Goal: Transaction & Acquisition: Book appointment/travel/reservation

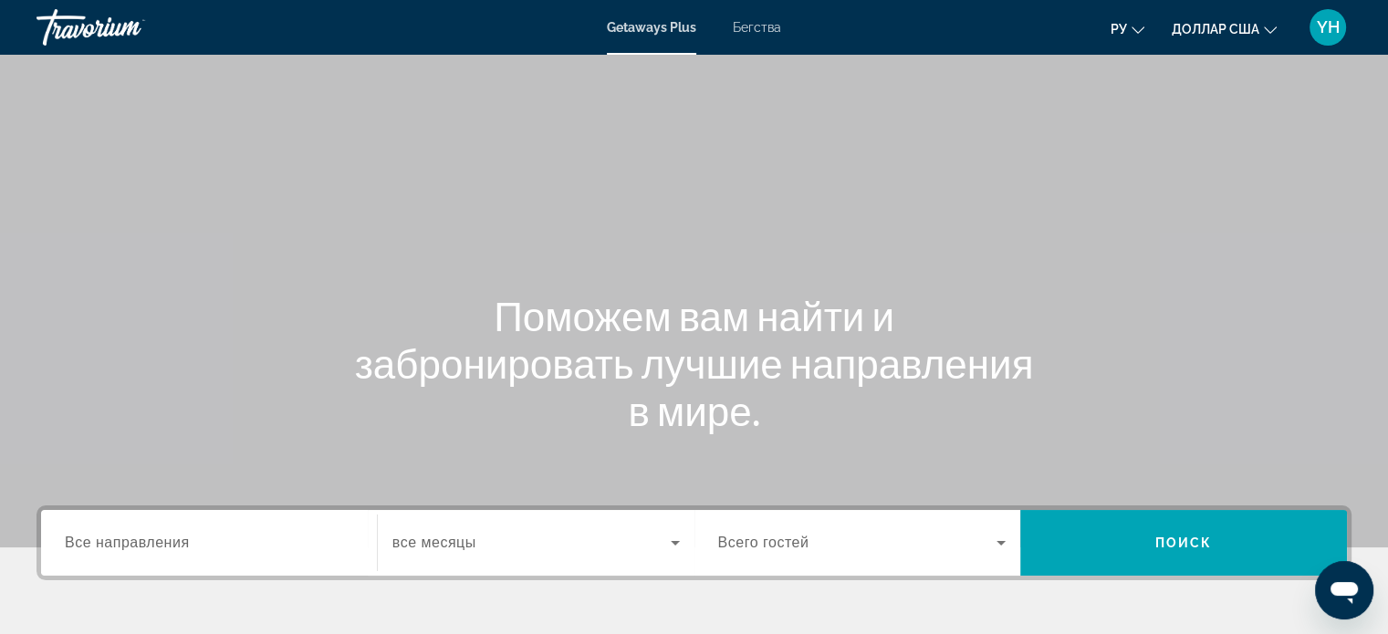
click at [759, 26] on font "Бегства" at bounding box center [757, 27] width 48 height 15
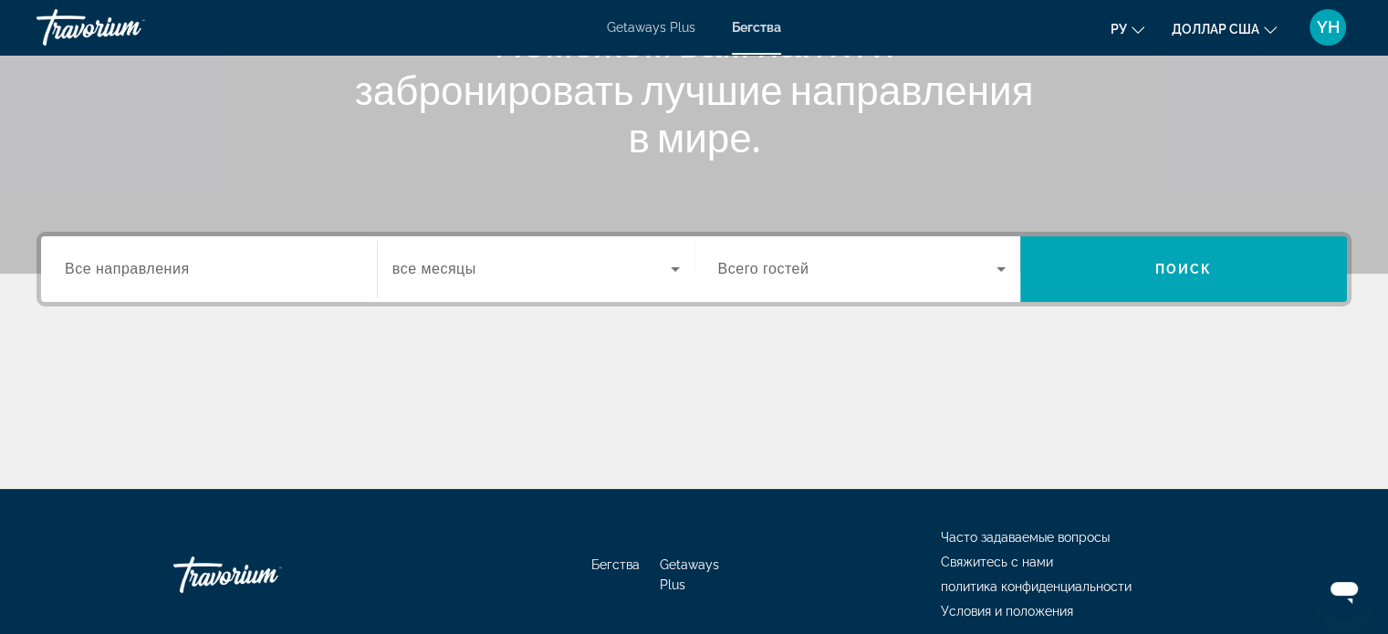
click at [138, 276] on label "Destination Все направления" at bounding box center [127, 269] width 125 height 16
click at [138, 276] on input "Destination Все направления" at bounding box center [209, 270] width 288 height 22
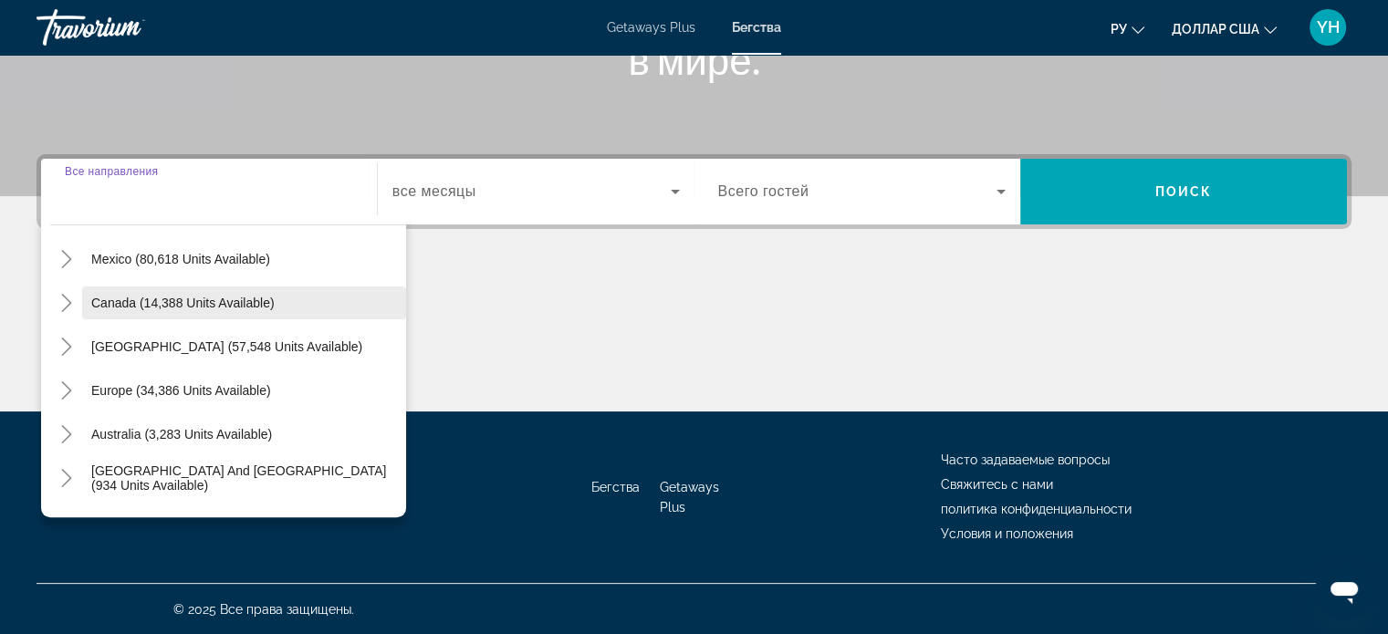
scroll to position [91, 0]
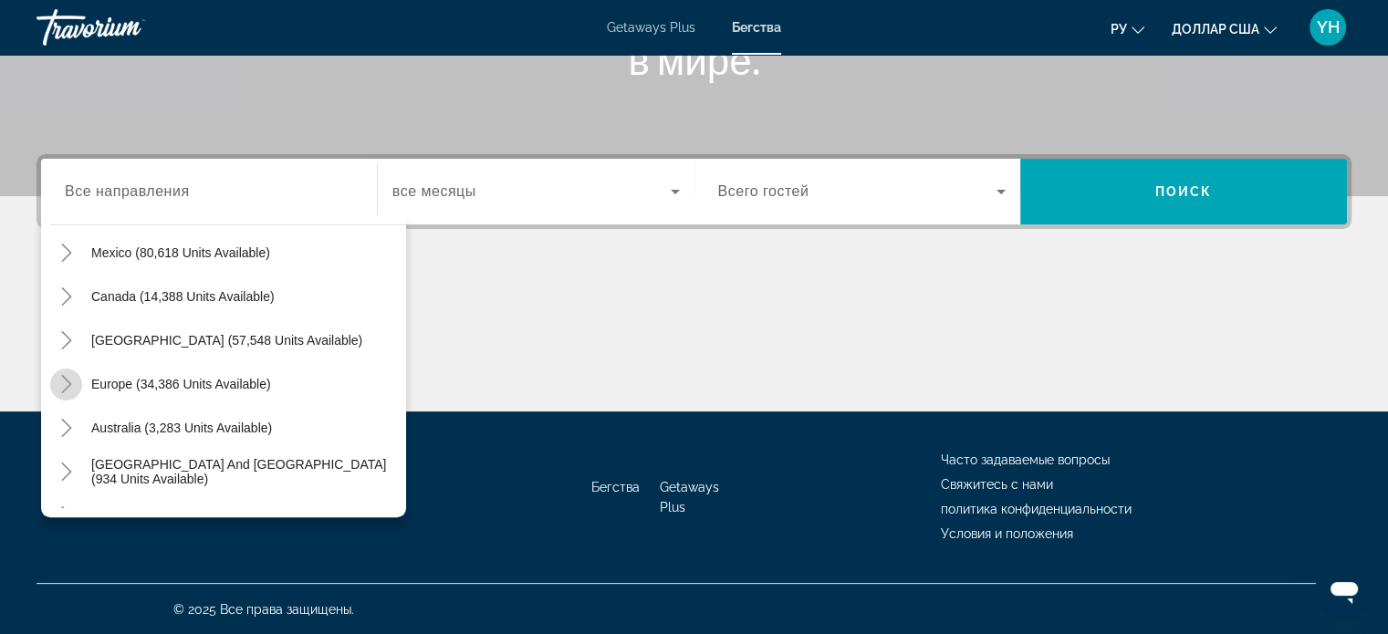
click at [61, 383] on icon "Toggle Europe (34,386 units available)" at bounding box center [66, 384] width 18 height 18
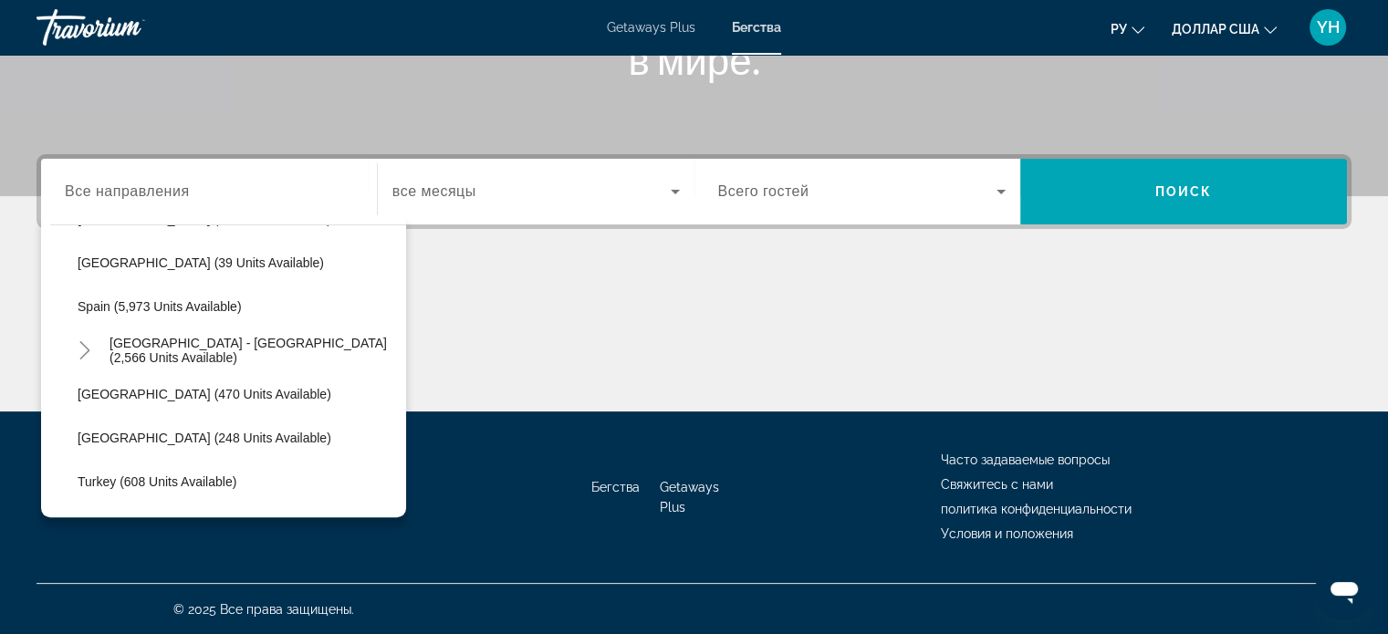
scroll to position [958, 0]
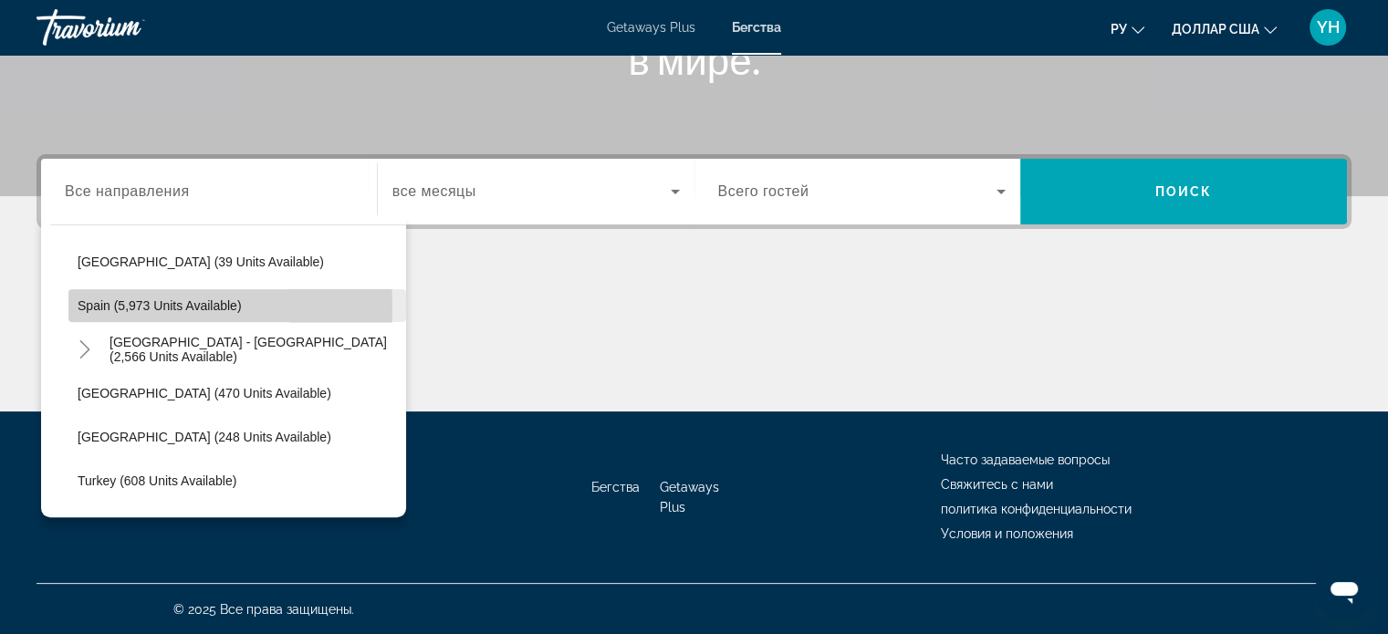
click at [109, 306] on span "Spain (5,973 units available)" at bounding box center [160, 305] width 164 height 15
type input "**********"
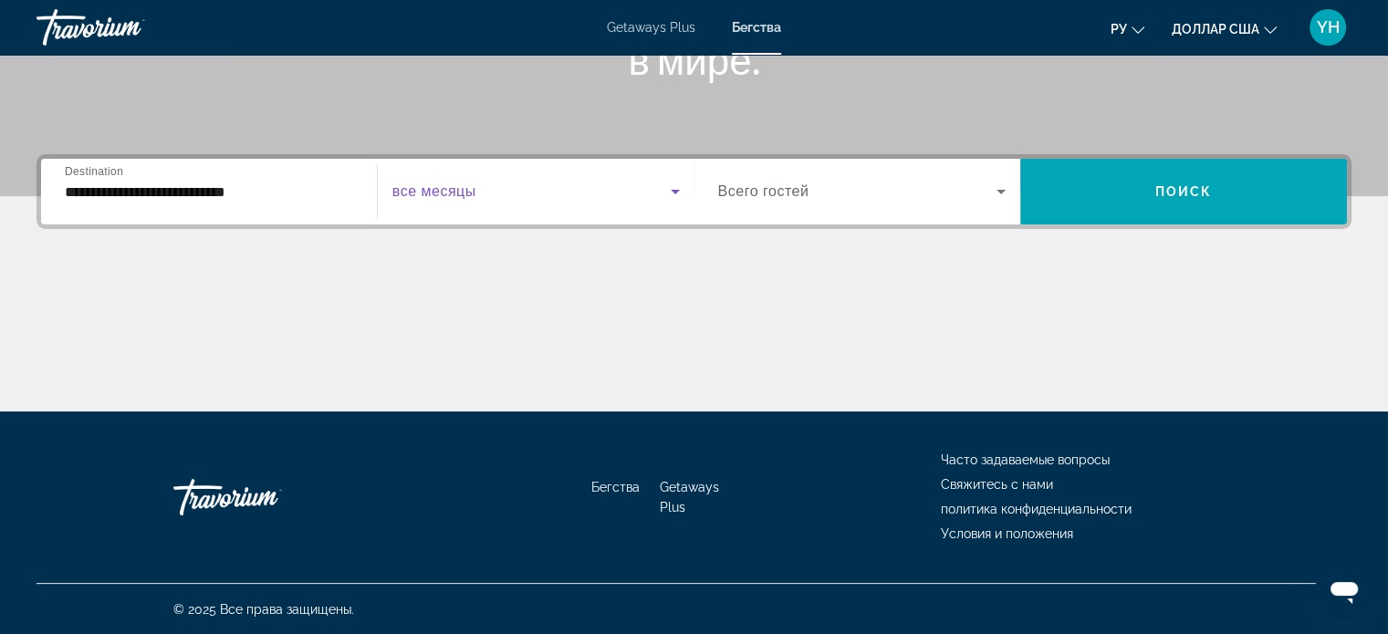
click at [669, 193] on icon "Search widget" at bounding box center [675, 192] width 22 height 22
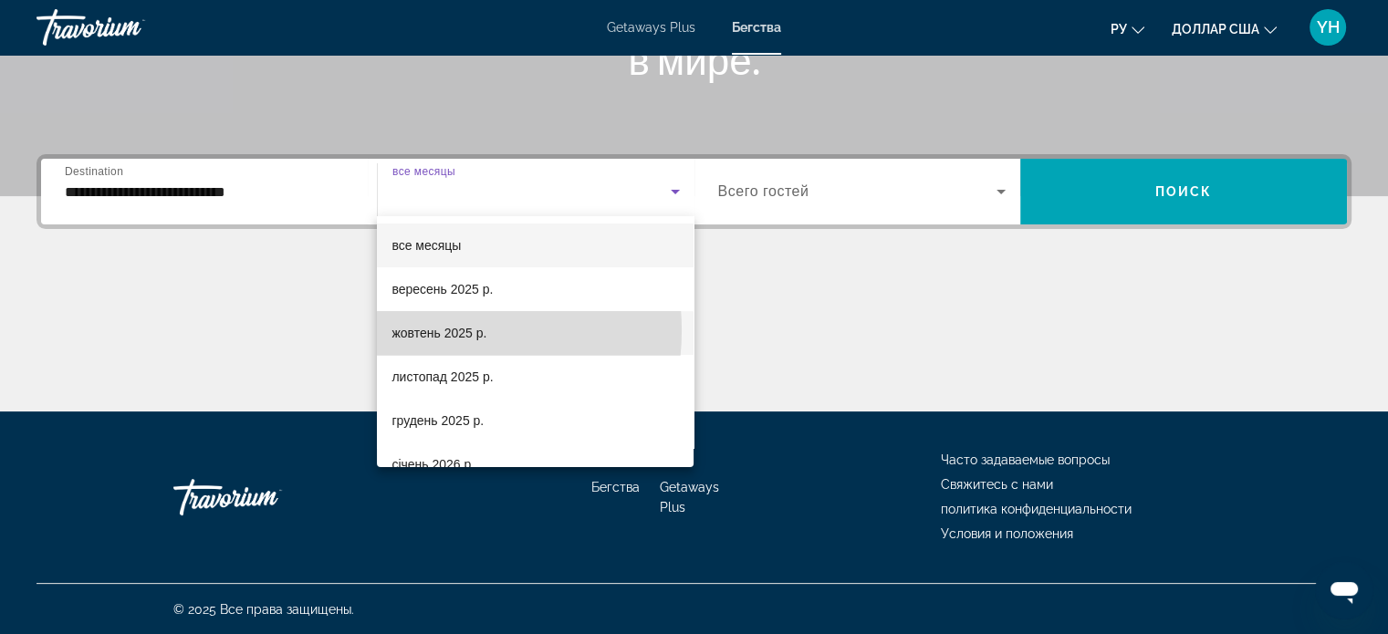
click at [428, 330] on font "жовтень 2025 р." at bounding box center [438, 333] width 95 height 15
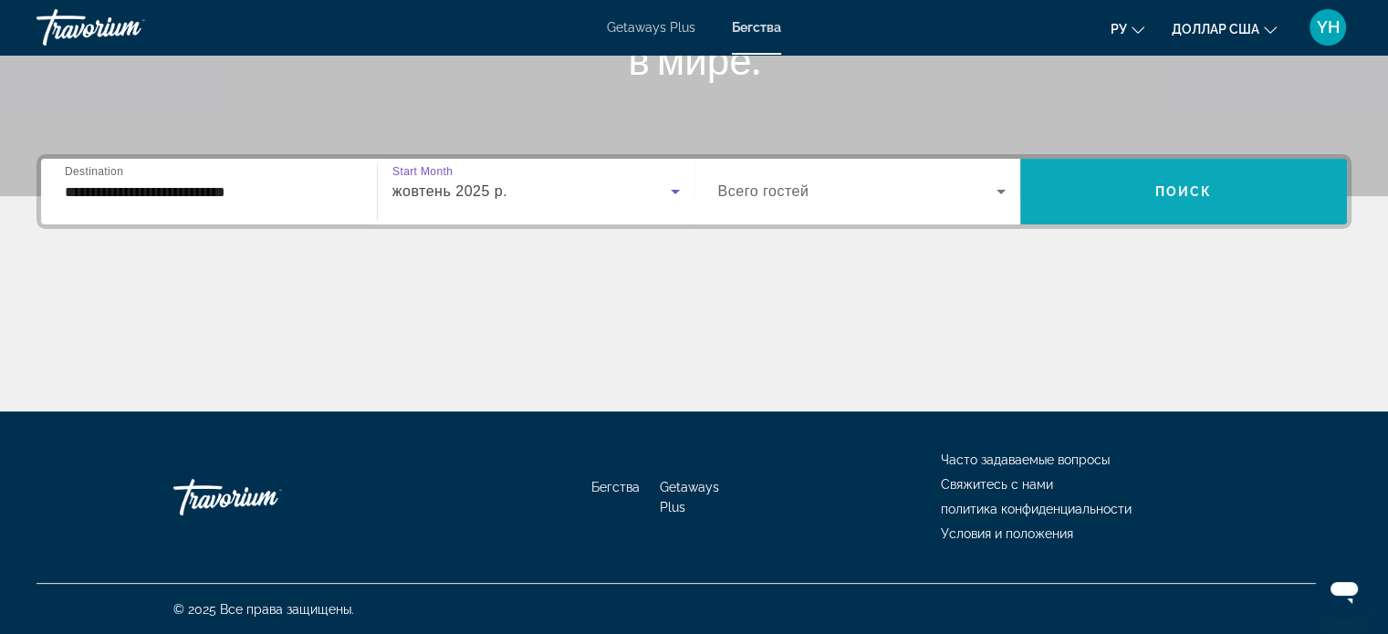
click at [1150, 189] on span "Search widget" at bounding box center [1183, 192] width 327 height 44
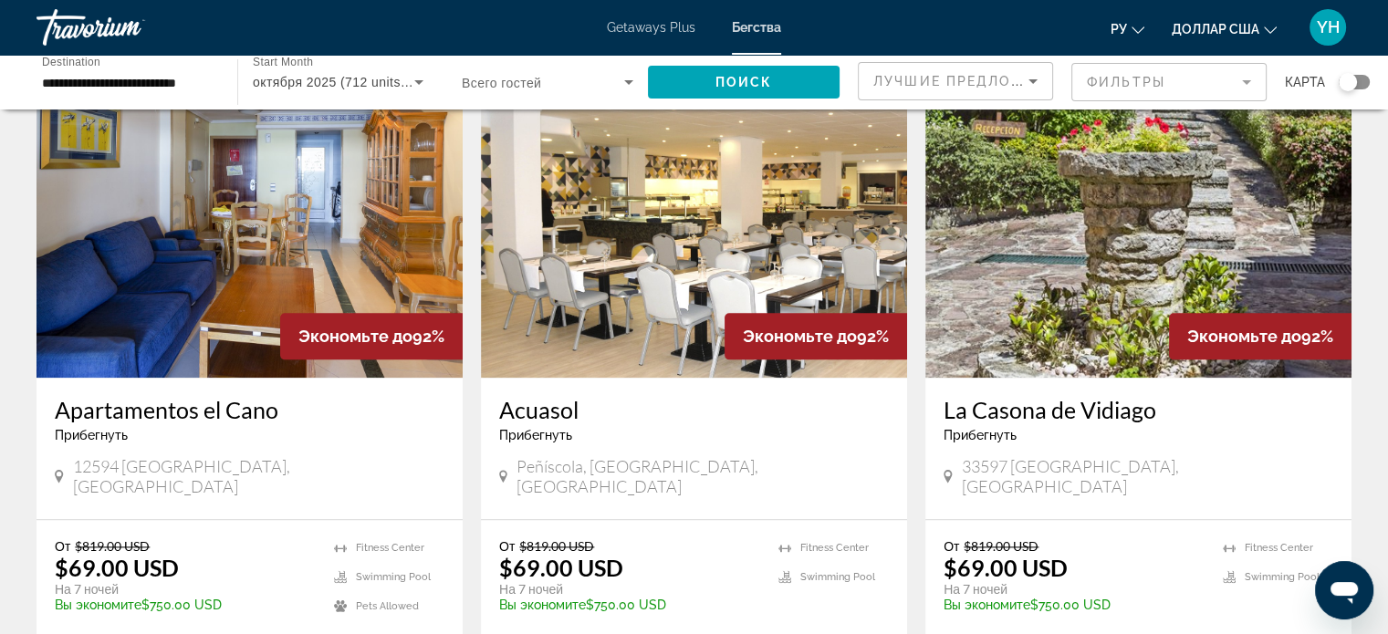
scroll to position [2343, 0]
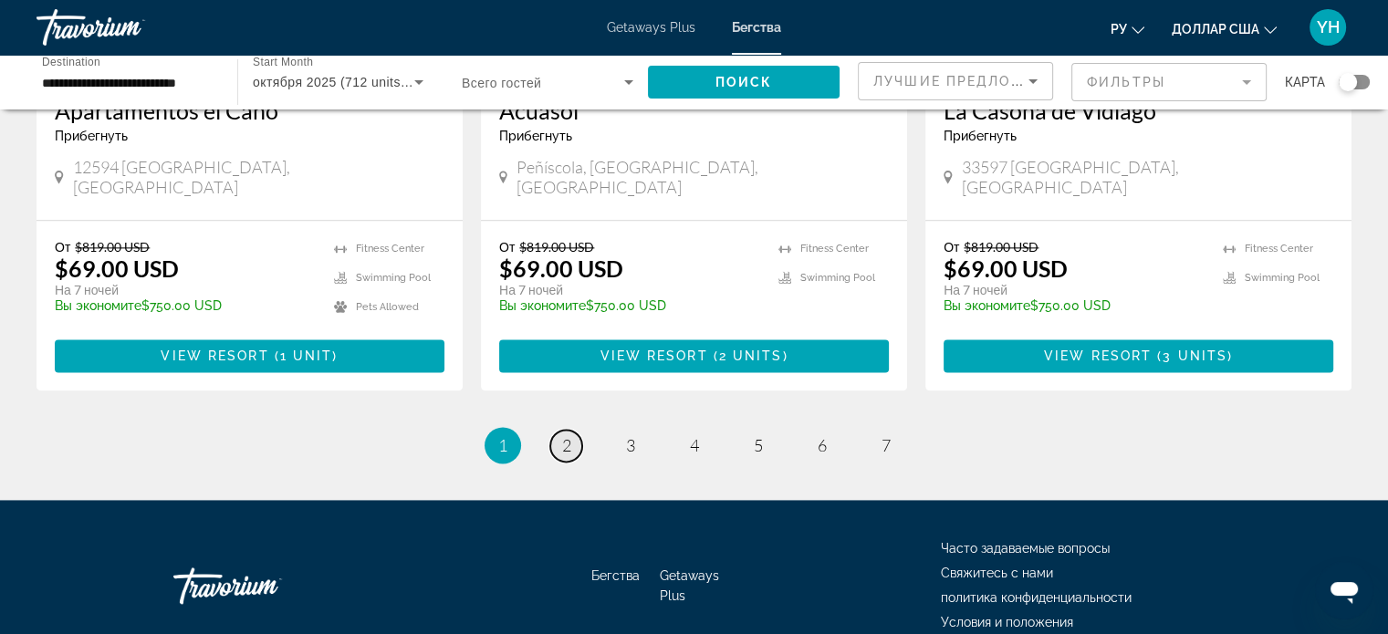
click at [573, 430] on link "page 2" at bounding box center [566, 446] width 32 height 32
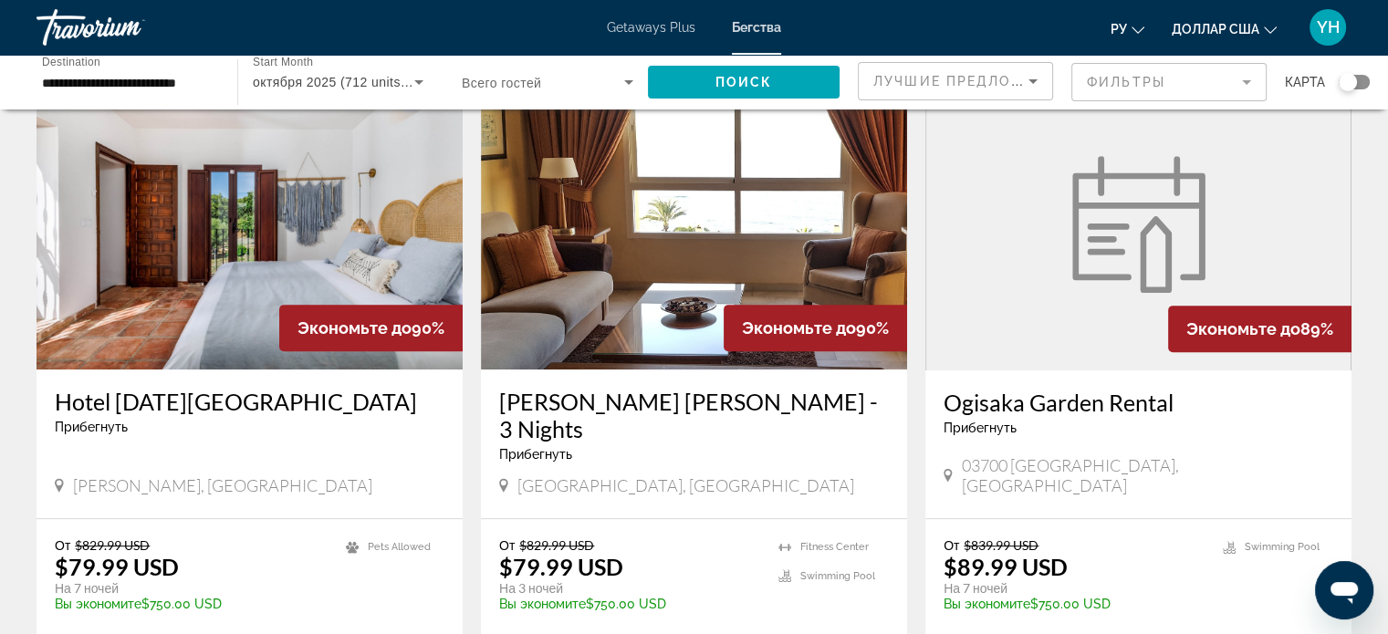
scroll to position [730, 0]
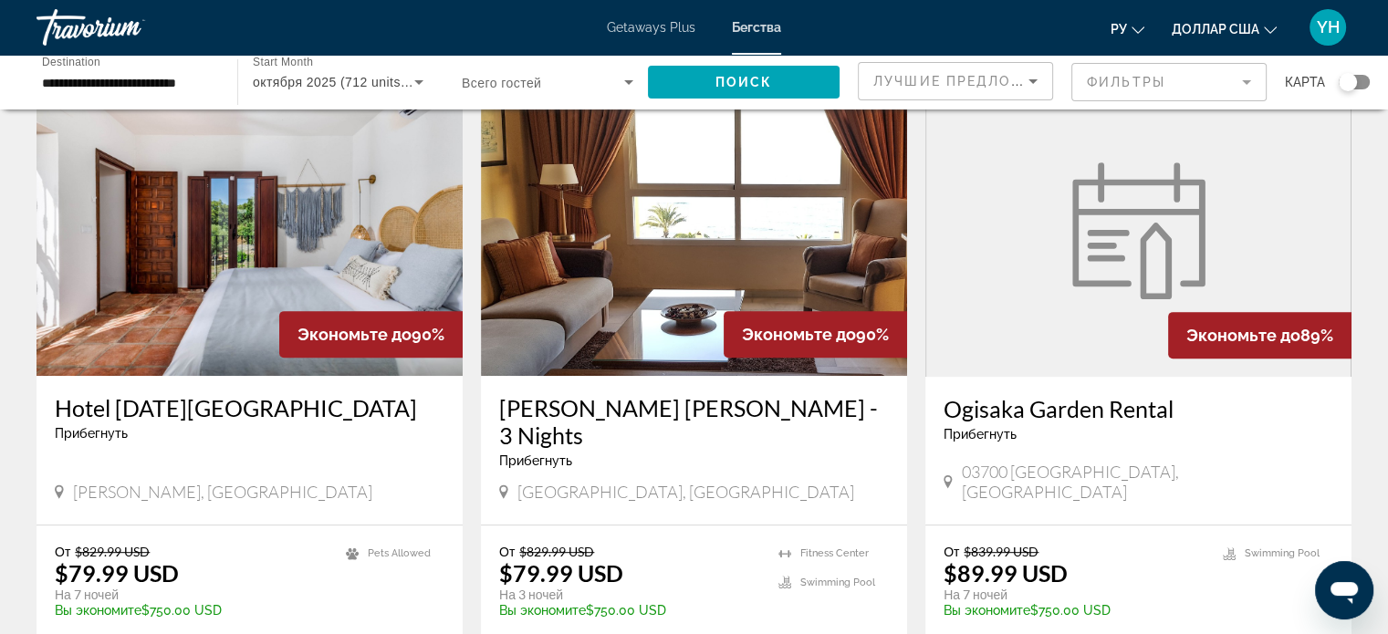
click at [1070, 328] on figure "Основное содержание" at bounding box center [1138, 231] width 424 height 292
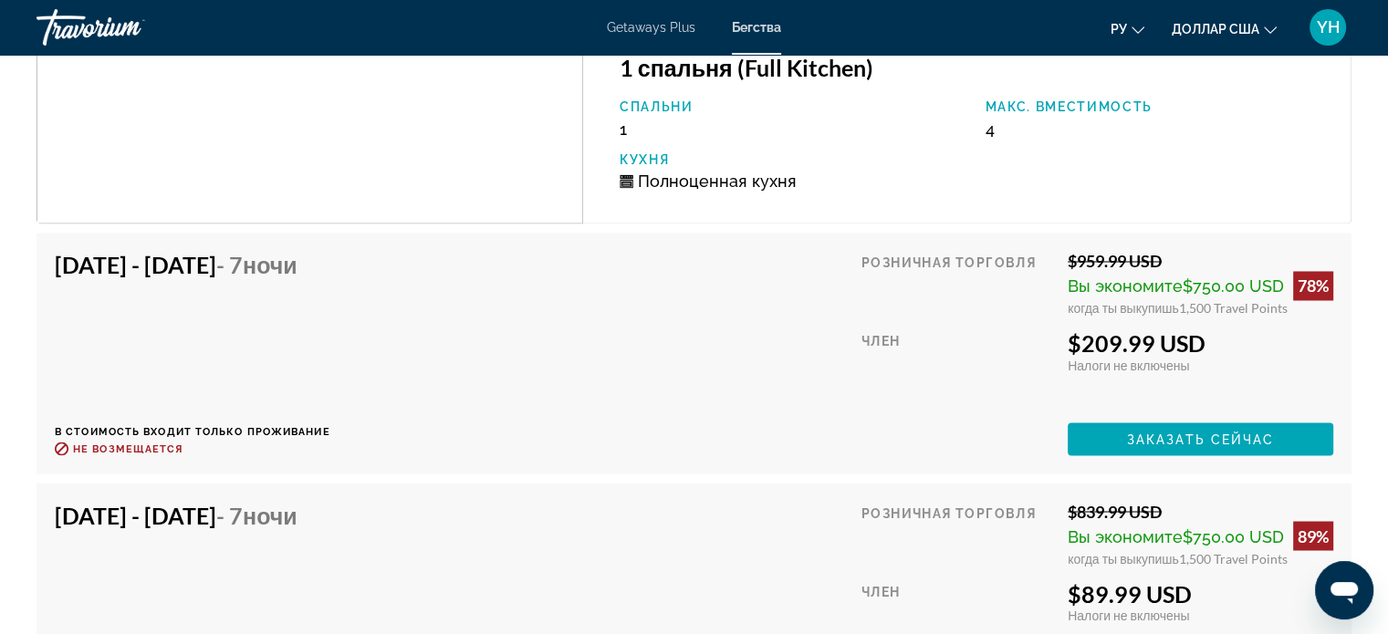
scroll to position [3194, 0]
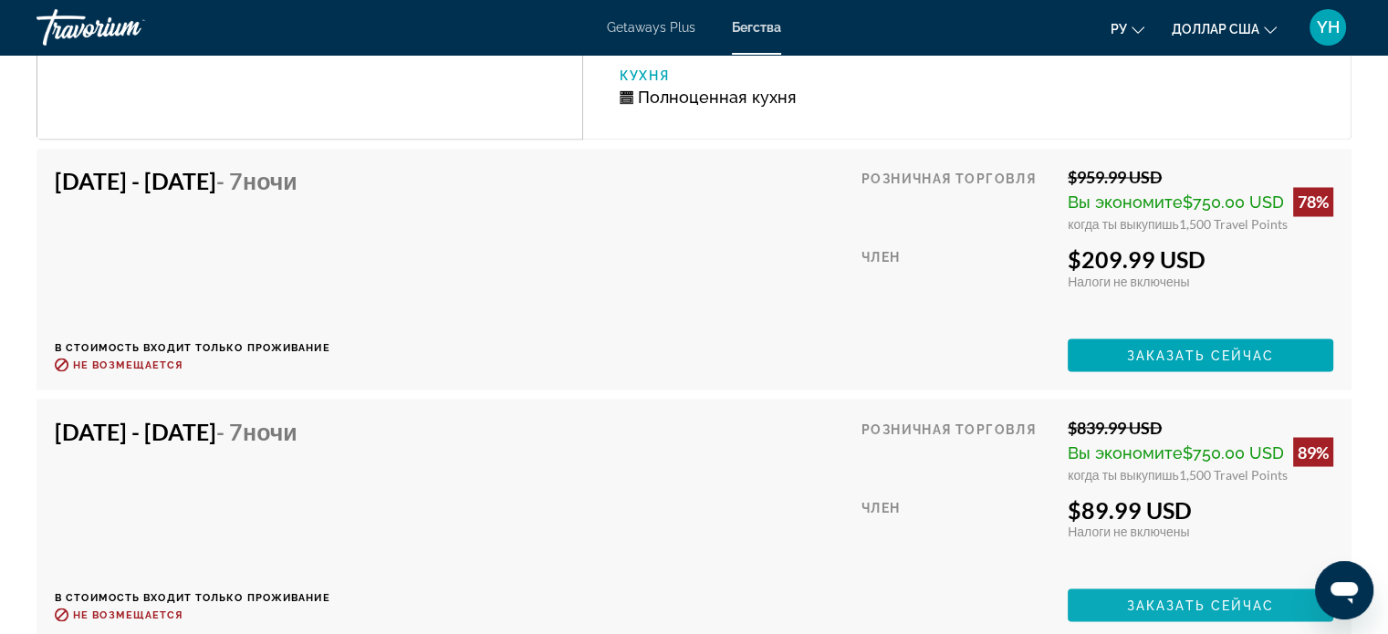
click at [1165, 605] on span "Заказать сейчас" at bounding box center [1201, 605] width 148 height 15
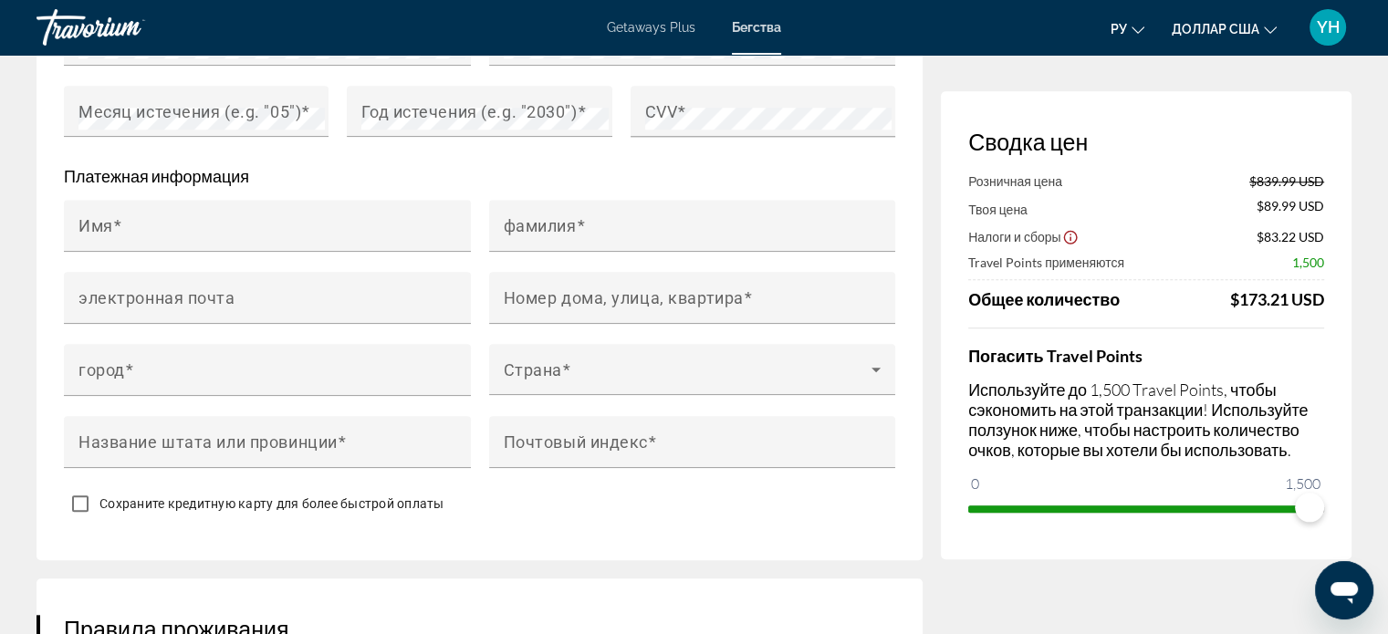
scroll to position [1734, 0]
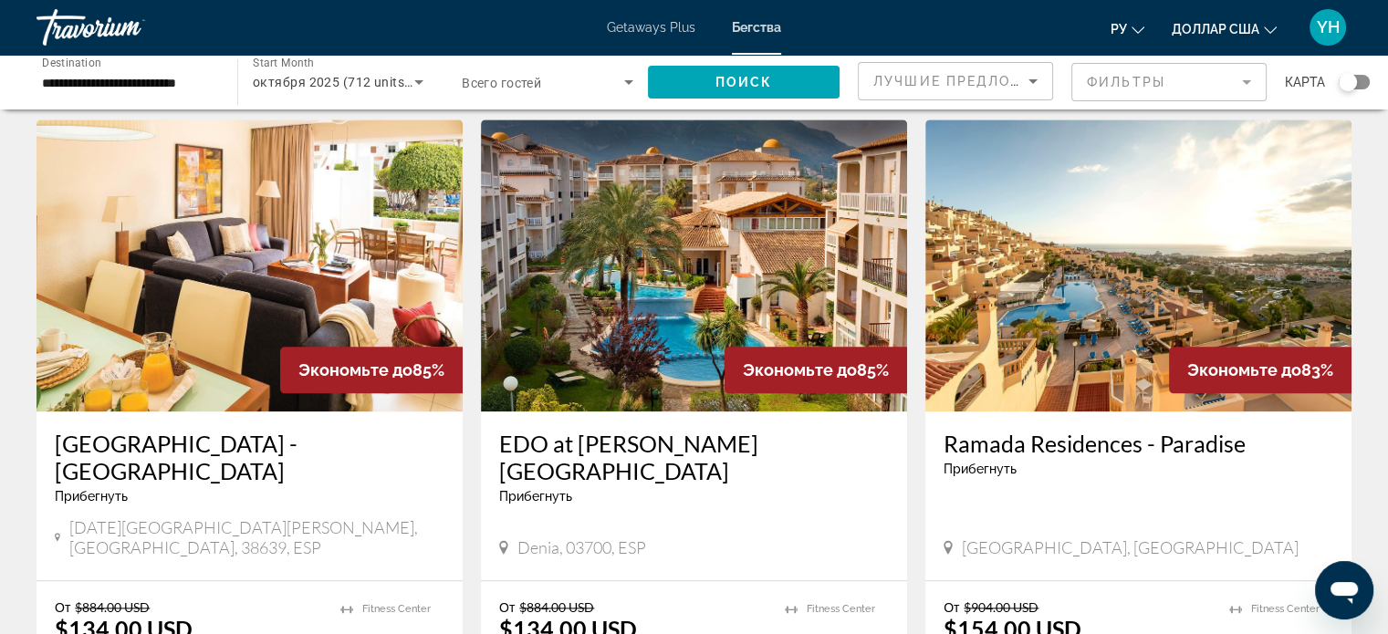
scroll to position [2008, 0]
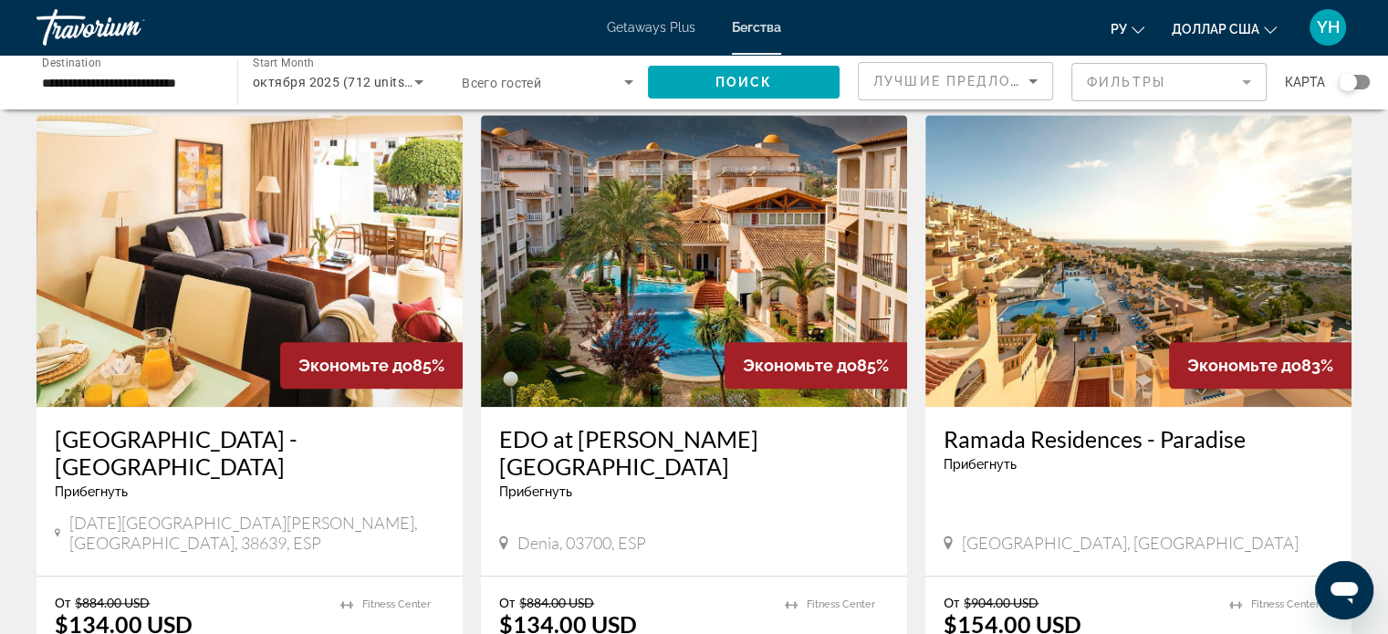
click at [591, 218] on img "Основное содержание" at bounding box center [694, 261] width 426 height 292
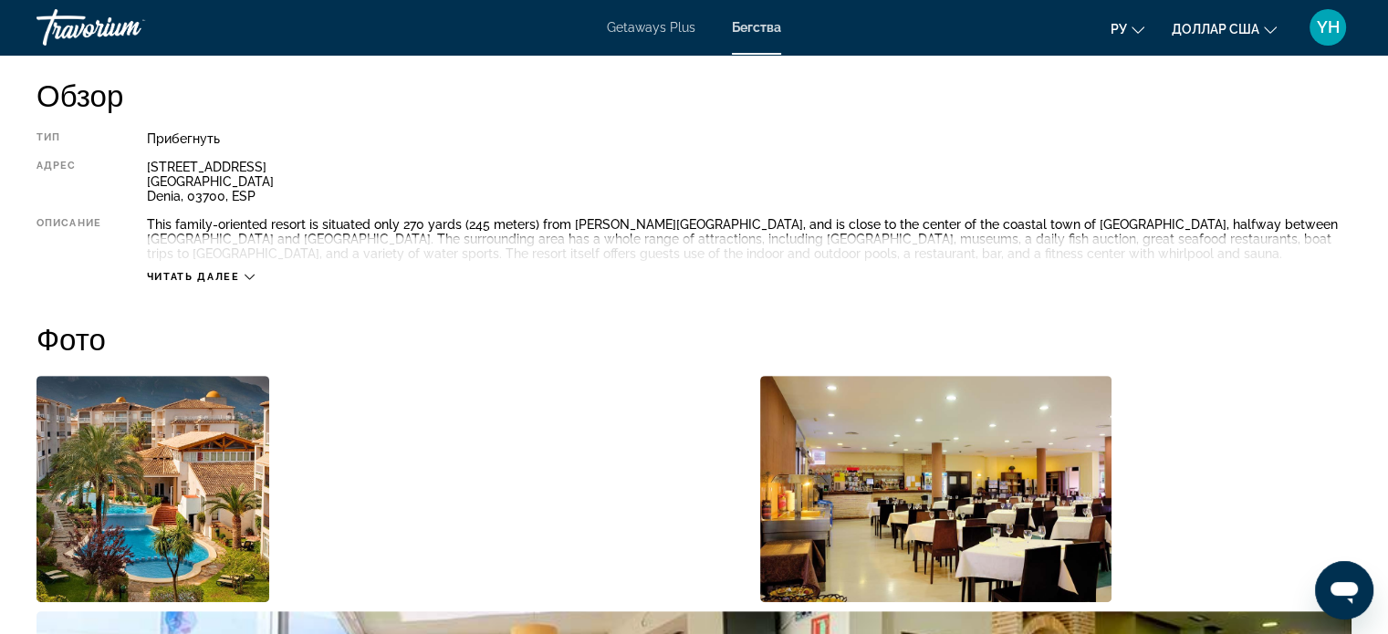
scroll to position [610, 0]
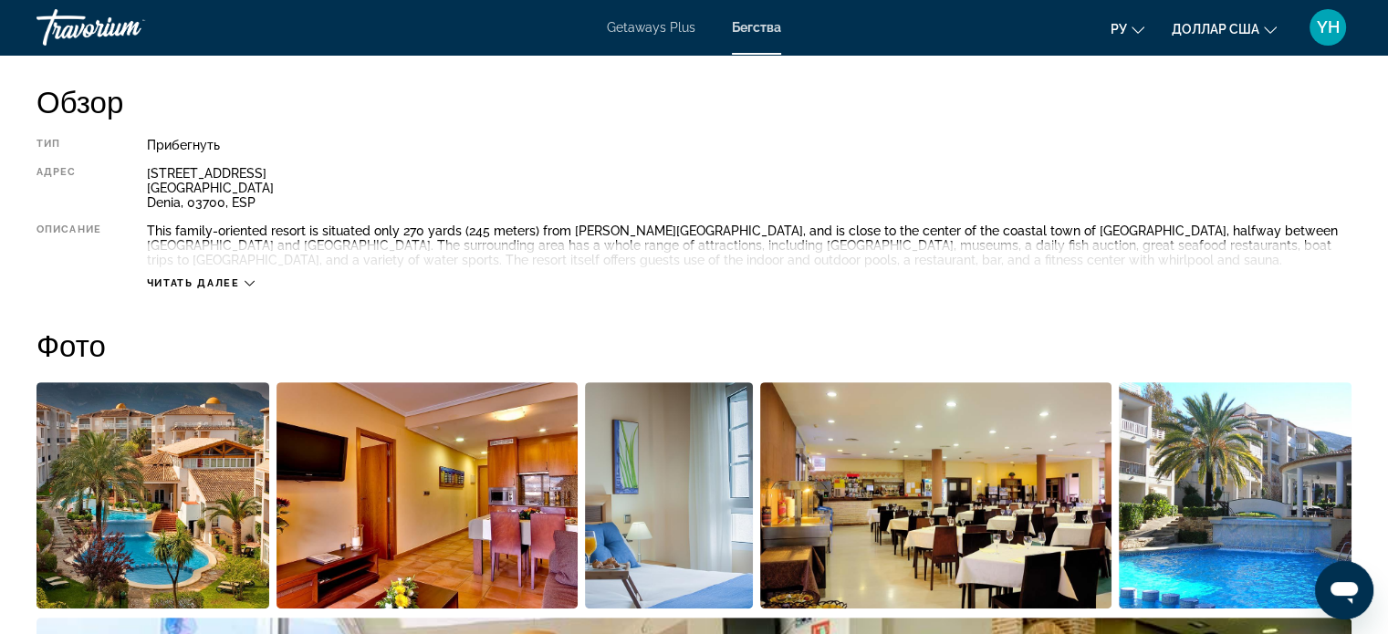
click at [244, 281] on div "Читать далее" at bounding box center [201, 283] width 108 height 12
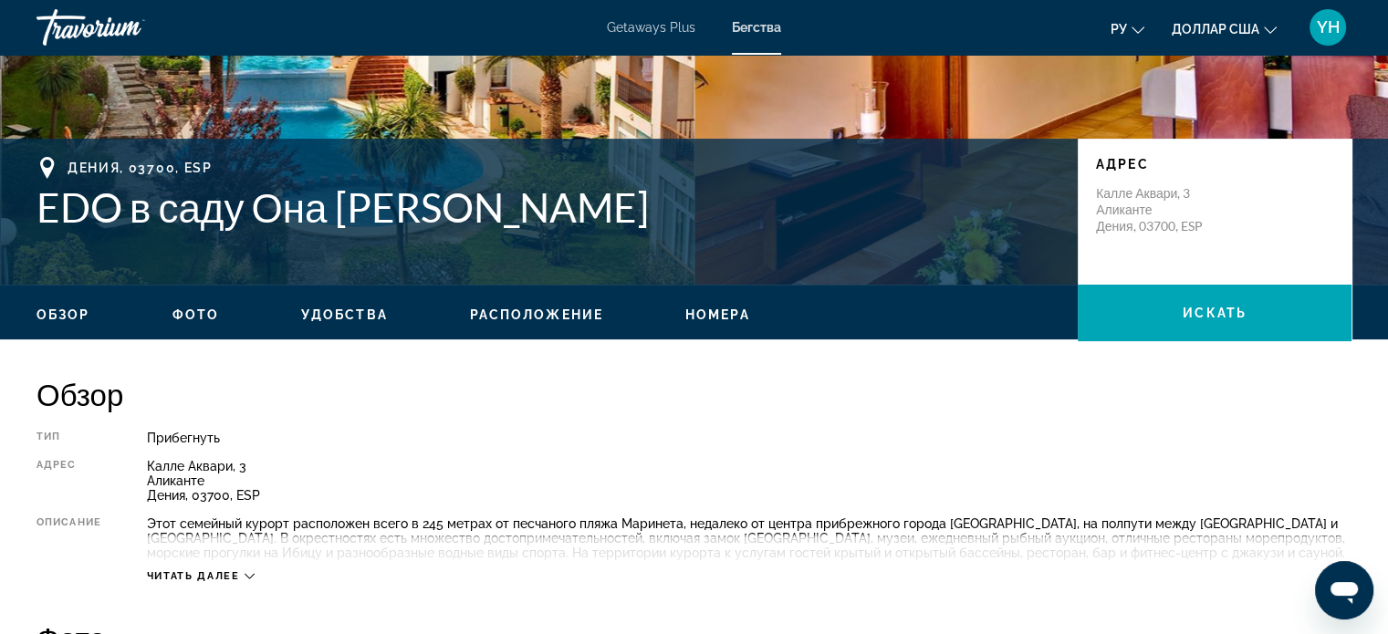
scroll to position [365, 0]
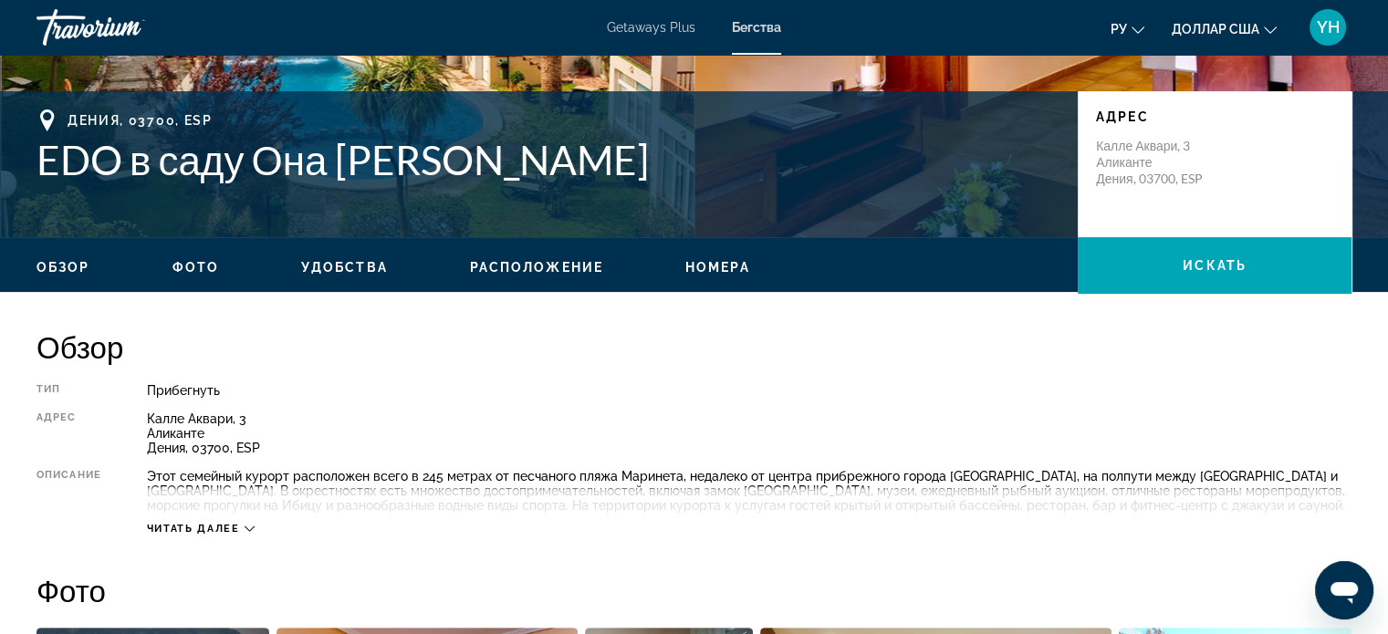
click at [240, 534] on font "Читать далее" at bounding box center [193, 529] width 93 height 12
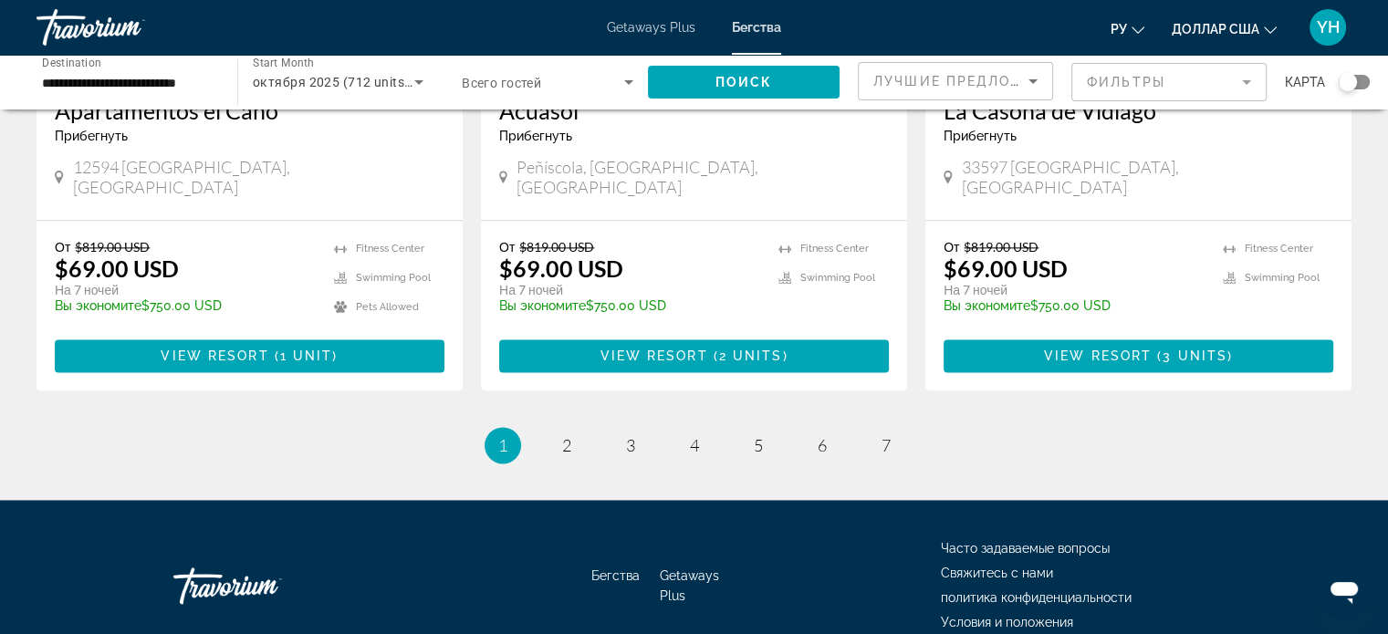
scroll to position [2343, 0]
click at [891, 430] on link "page 7" at bounding box center [886, 446] width 32 height 32
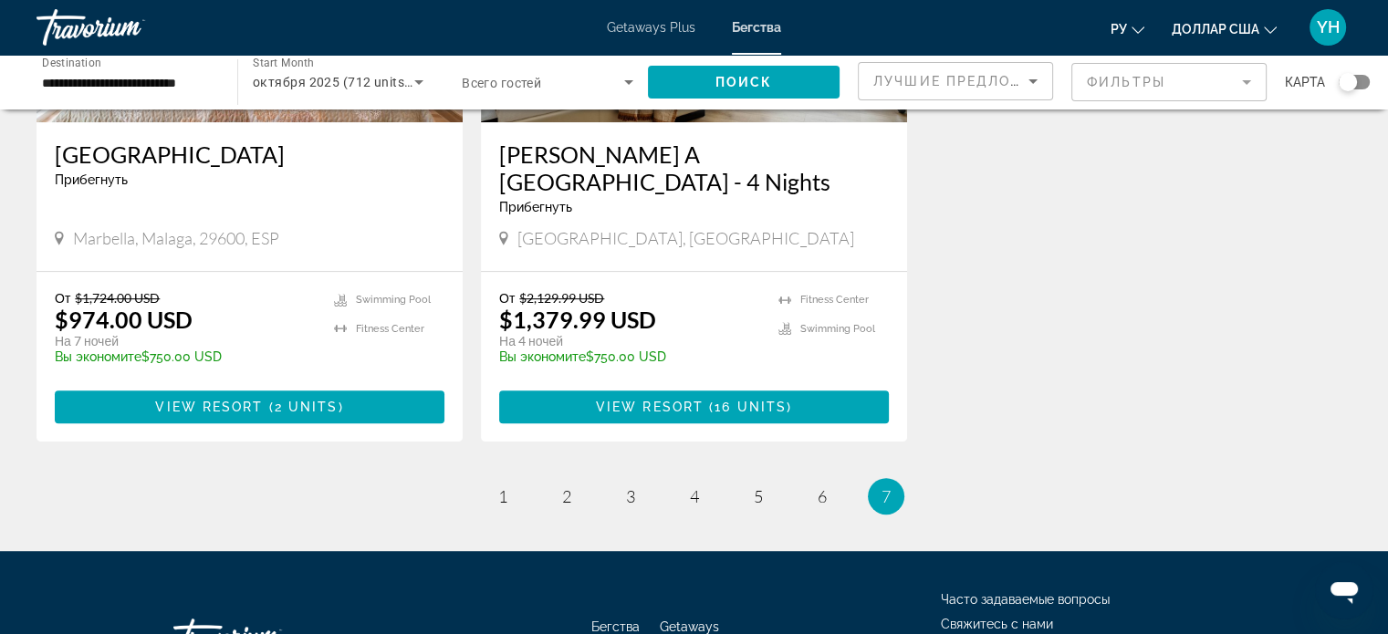
scroll to position [1004, 0]
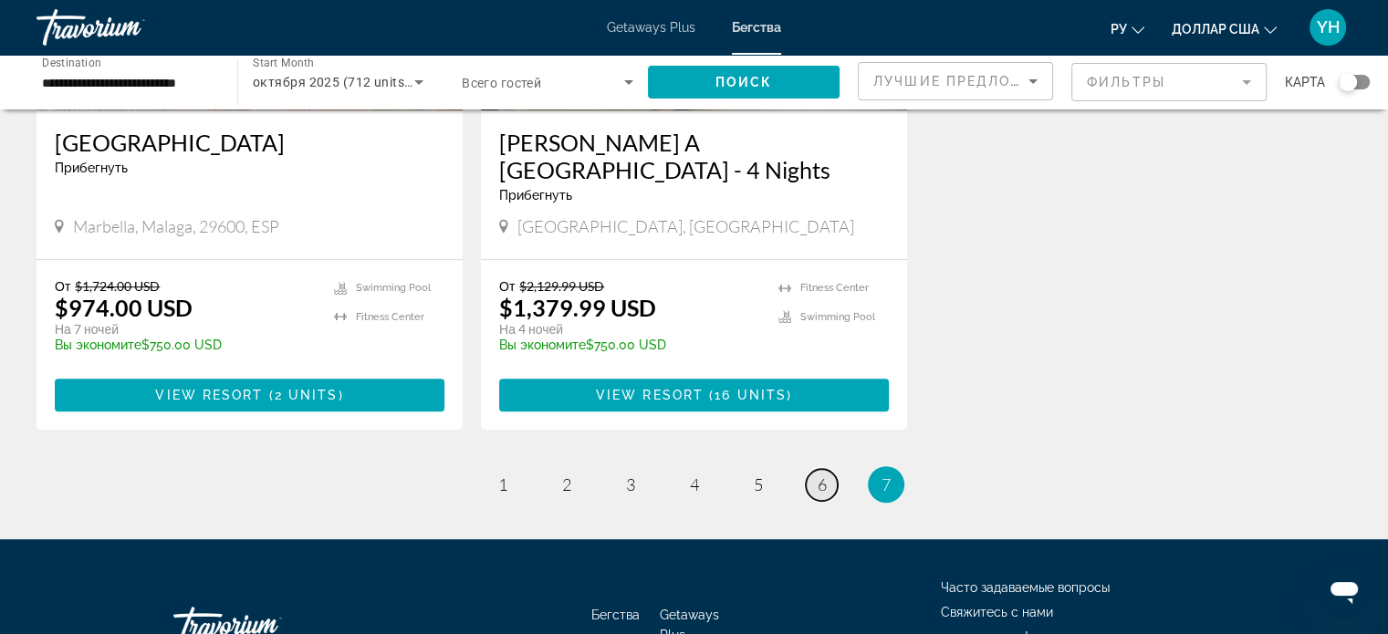
click at [818, 485] on span "6" at bounding box center [822, 485] width 9 height 20
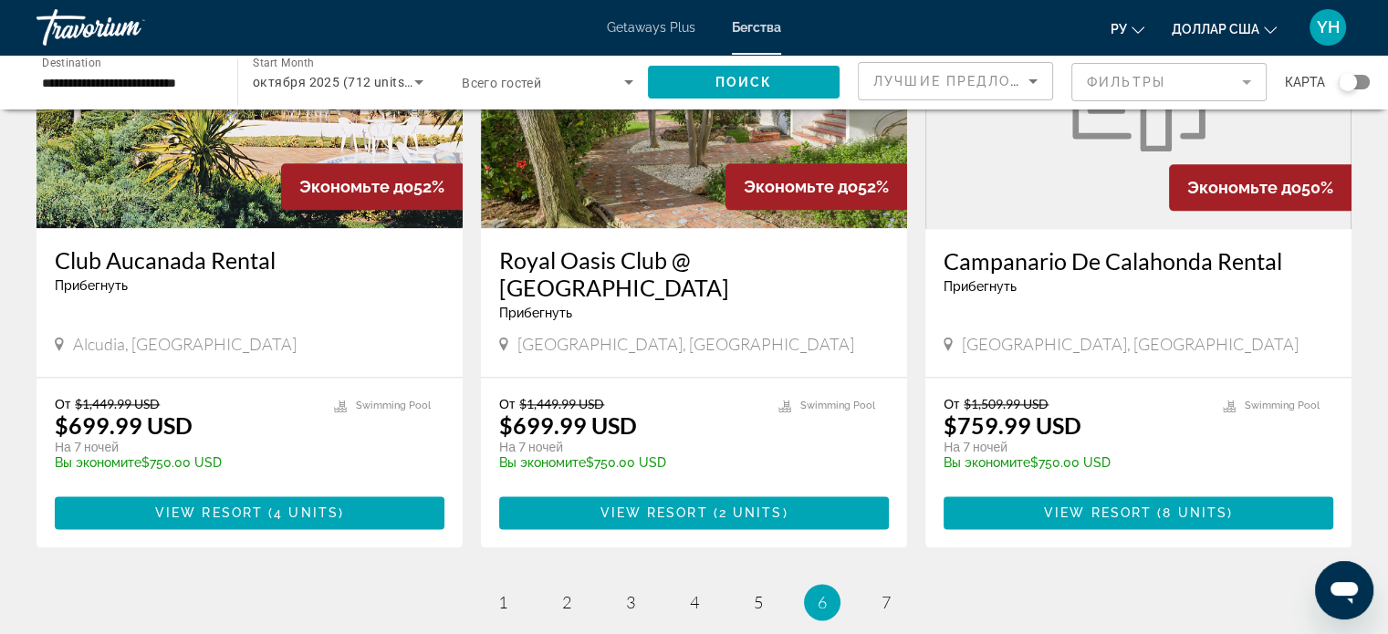
scroll to position [2373, 0]
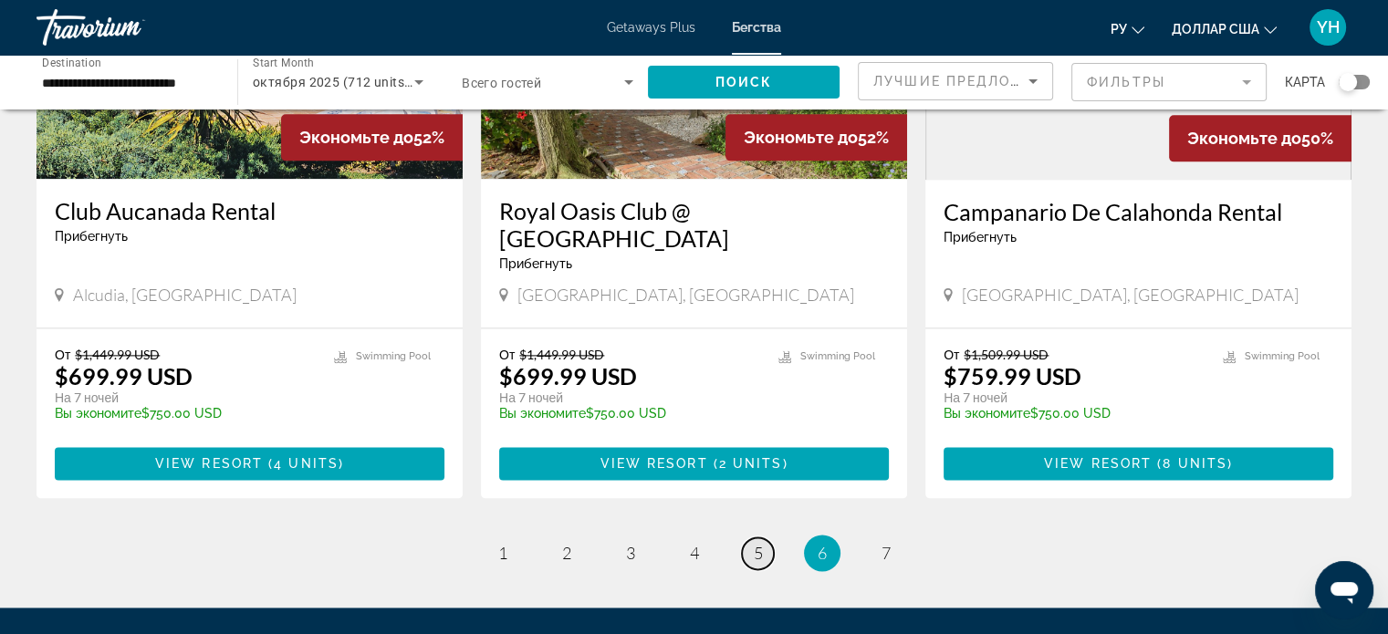
click at [754, 543] on span "5" at bounding box center [758, 553] width 9 height 20
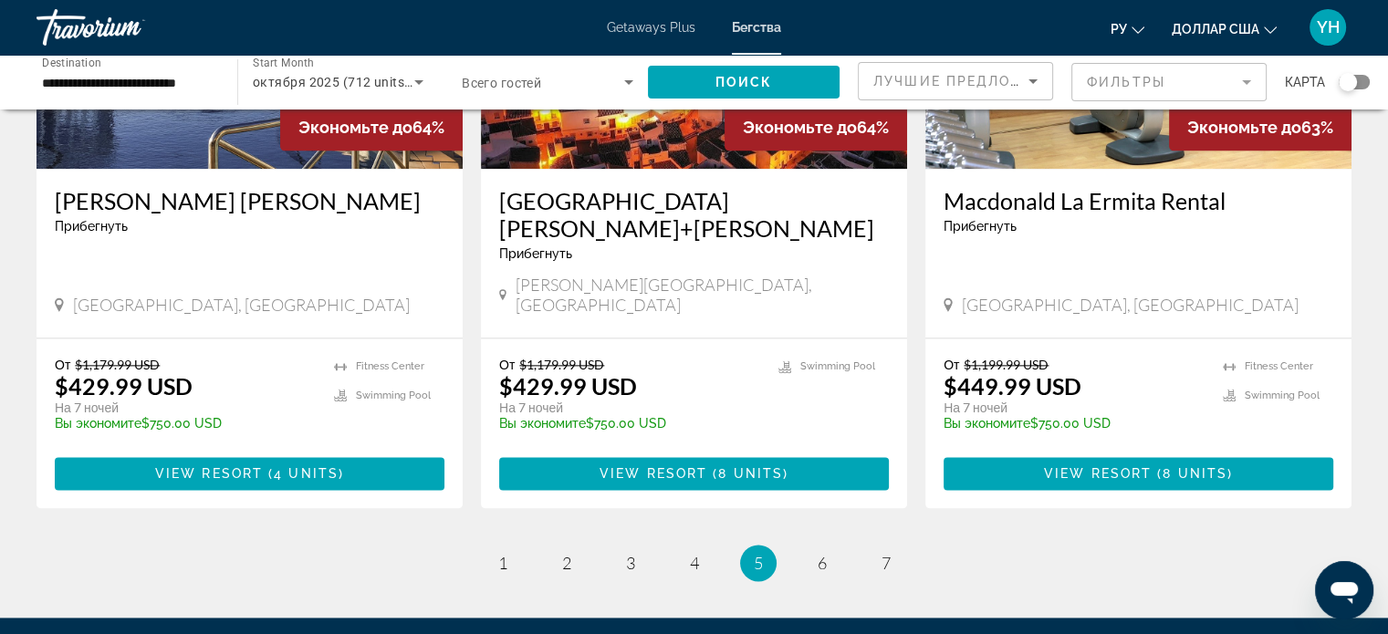
scroll to position [2317, 0]
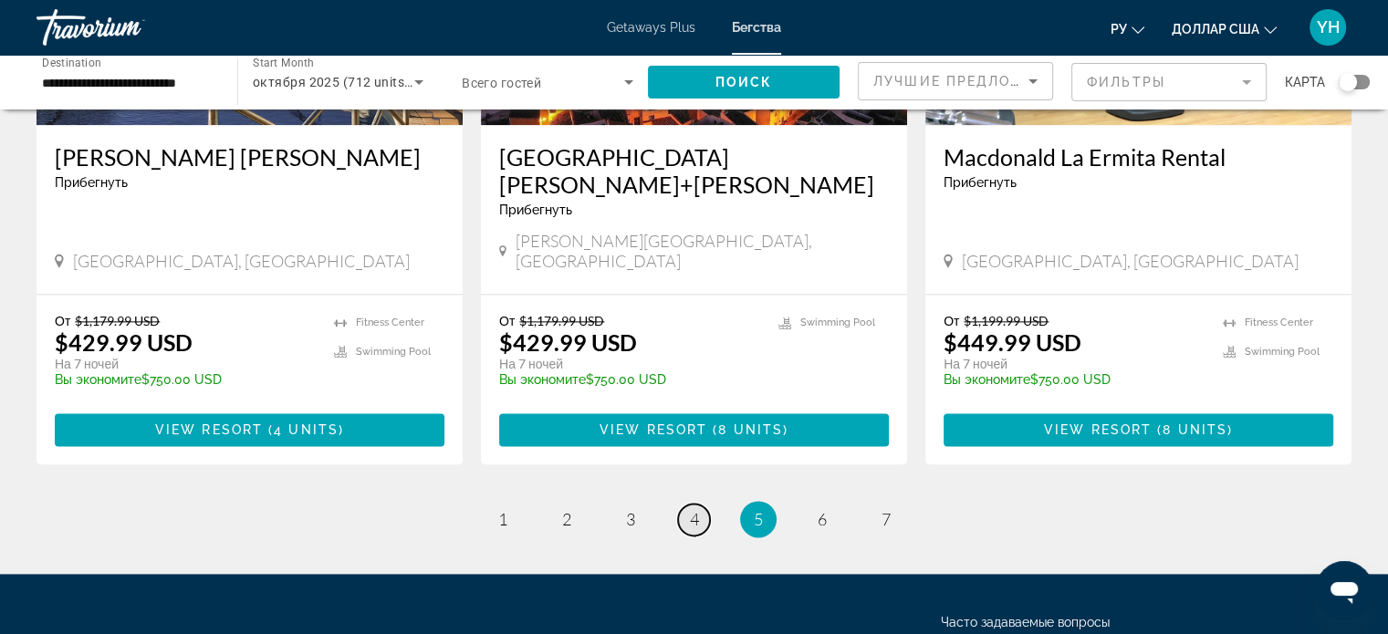
click at [690, 509] on span "4" at bounding box center [694, 519] width 9 height 20
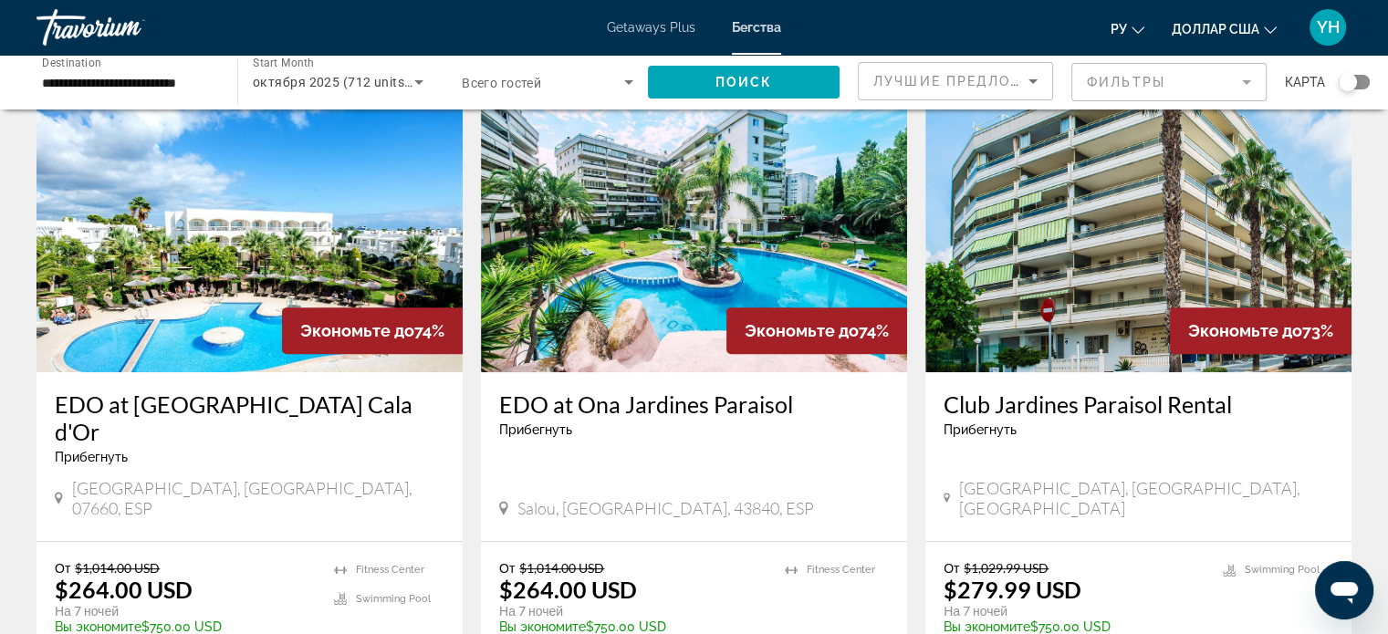
scroll to position [730, 0]
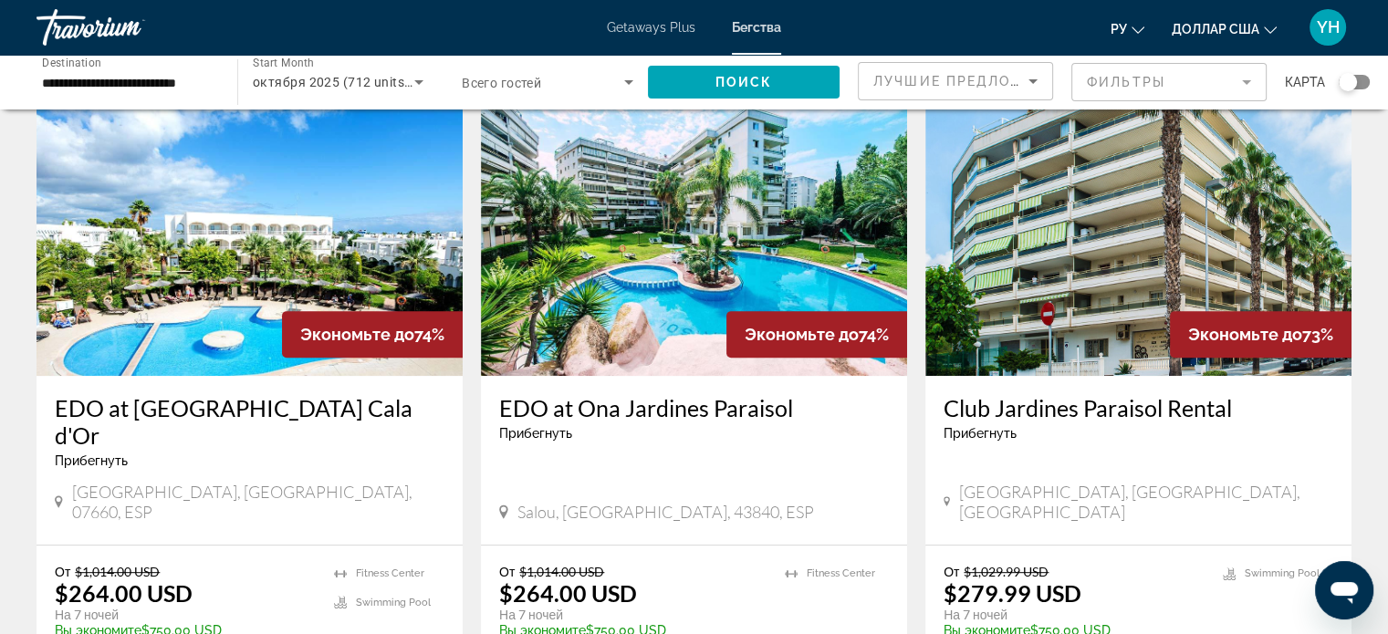
click at [207, 244] on img "Основное содержание" at bounding box center [250, 230] width 426 height 292
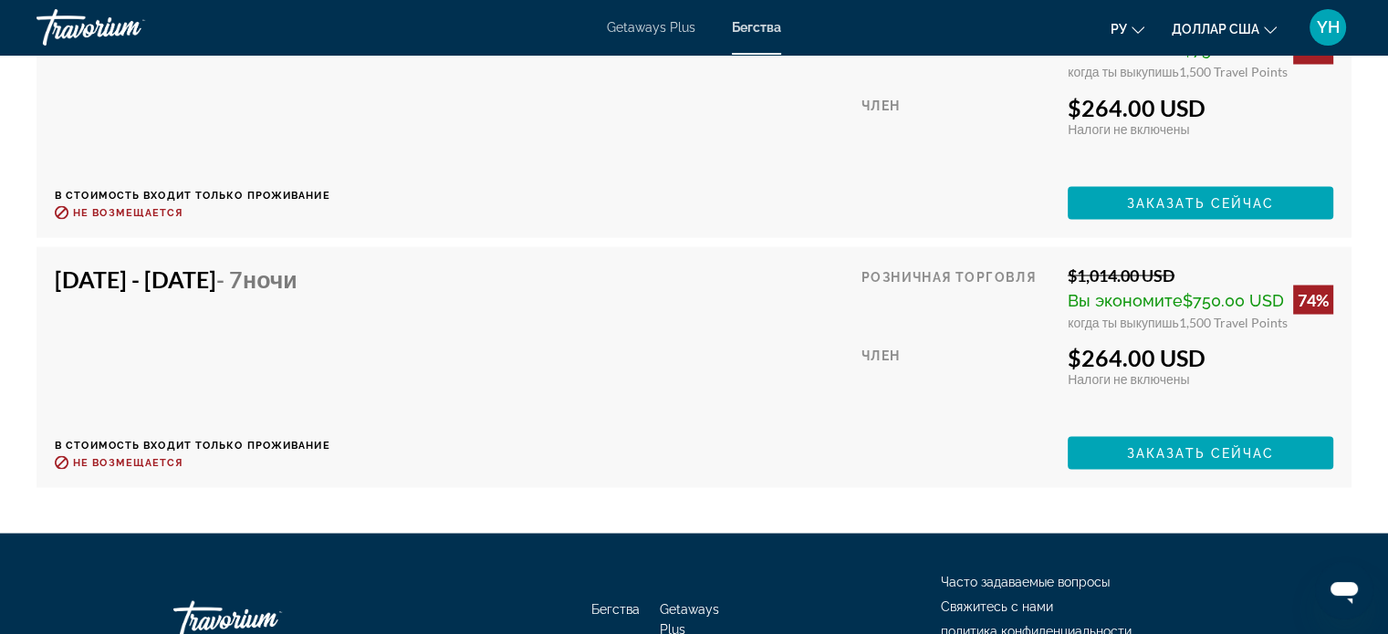
scroll to position [3376, 0]
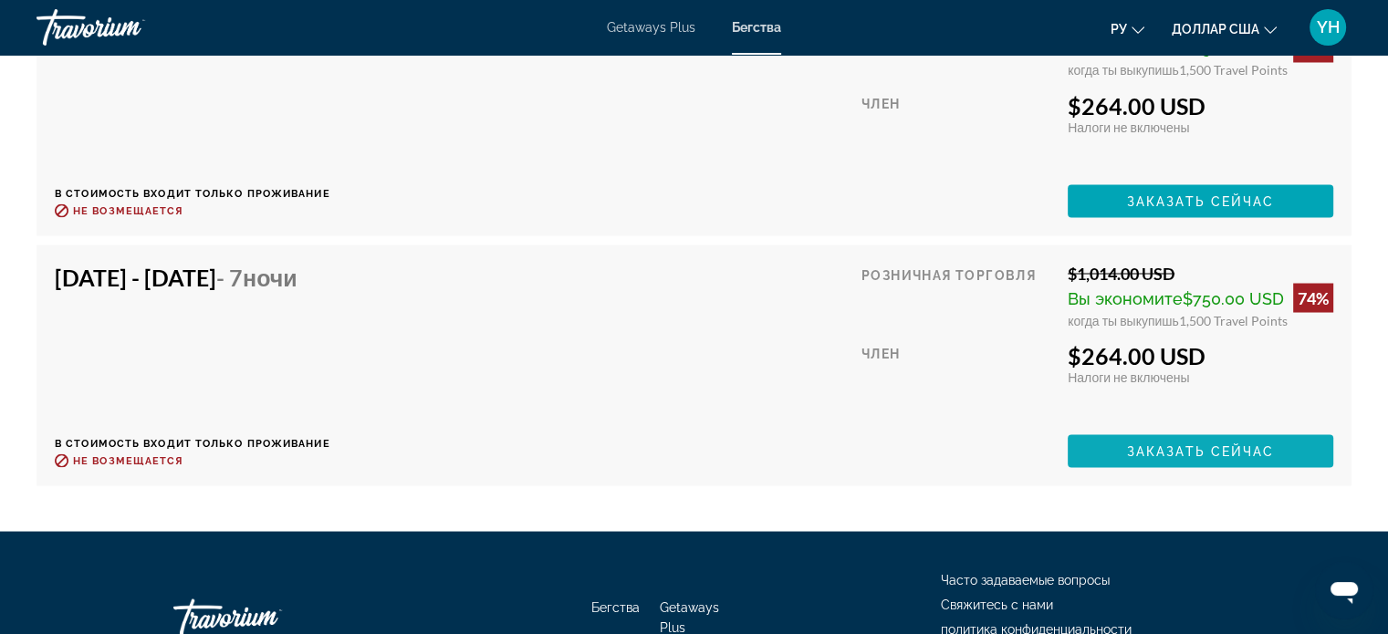
click at [1251, 443] on span "Заказать сейчас" at bounding box center [1201, 450] width 148 height 15
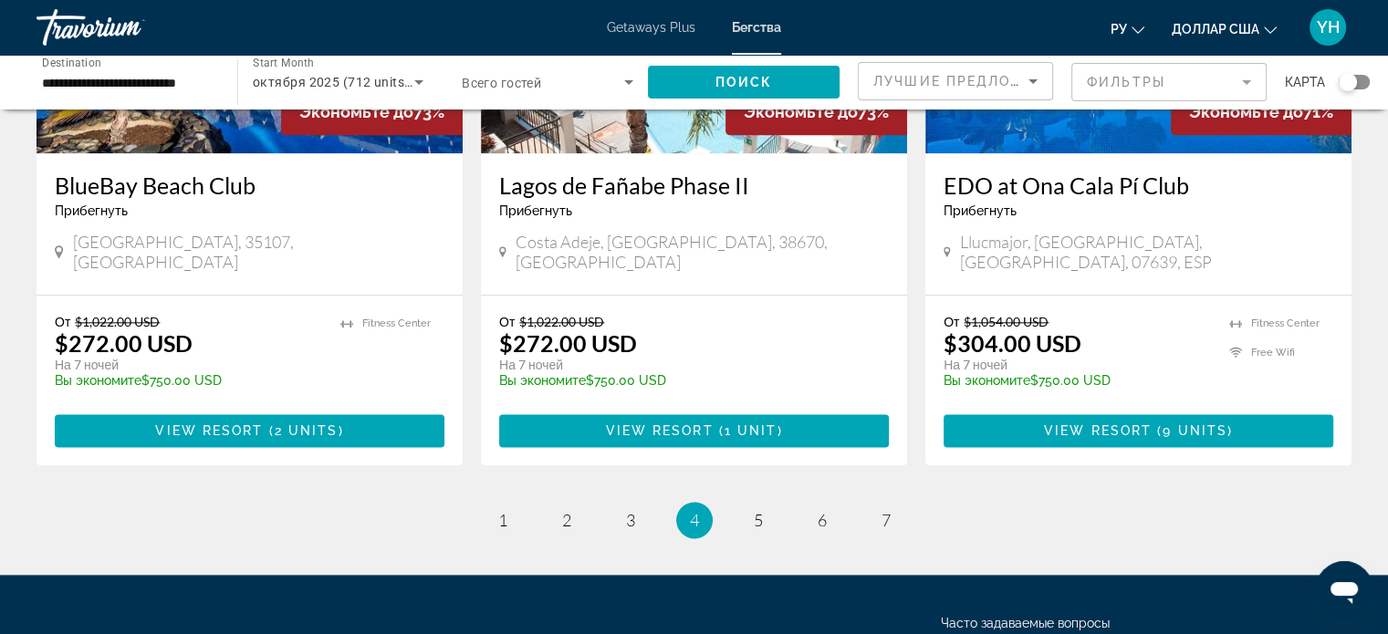
scroll to position [2281, 0]
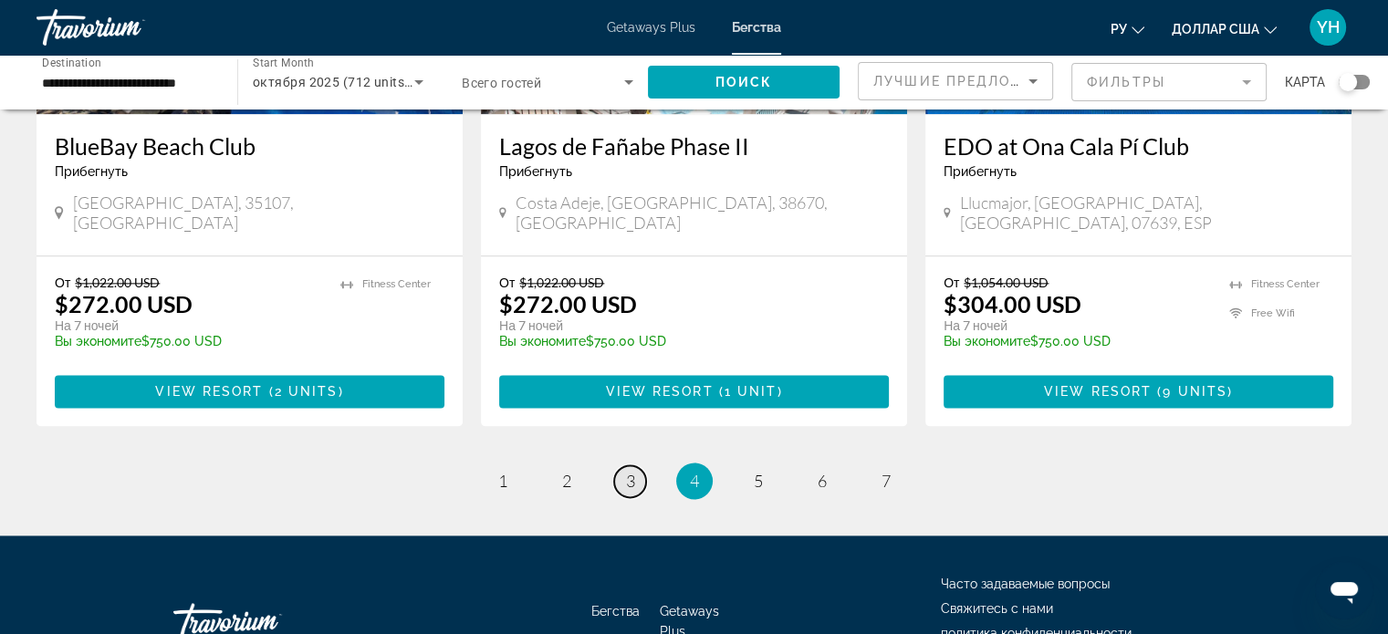
click at [624, 465] on link "page 3" at bounding box center [630, 481] width 32 height 32
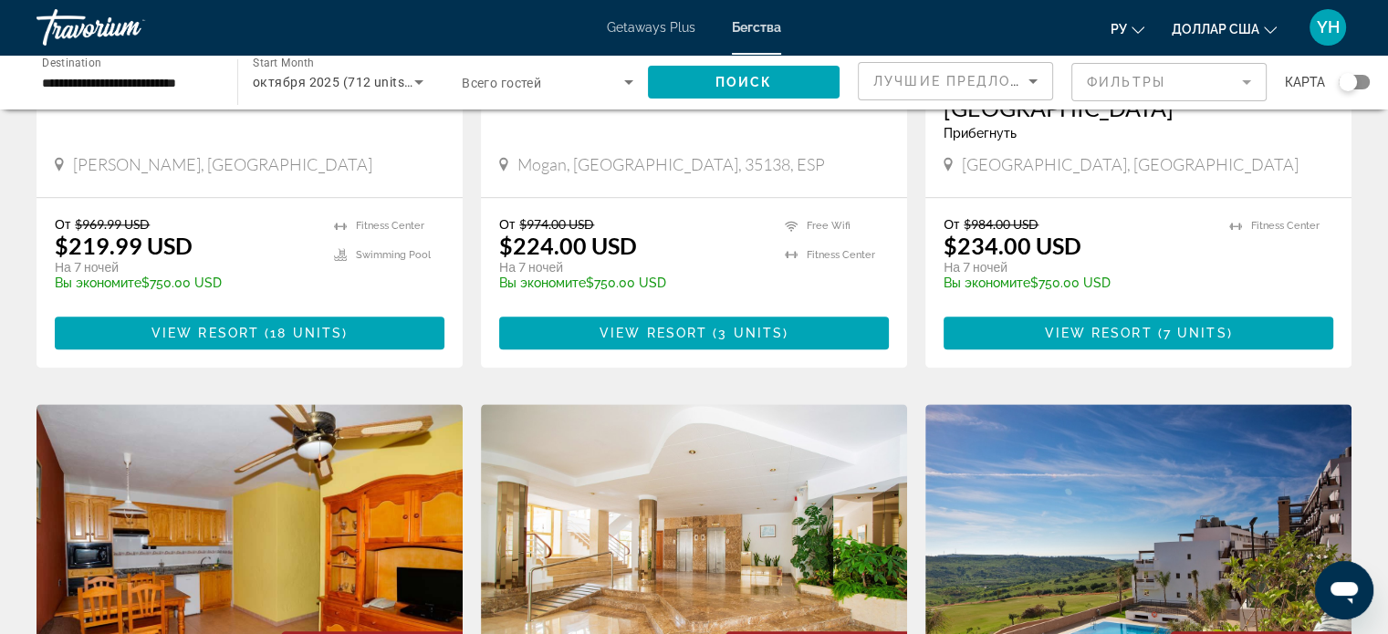
scroll to position [1460, 0]
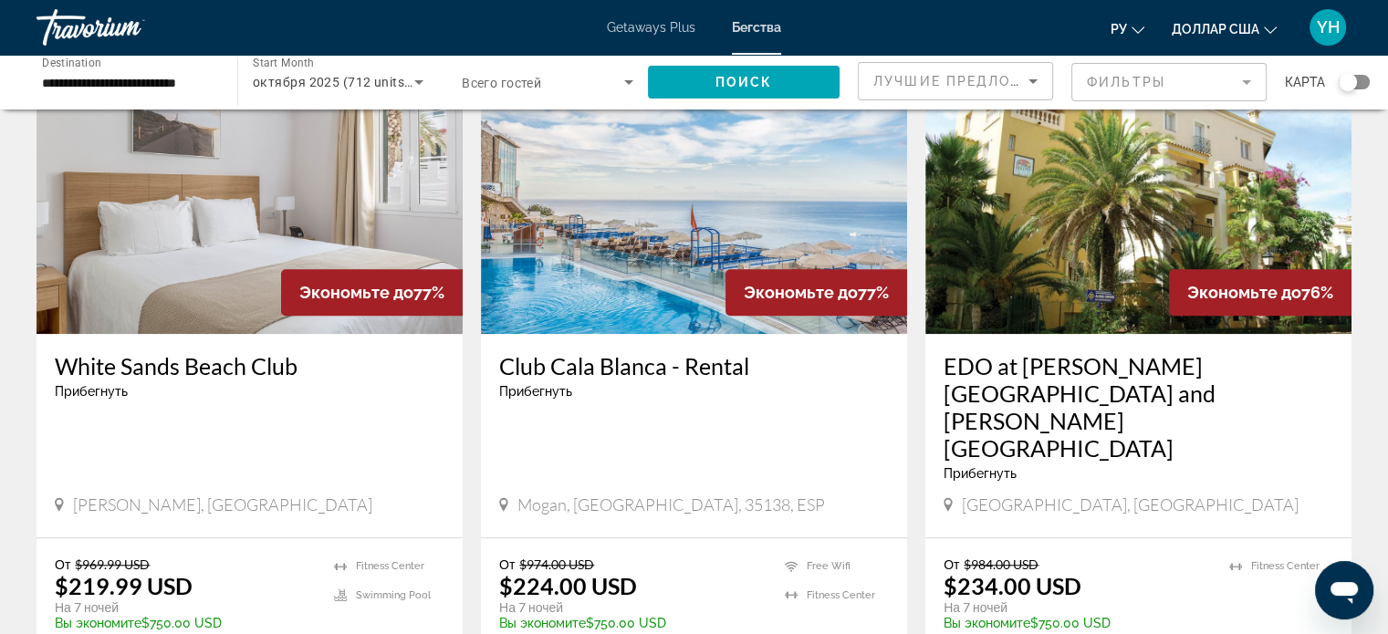
click at [1132, 193] on img "Основное содержание" at bounding box center [1138, 188] width 426 height 292
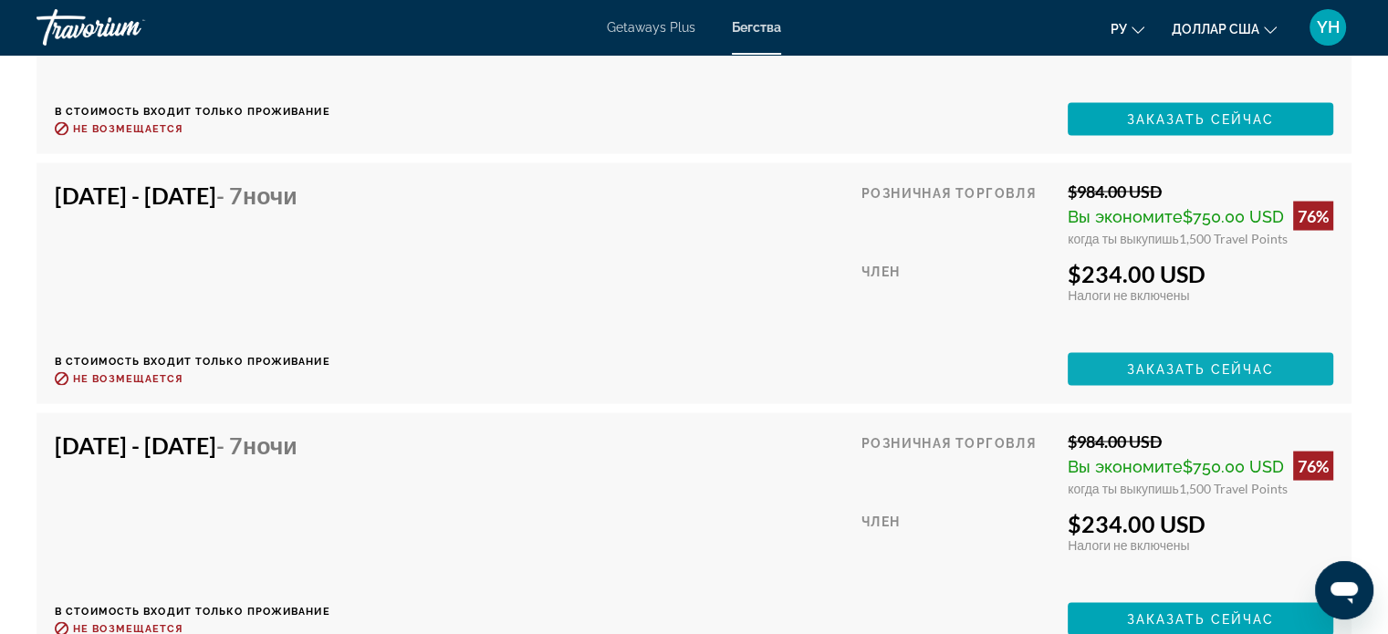
scroll to position [3468, 0]
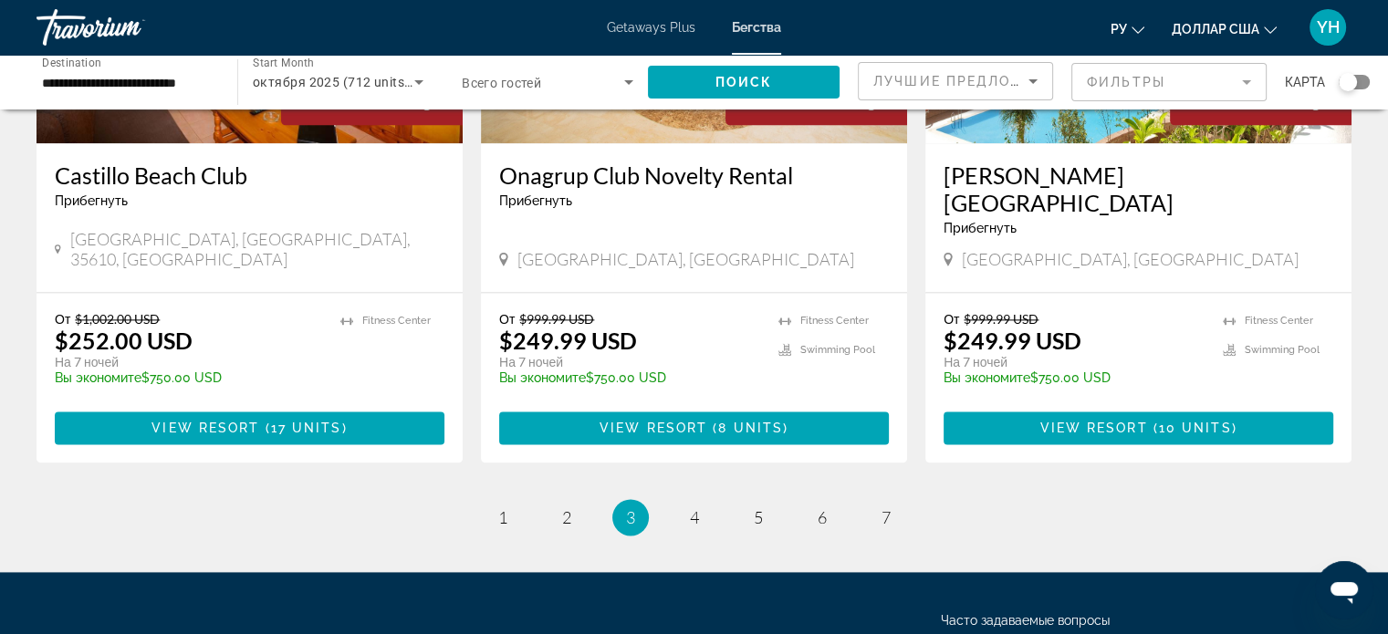
scroll to position [2373, 0]
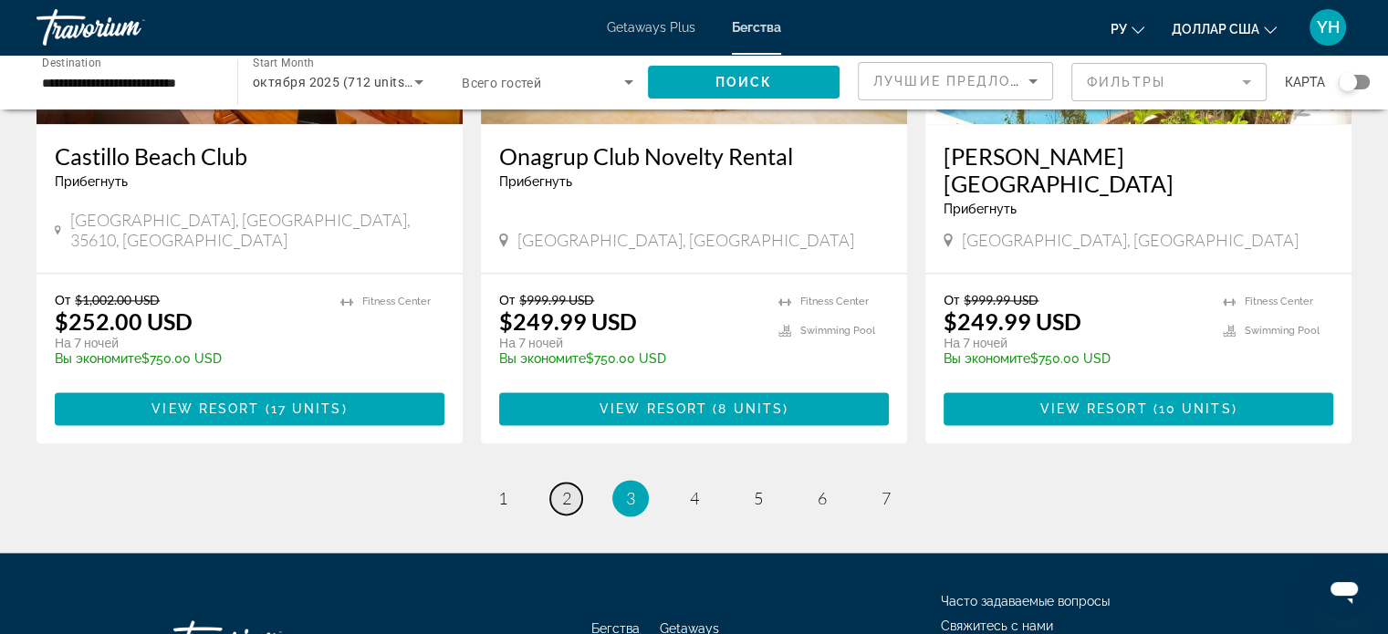
click at [579, 483] on link "page 2" at bounding box center [566, 499] width 32 height 32
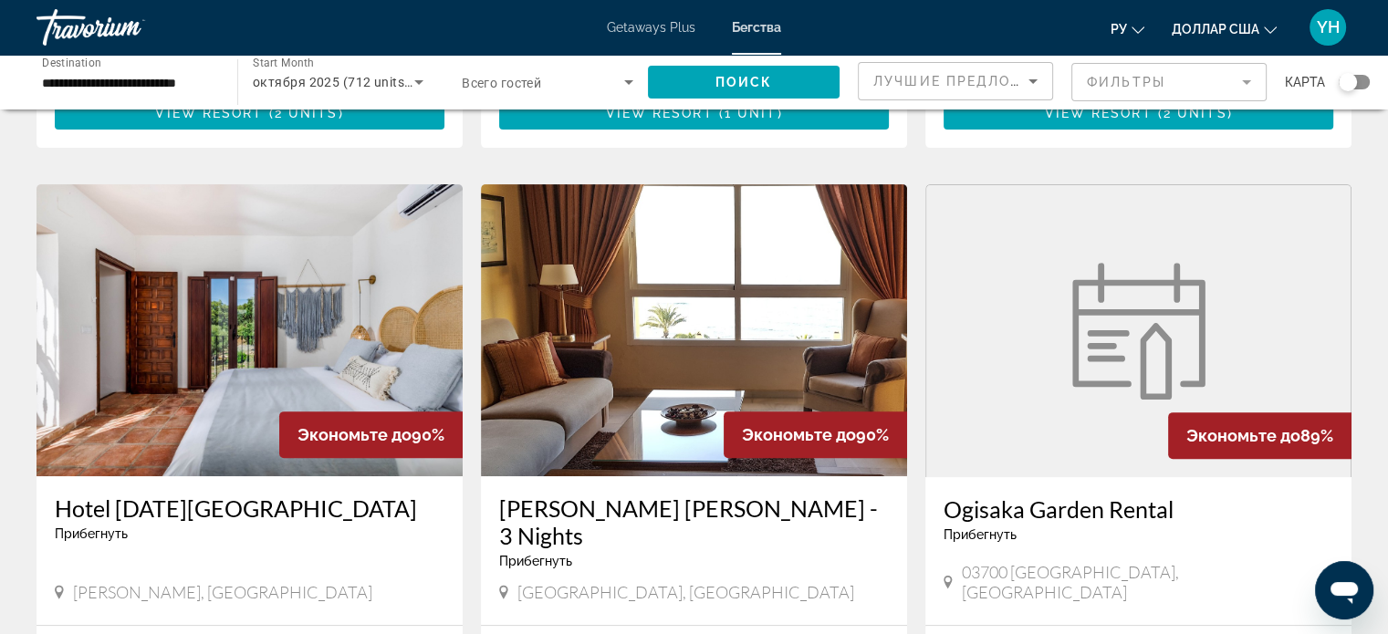
scroll to position [730, 0]
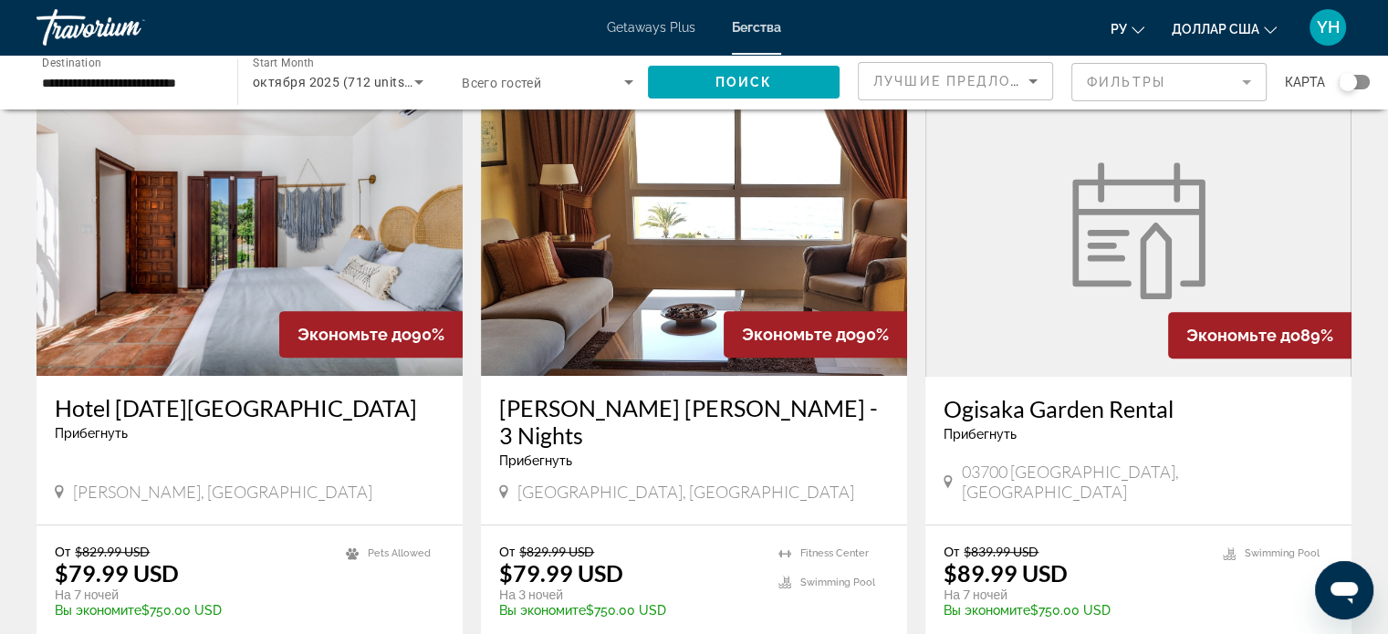
click at [1039, 287] on figure "Основное содержание" at bounding box center [1138, 231] width 424 height 292
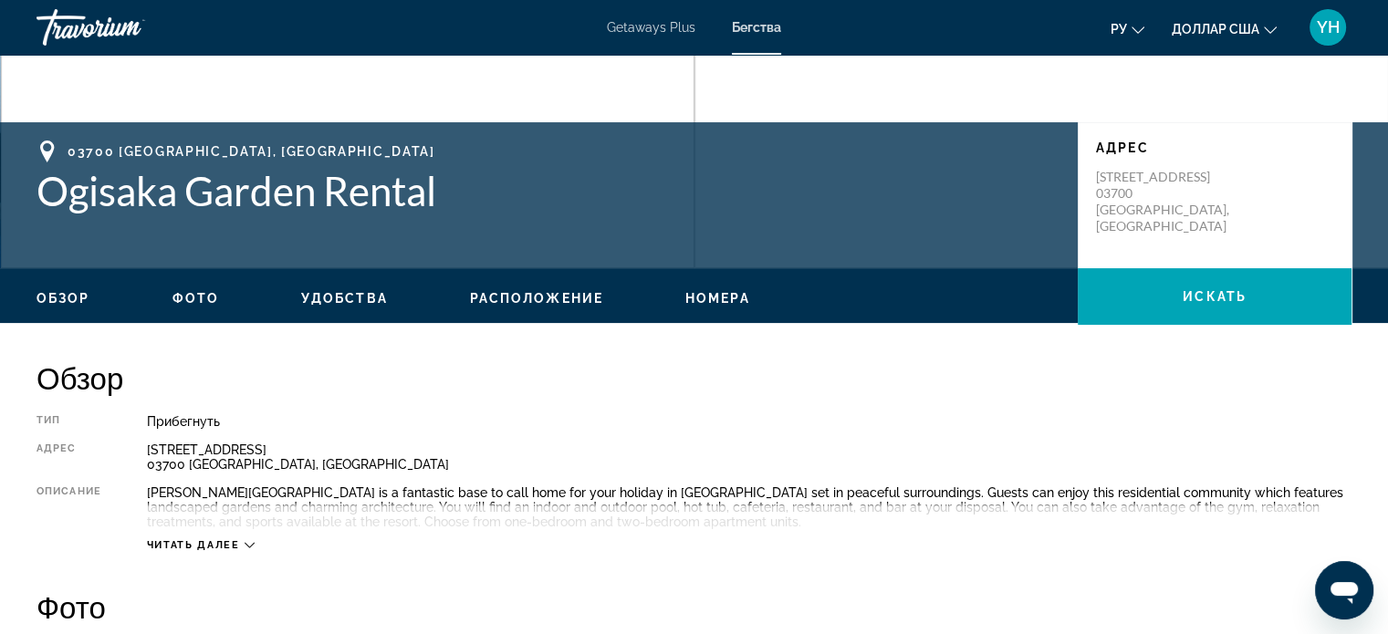
scroll to position [365, 0]
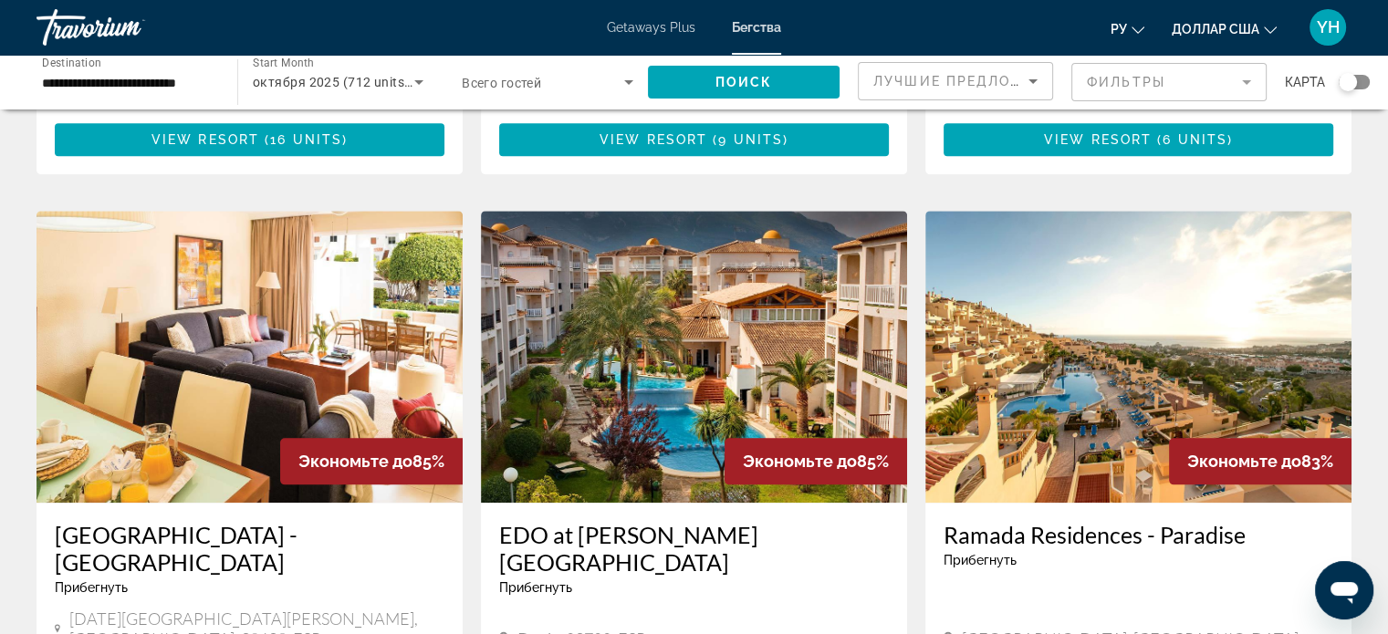
scroll to position [1916, 0]
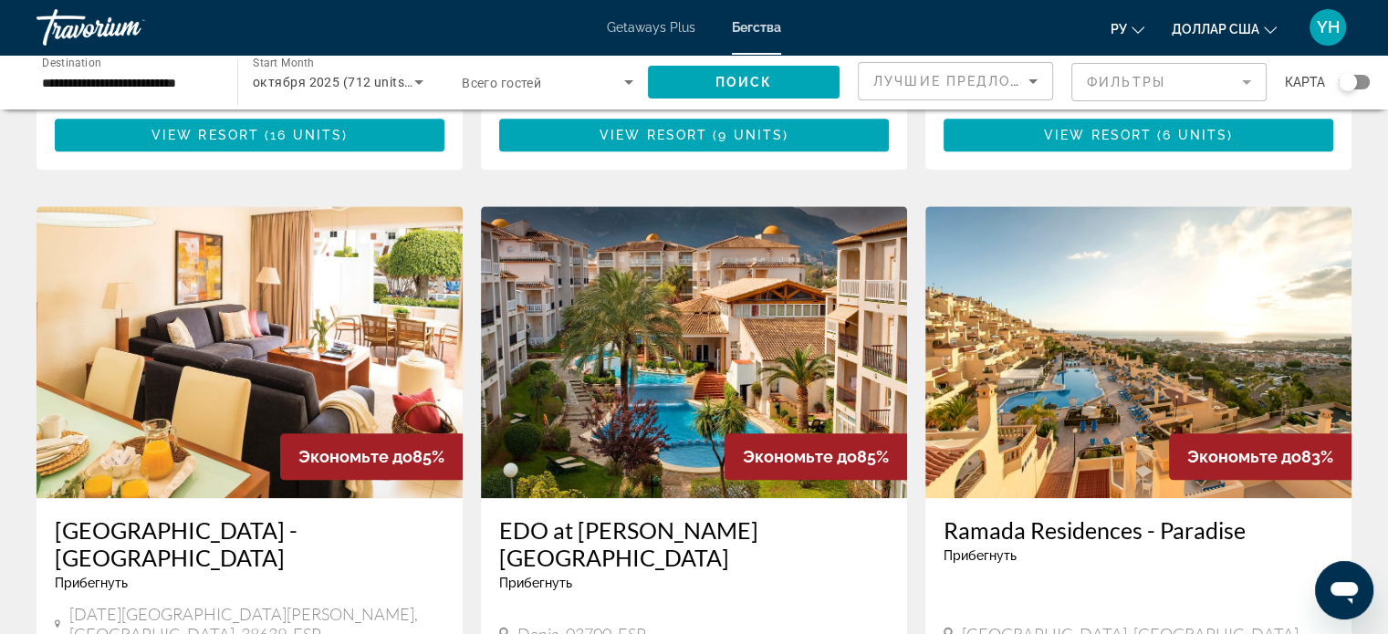
click at [781, 317] on img "Основное содержание" at bounding box center [694, 352] width 426 height 292
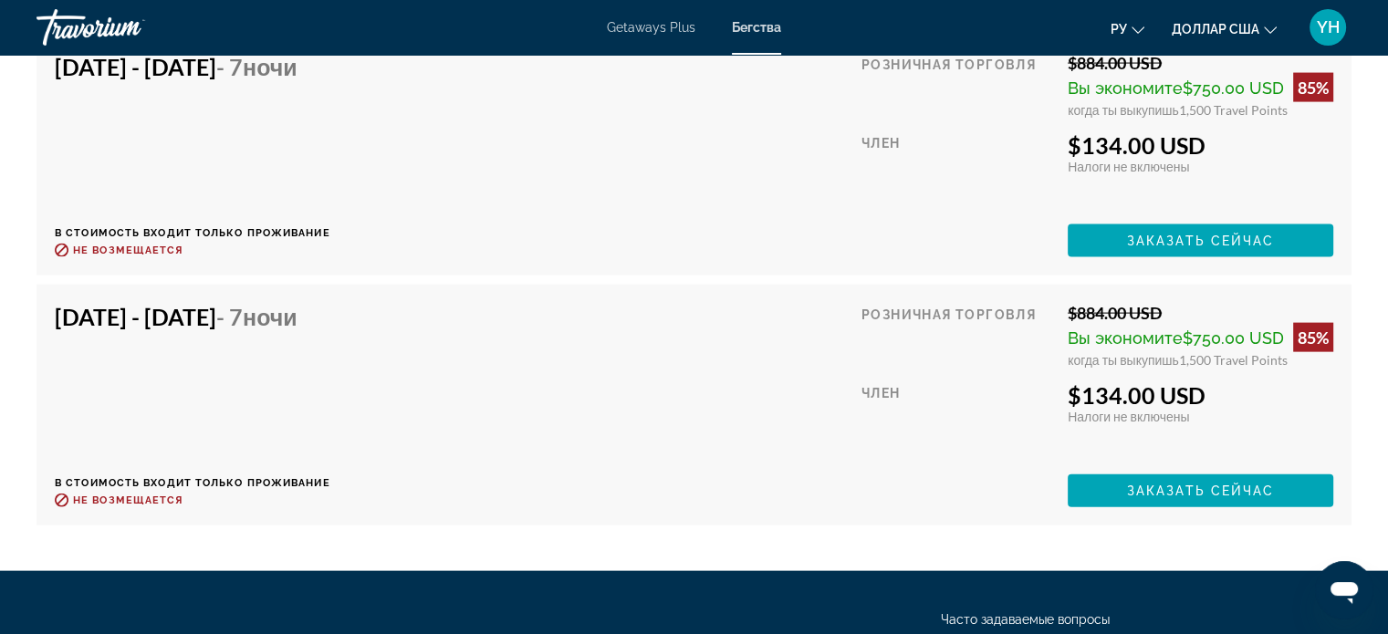
scroll to position [3924, 0]
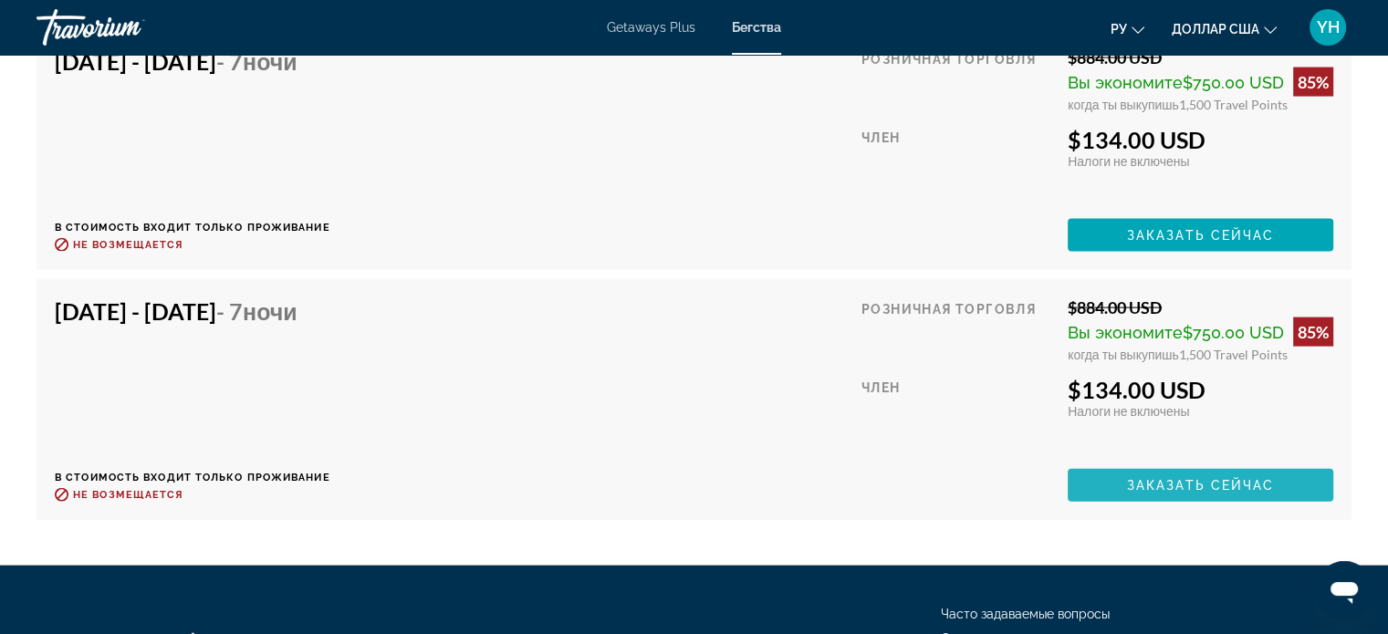
click at [1172, 495] on span "Основное содержание" at bounding box center [1201, 486] width 266 height 44
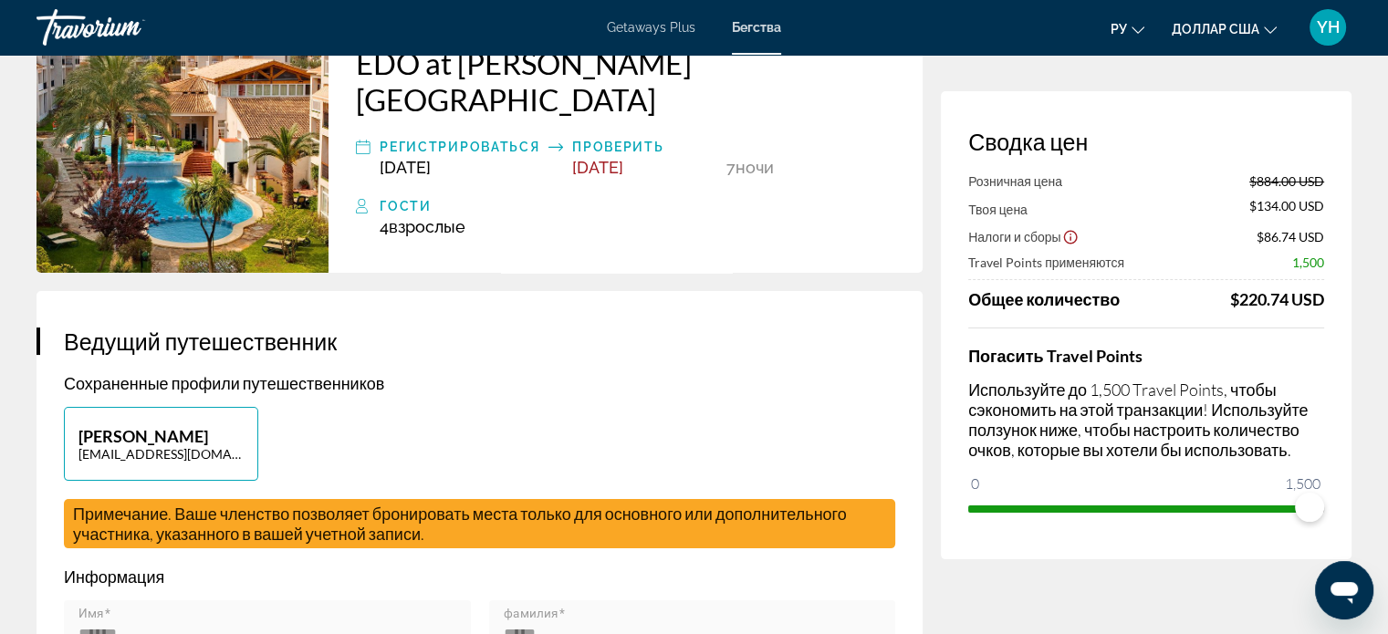
scroll to position [91, 0]
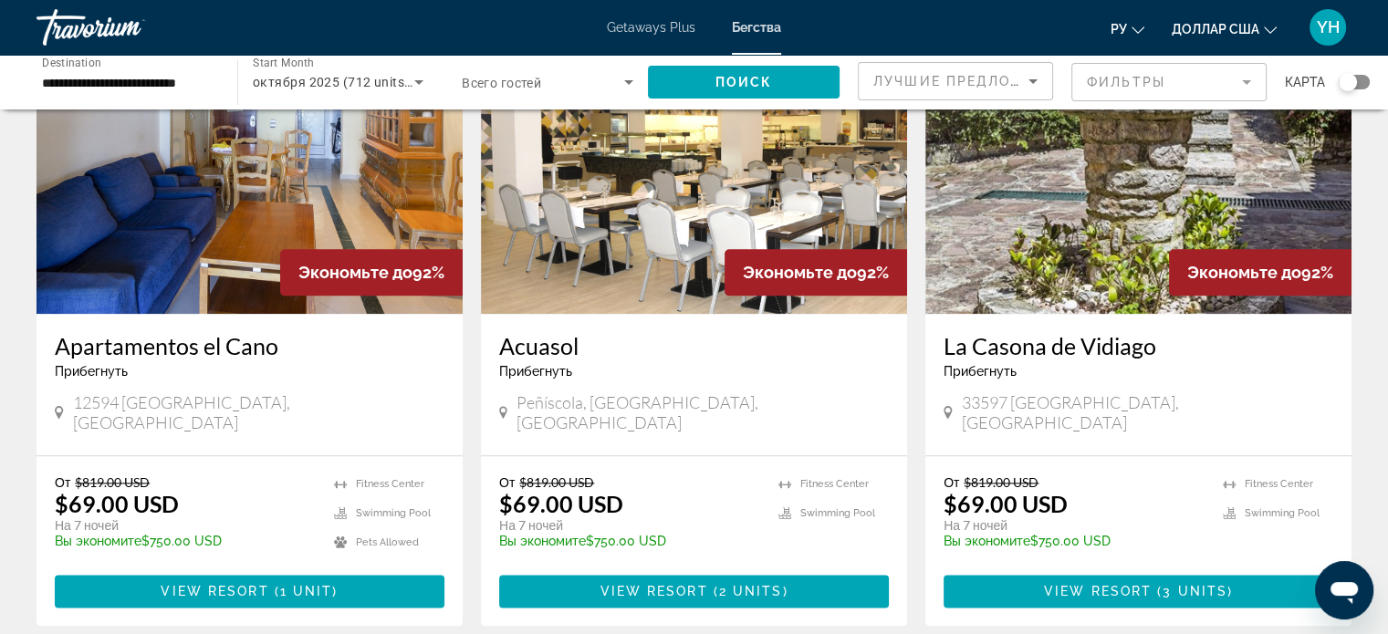
scroll to position [2190, 0]
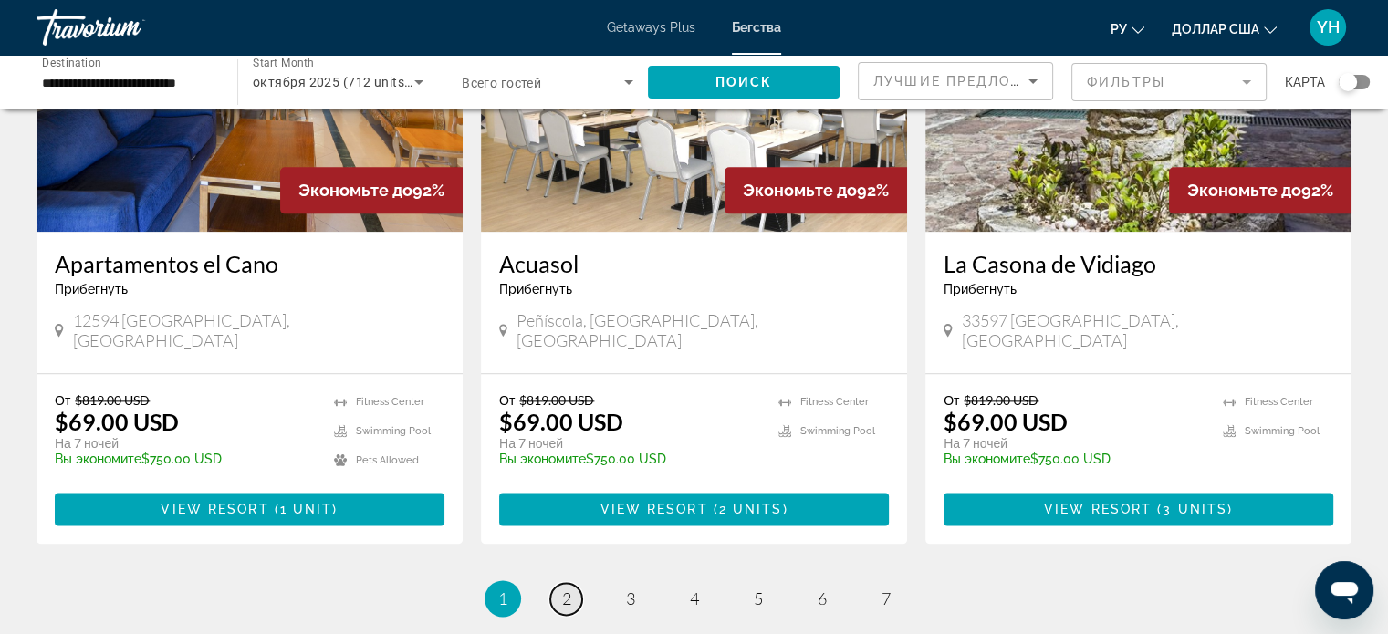
click at [562, 589] on span "2" at bounding box center [566, 599] width 9 height 20
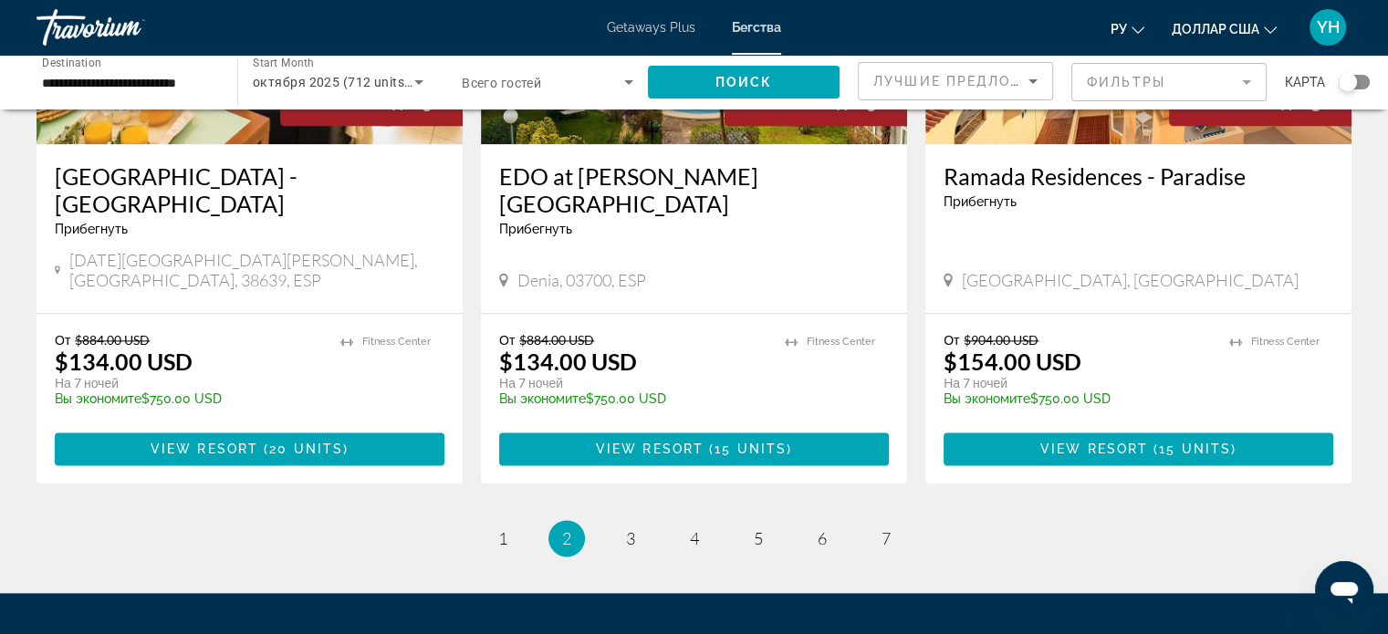
scroll to position [2281, 0]
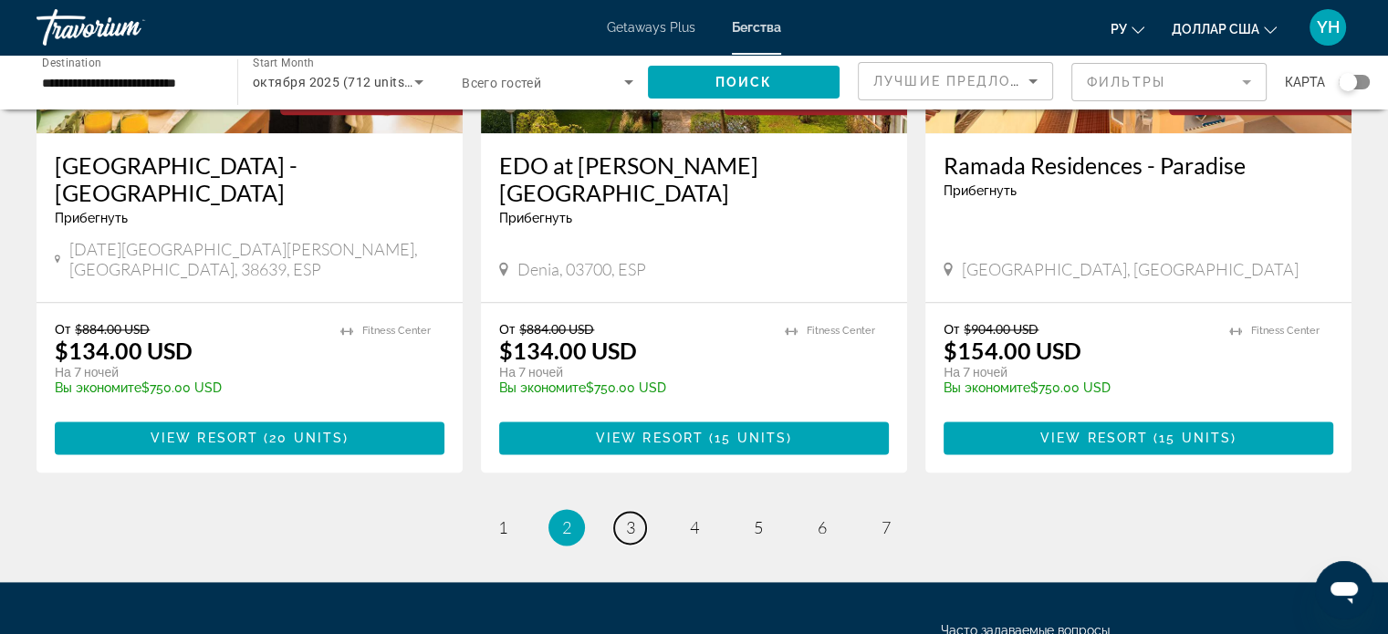
drag, startPoint x: 628, startPoint y: 412, endPoint x: 639, endPoint y: 416, distance: 11.9
click at [631, 517] on span "3" at bounding box center [630, 527] width 9 height 20
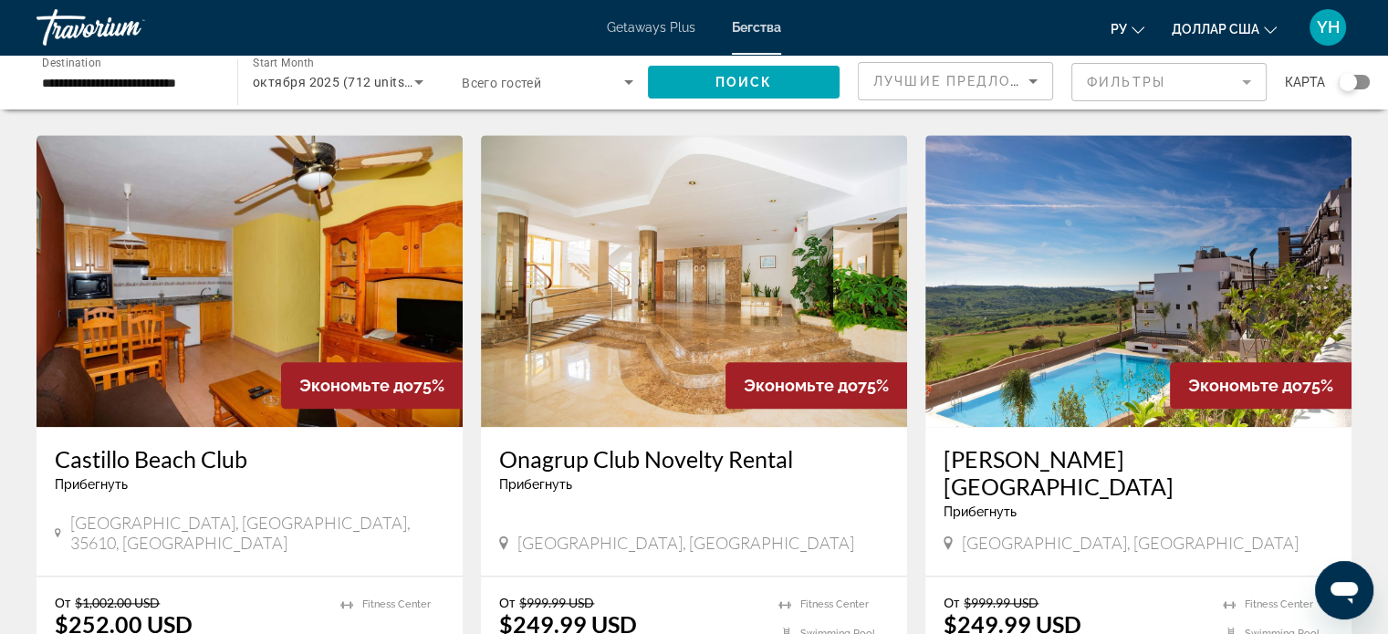
scroll to position [2190, 0]
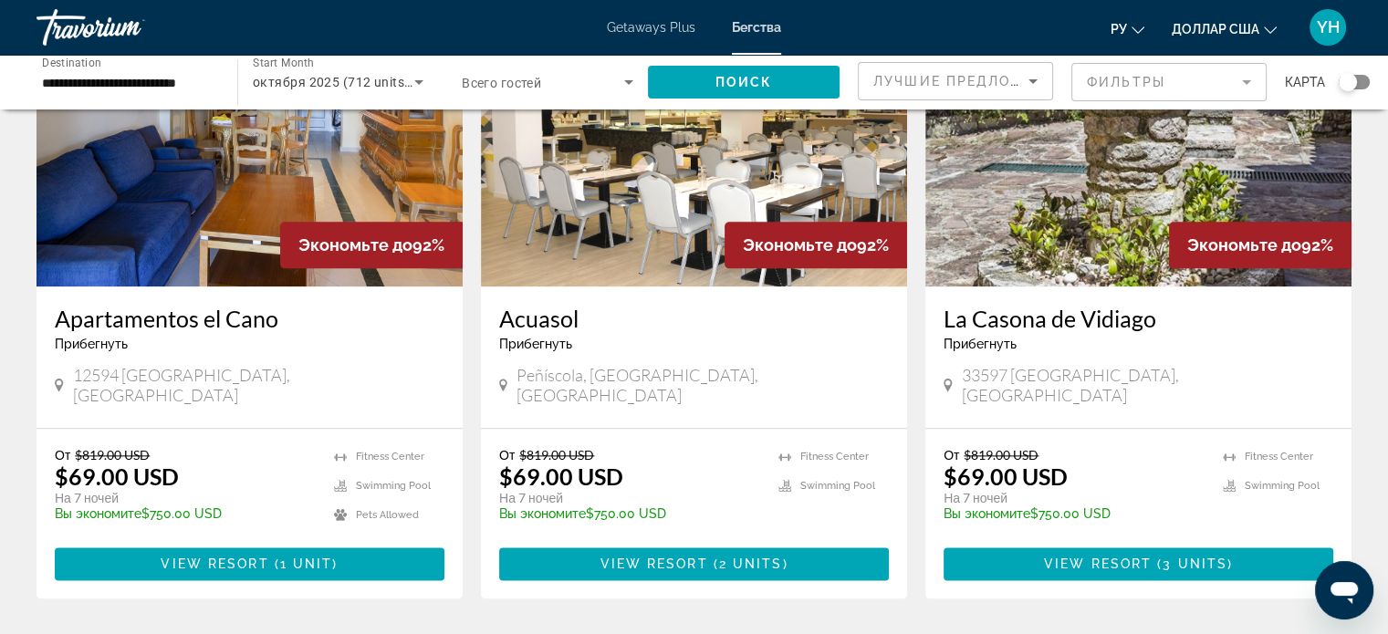
scroll to position [2190, 0]
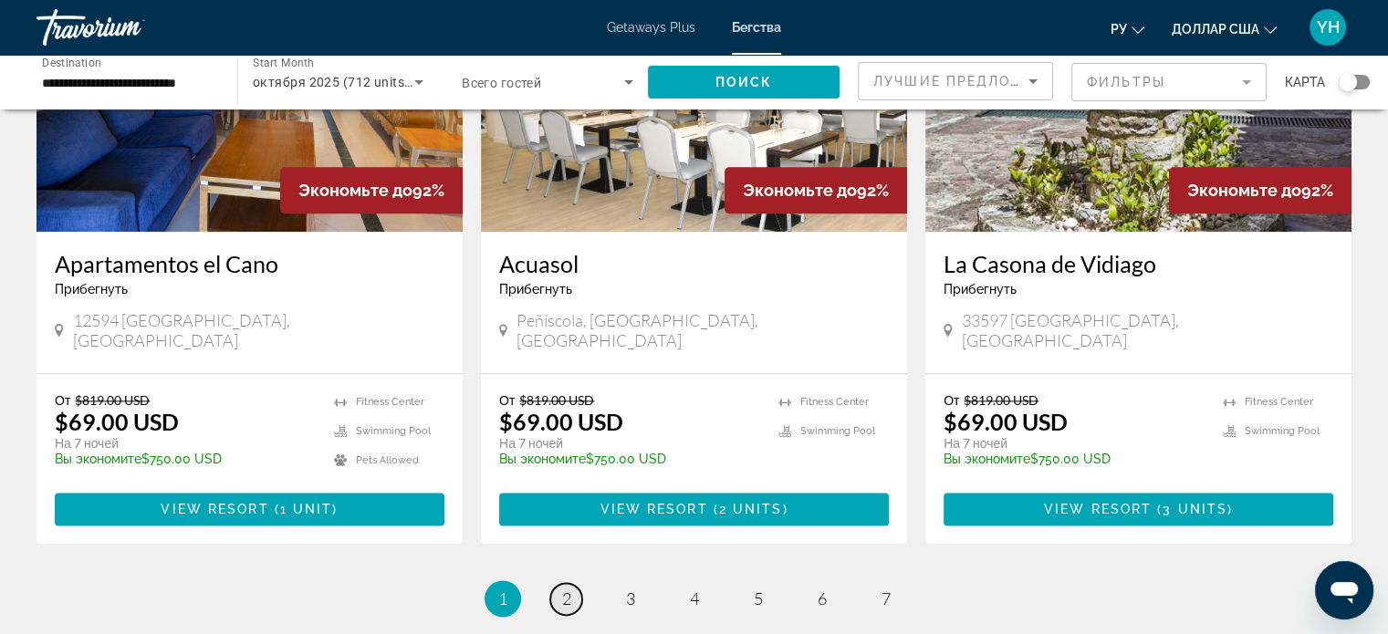
click at [561, 583] on link "page 2" at bounding box center [566, 599] width 32 height 32
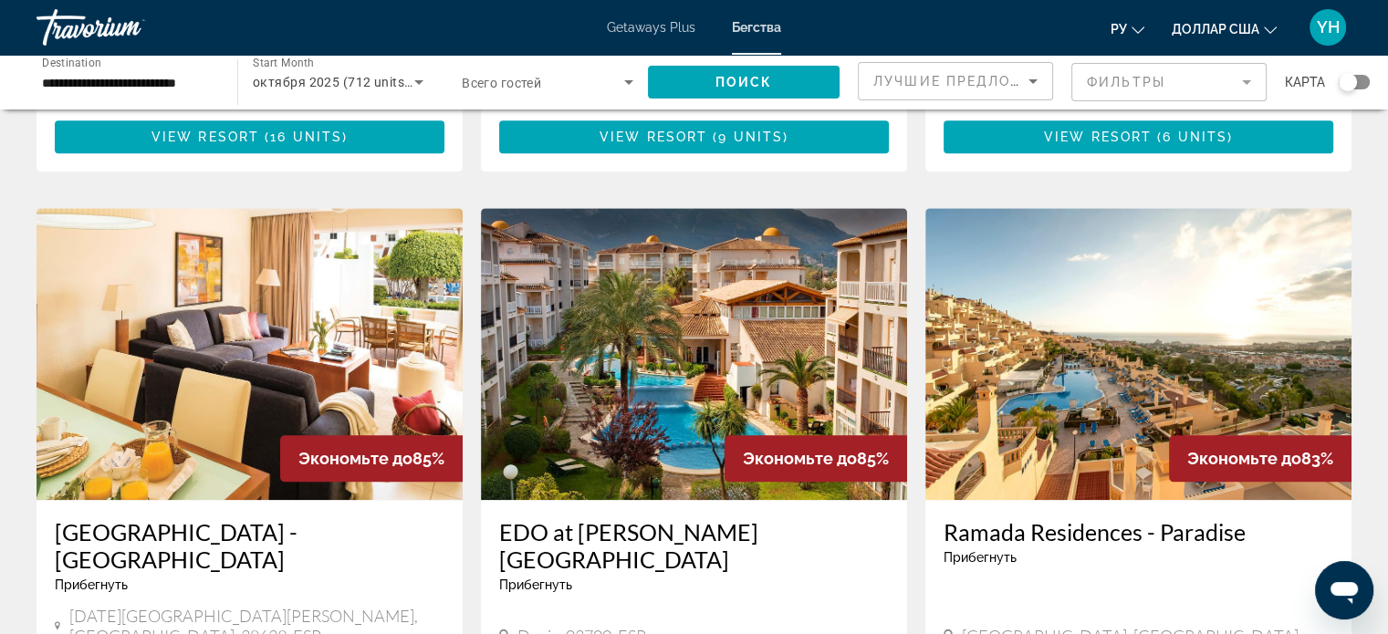
scroll to position [1916, 0]
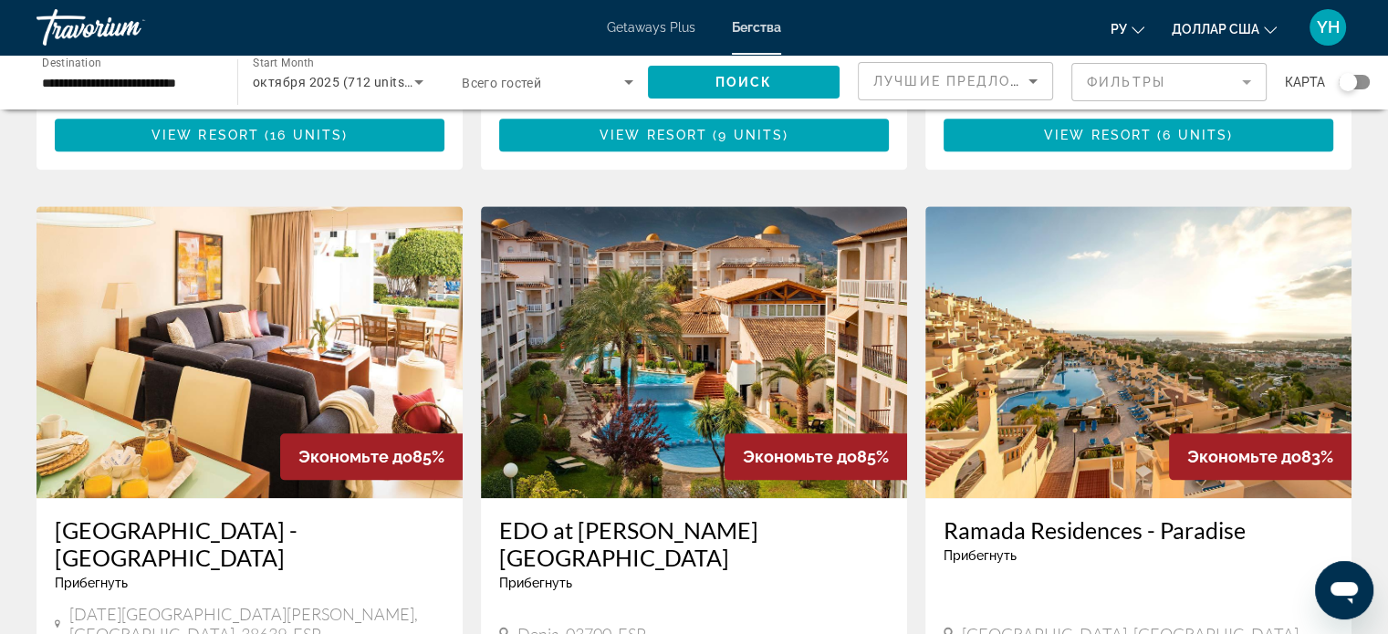
click at [679, 341] on img "Основное содержание" at bounding box center [694, 352] width 426 height 292
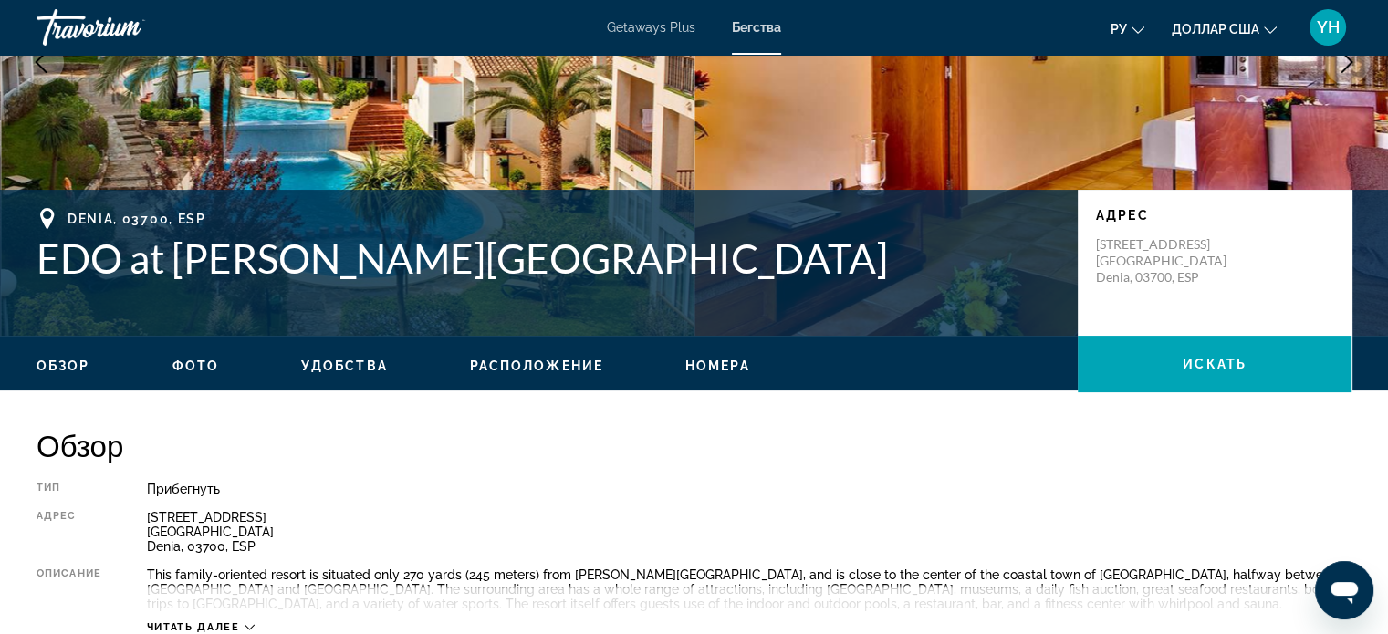
scroll to position [274, 0]
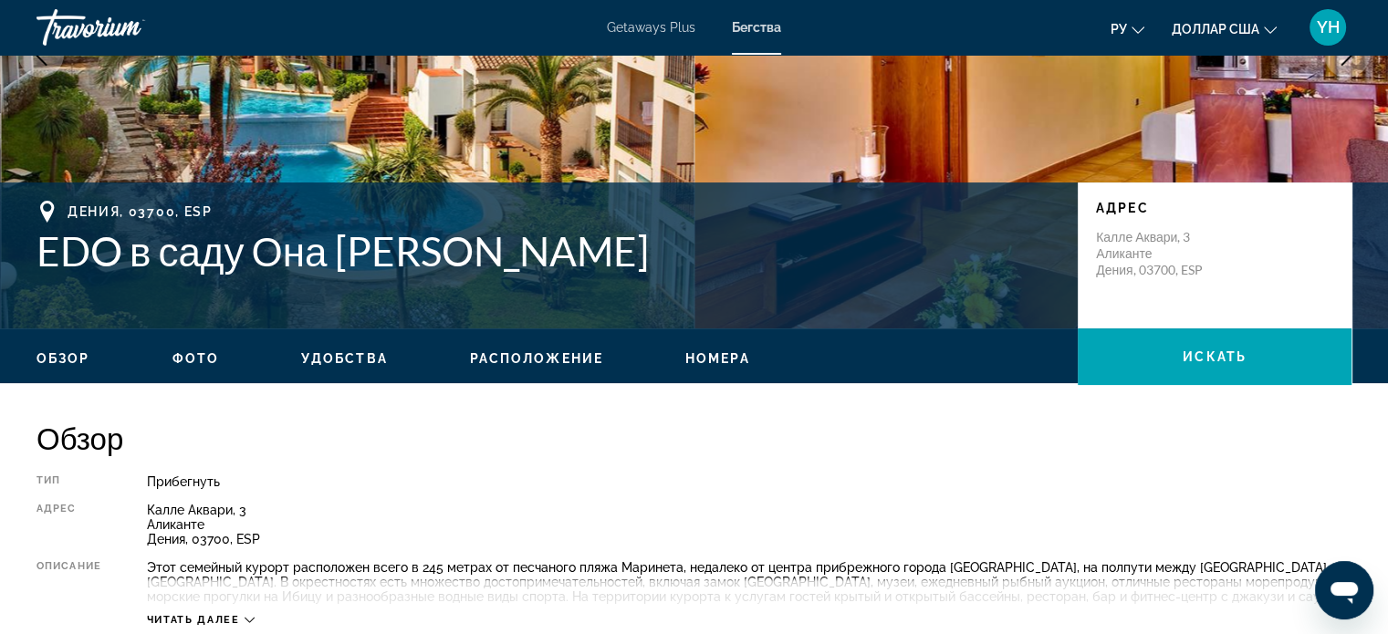
scroll to position [365, 0]
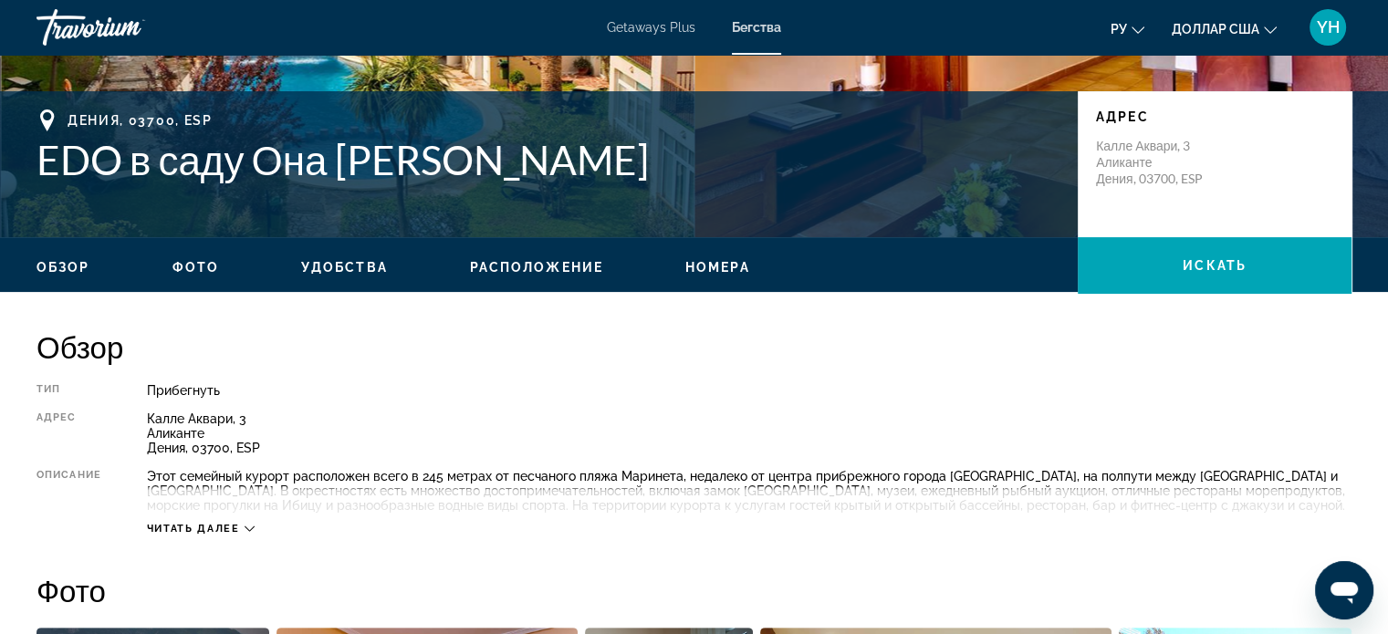
click at [249, 527] on icon "Основное содержание" at bounding box center [250, 529] width 10 height 10
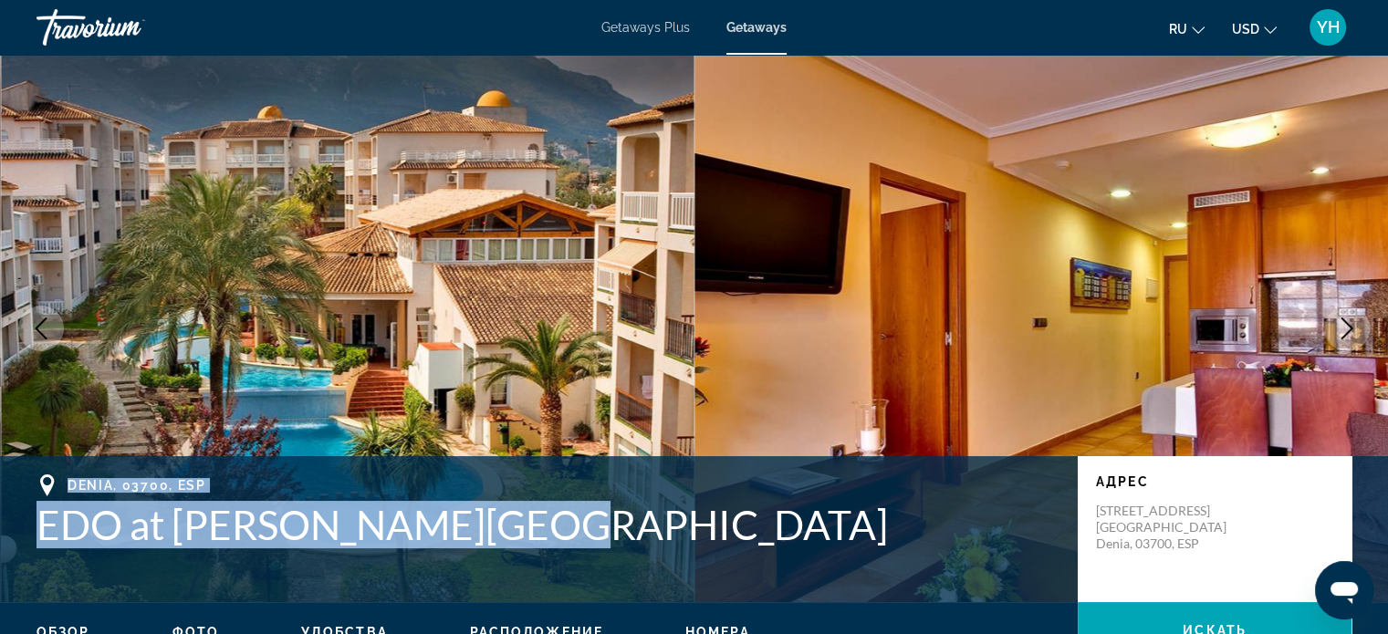
drag, startPoint x: 597, startPoint y: 537, endPoint x: 8, endPoint y: 487, distance: 590.7
click at [8, 487] on div "Denia, 03700, ESP EDO at Ona Ogisaka Garden Адрес Calle Aquari, 3 Alicante Deni…" at bounding box center [694, 530] width 1388 height 110
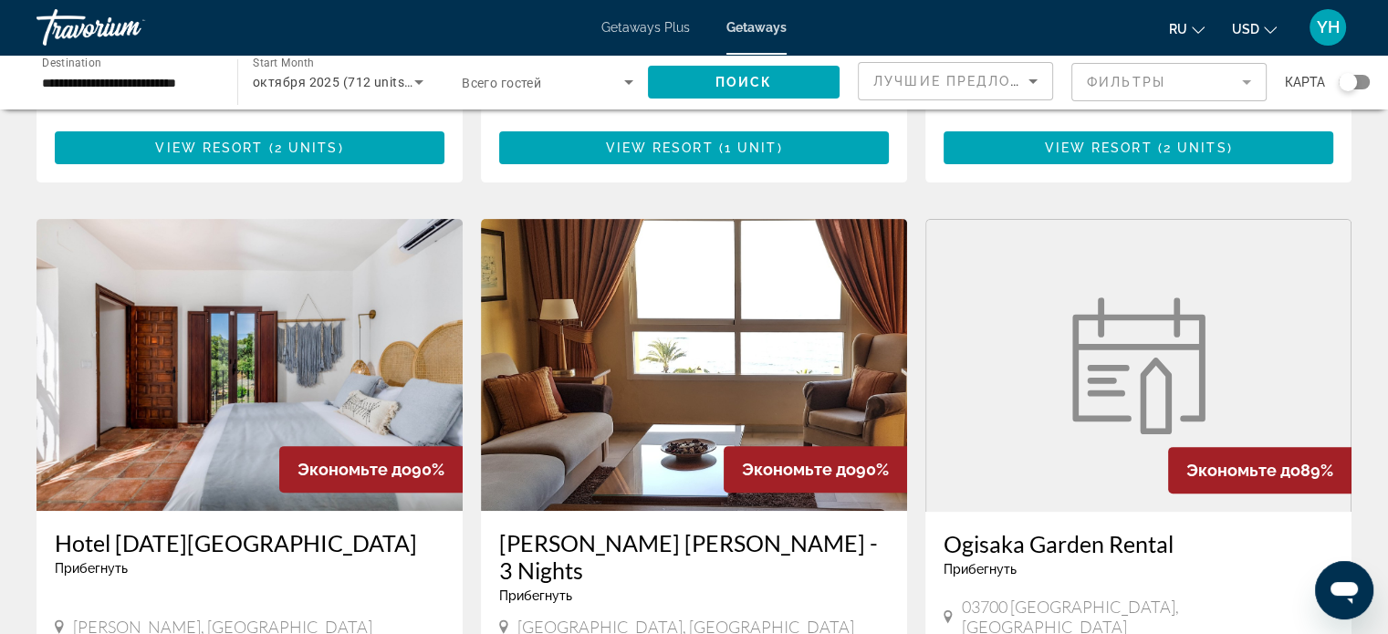
scroll to position [639, 0]
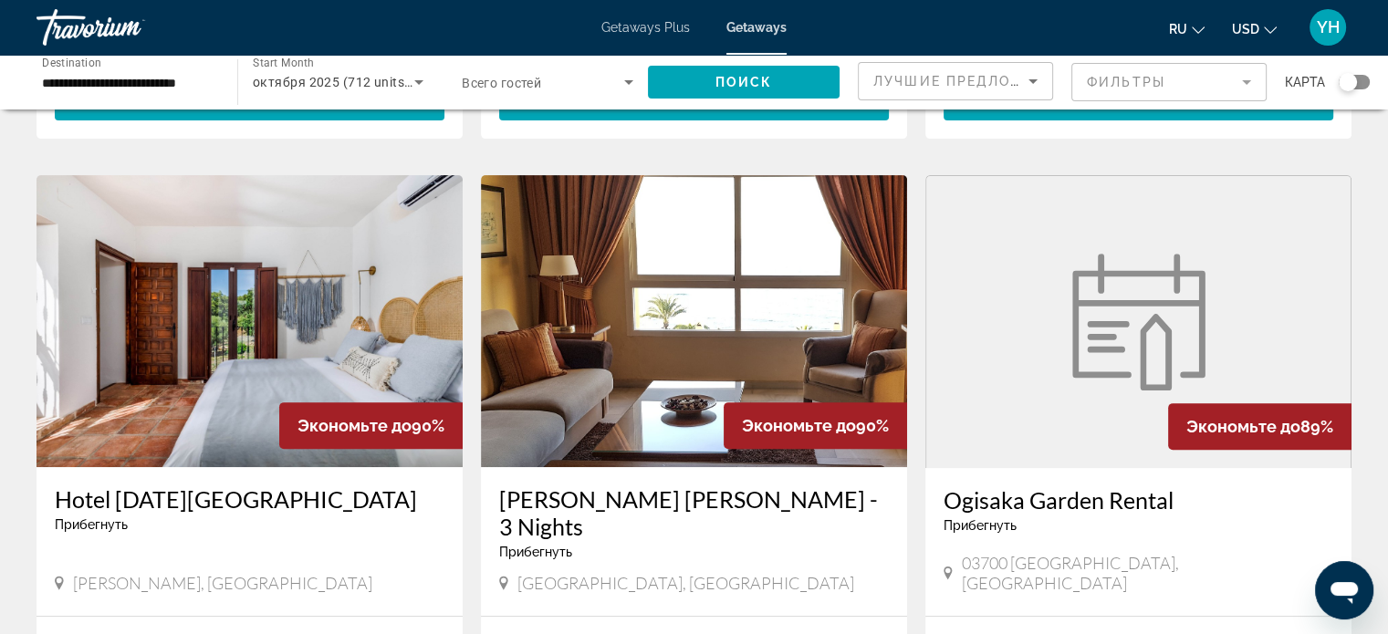
click at [1032, 486] on h3 "Ogisaka Garden Rental" at bounding box center [1139, 499] width 390 height 27
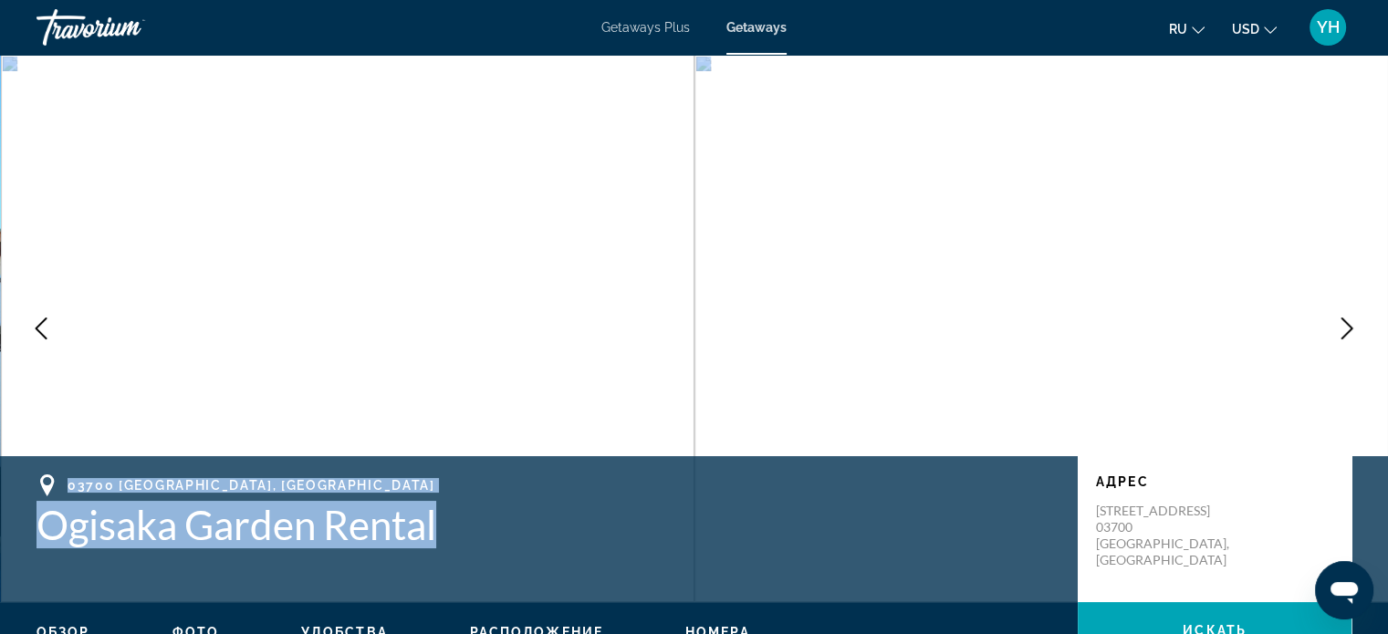
drag, startPoint x: 463, startPoint y: 508, endPoint x: 24, endPoint y: 447, distance: 443.2
click at [24, 446] on div "prev next 03700 Alicante, Spain Ogisaka Garden Rental Адрес Calle Aquari 3 0370…" at bounding box center [694, 329] width 1388 height 548
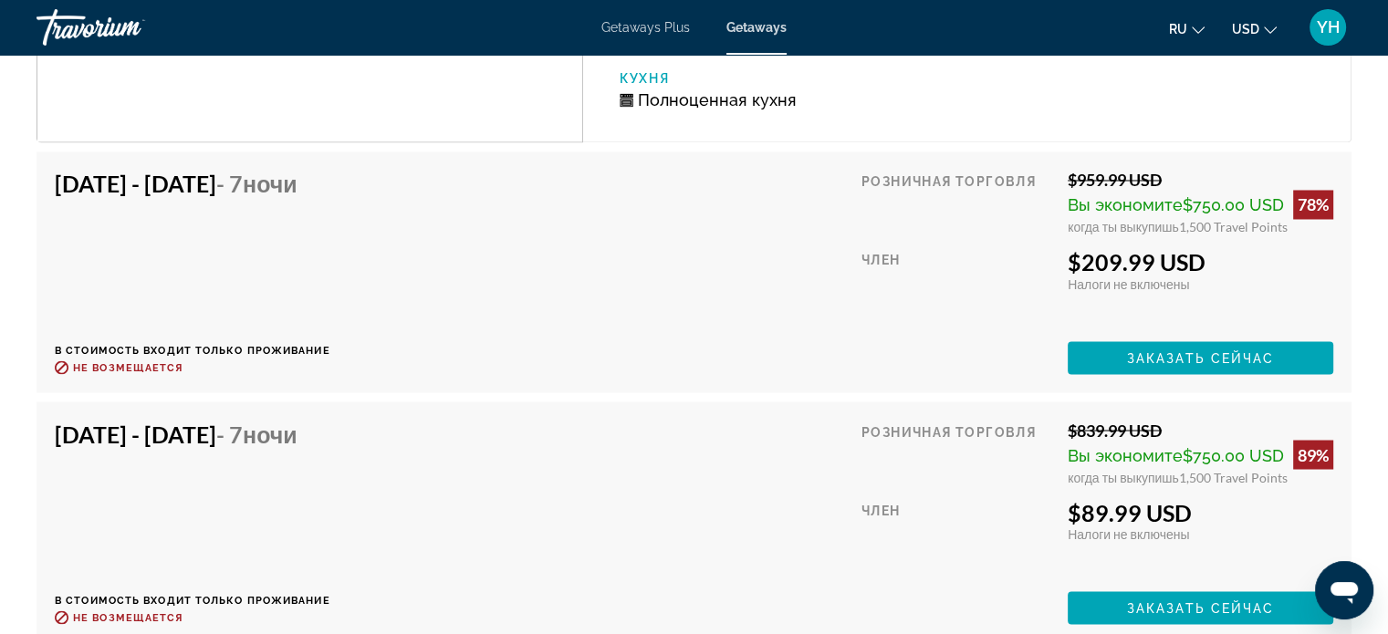
scroll to position [3285, 0]
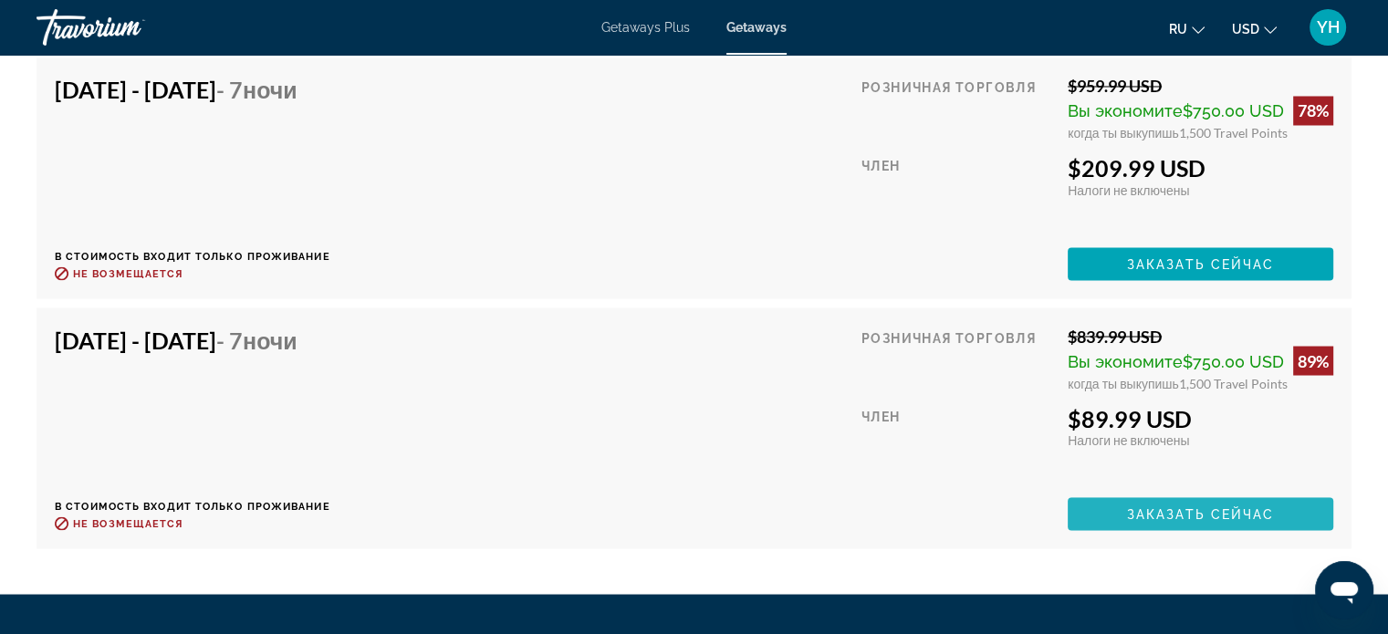
click at [1170, 506] on span "Заказать сейчас" at bounding box center [1201, 513] width 148 height 15
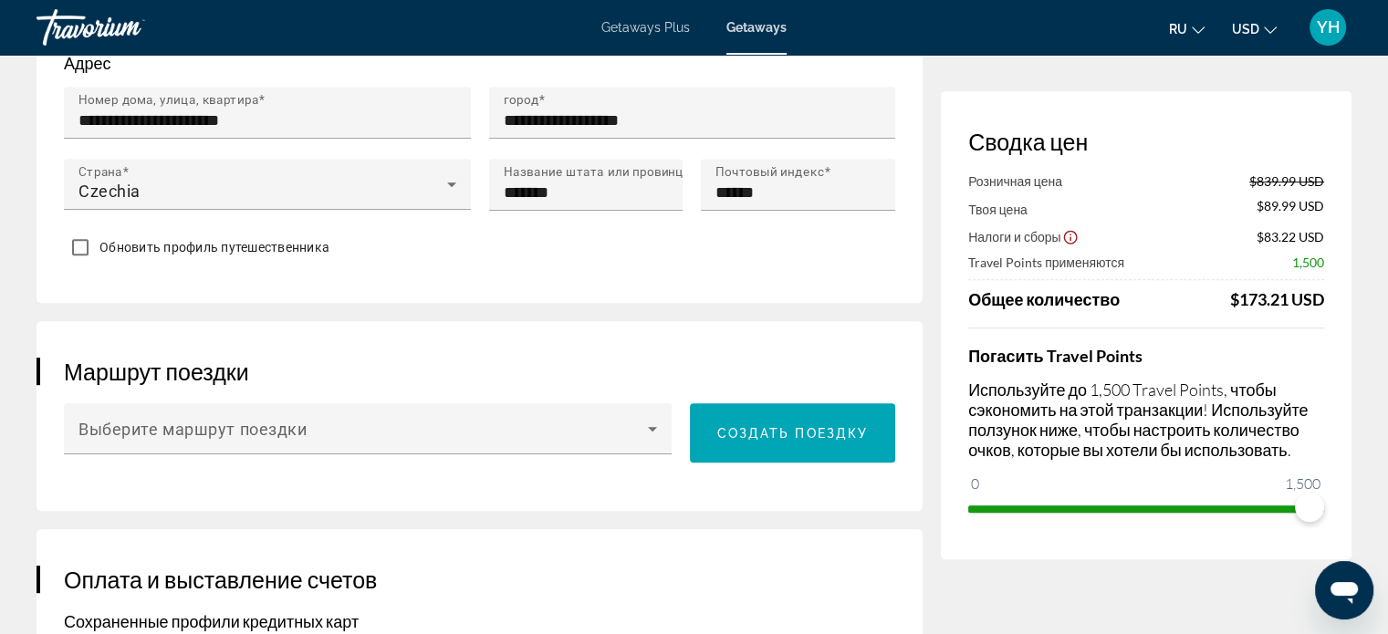
scroll to position [821, 0]
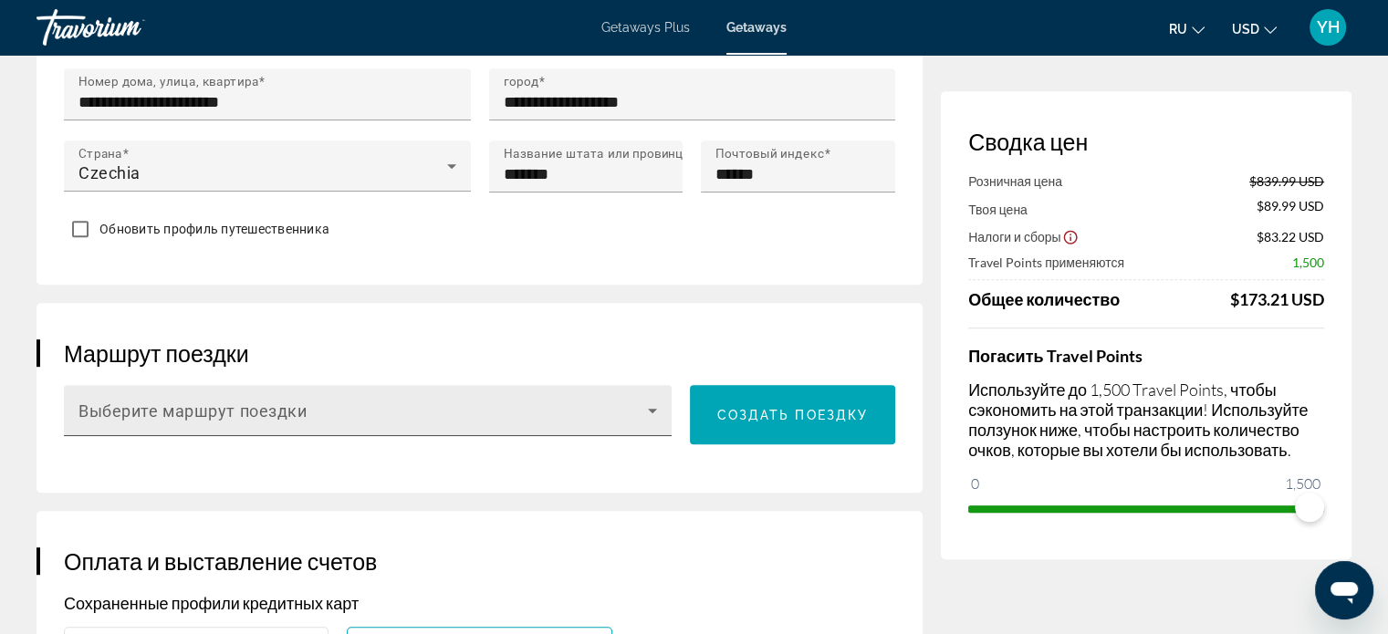
click at [245, 402] on span "Выберите маршрут поездки" at bounding box center [192, 411] width 229 height 19
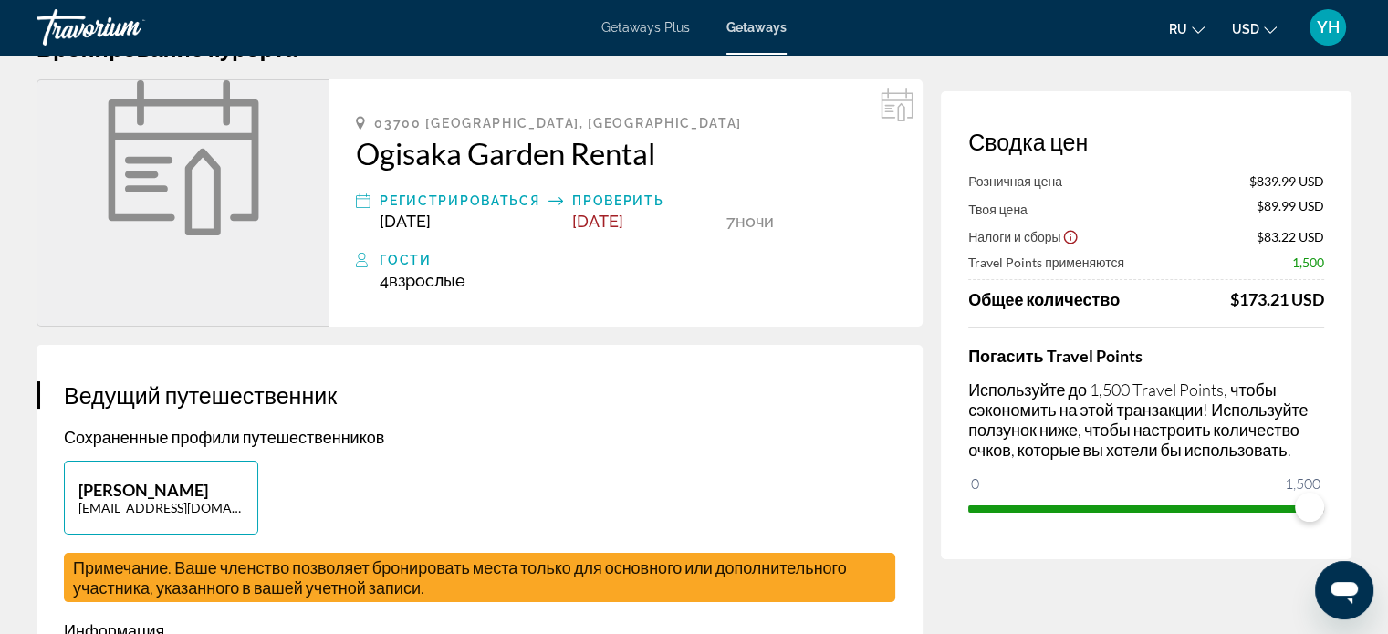
scroll to position [0, 0]
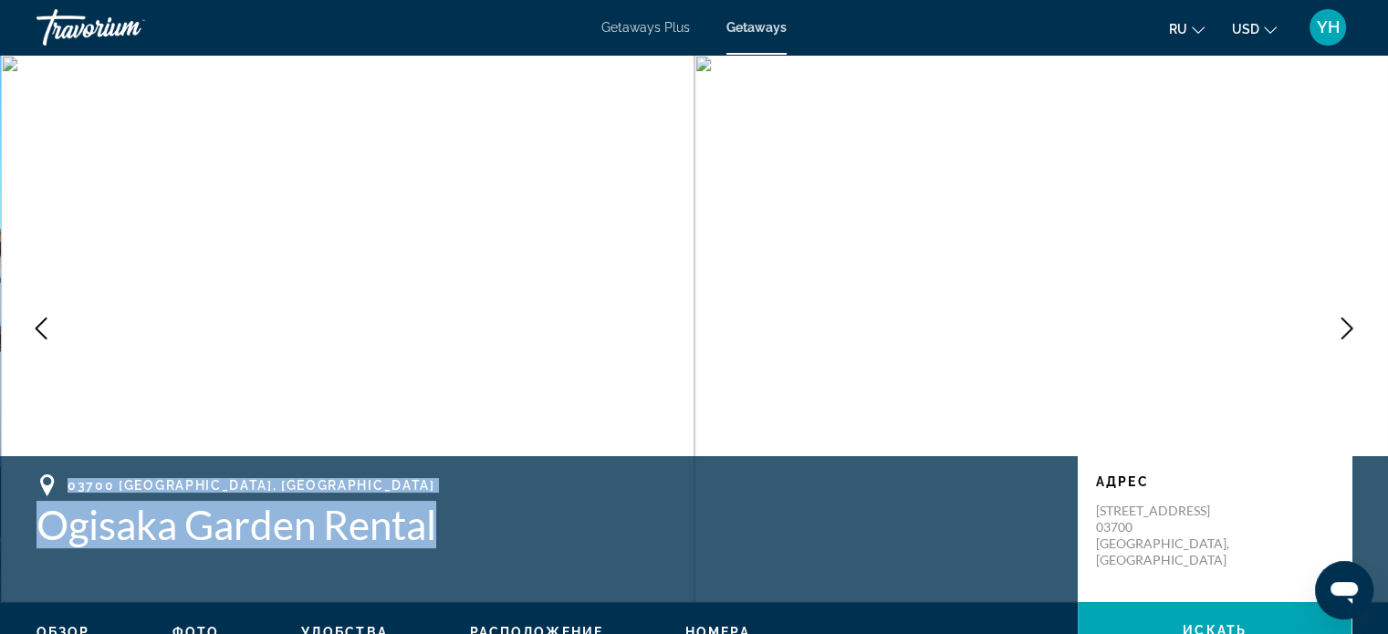
drag, startPoint x: 471, startPoint y: 533, endPoint x: 26, endPoint y: 468, distance: 449.1
click at [26, 468] on div "03700 Alicante, Spain Ogisaka Garden Rental Адрес Calle Aquari 3 03700 Alicante…" at bounding box center [694, 529] width 1388 height 146
copy div "03700 Alicante, Spain Ogisaka Garden Rental"
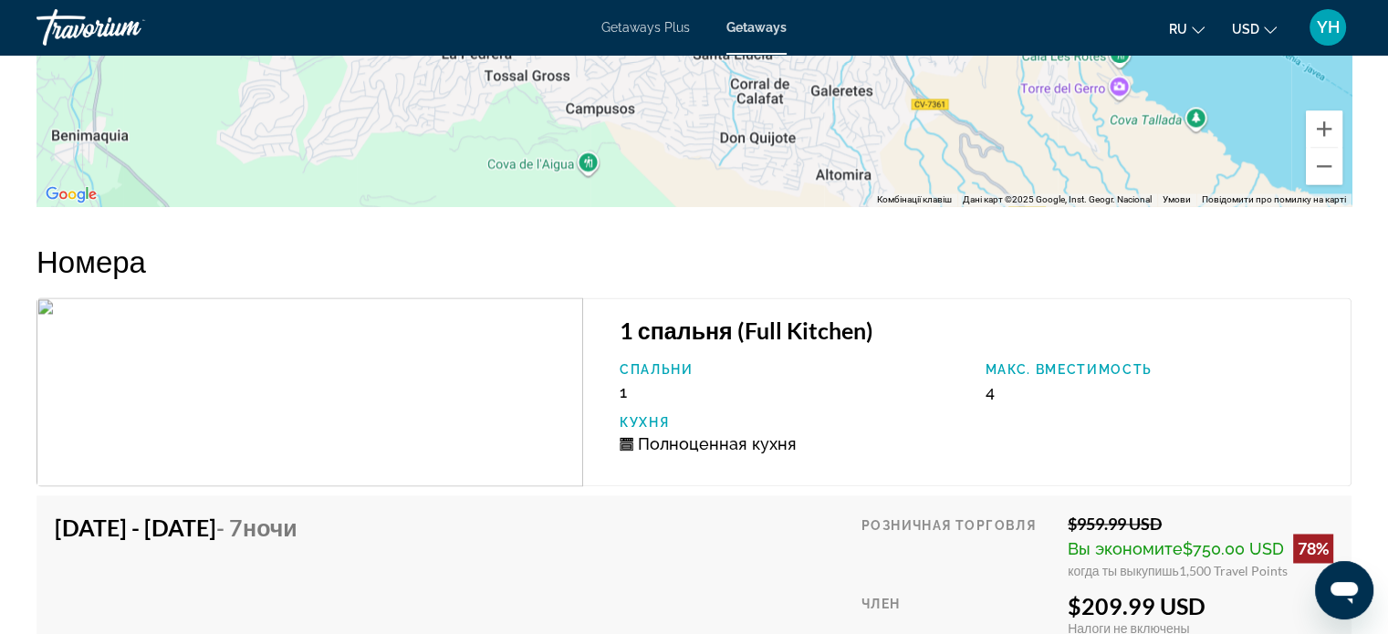
scroll to position [2849, 0]
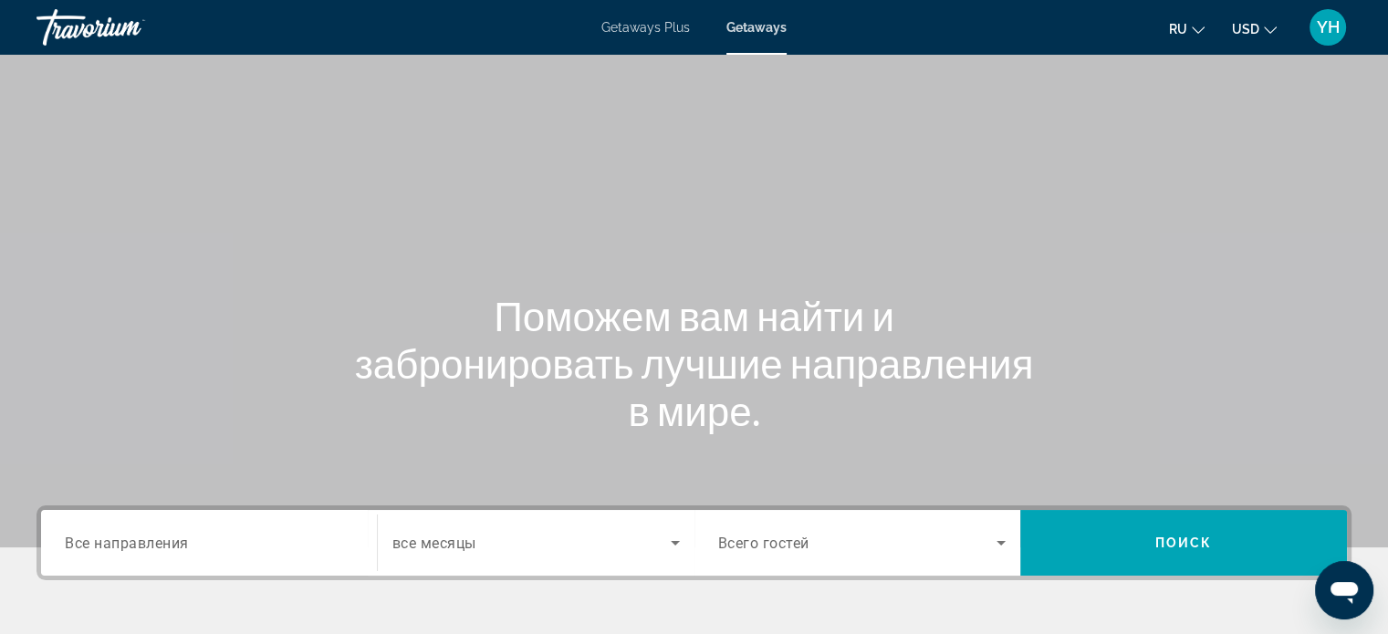
click at [101, 536] on span "Все направления" at bounding box center [127, 542] width 124 height 17
click at [101, 536] on input "Destination Все направления" at bounding box center [209, 544] width 288 height 22
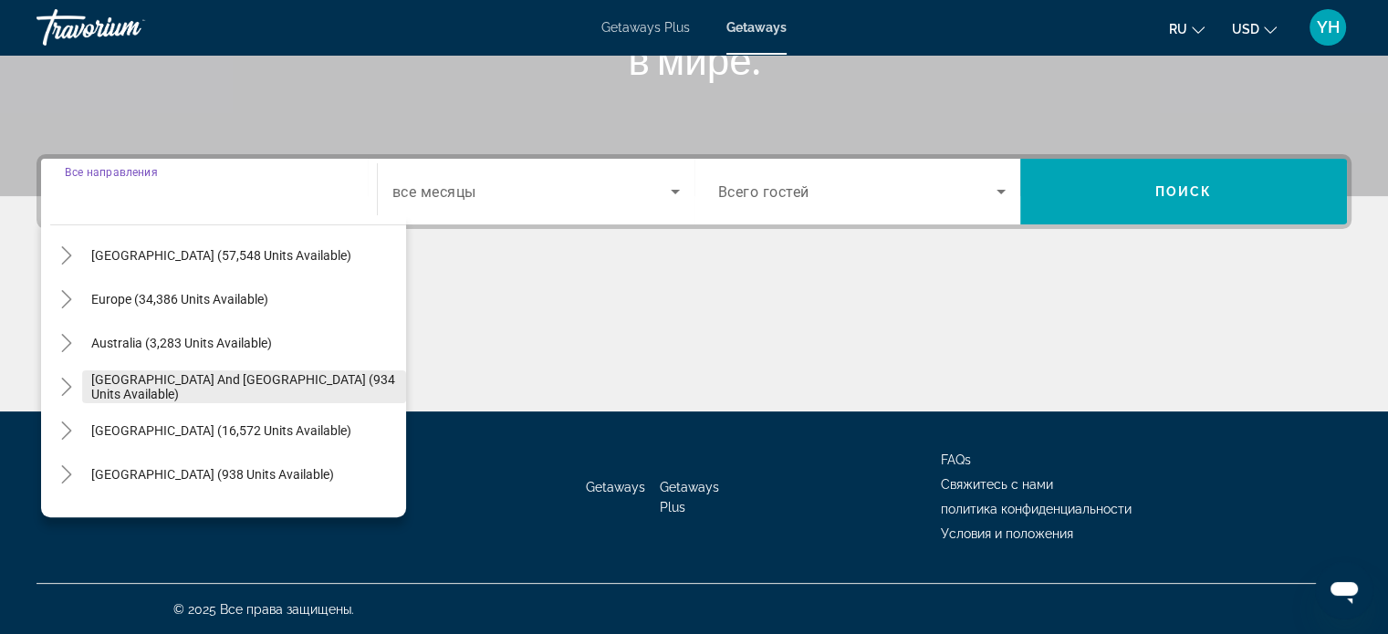
scroll to position [183, 0]
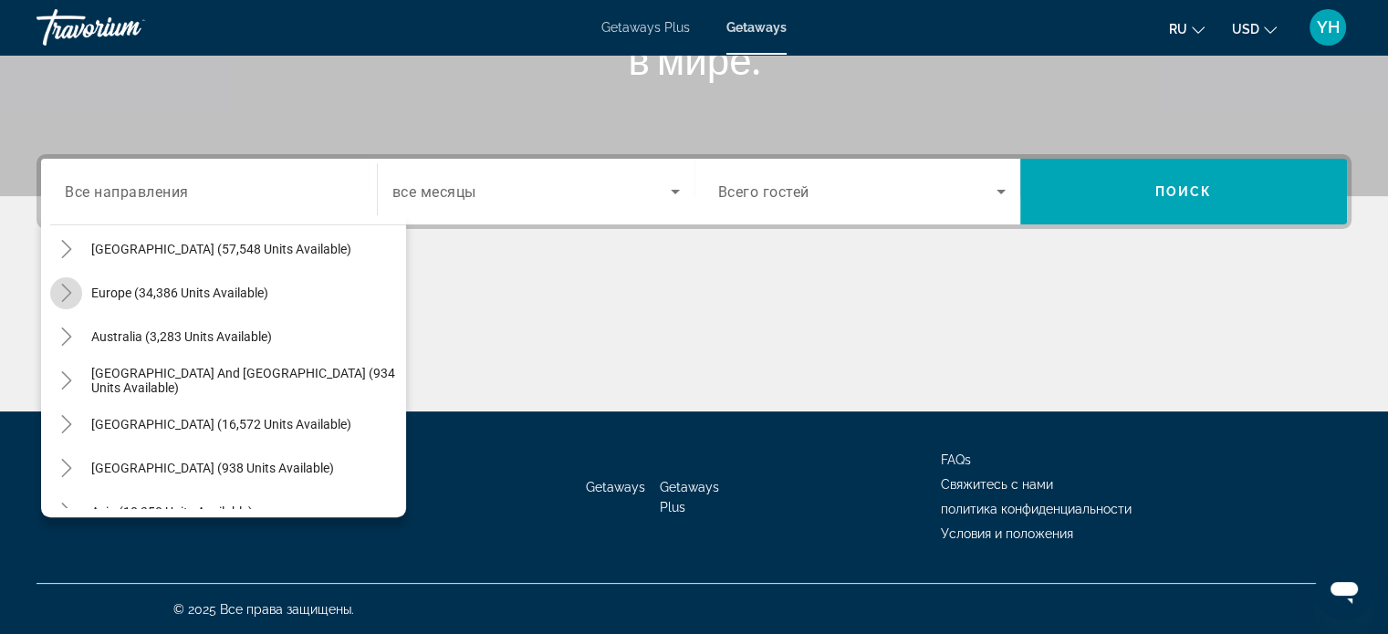
click at [57, 294] on icon "Toggle Europe (34,386 units available)" at bounding box center [66, 293] width 18 height 18
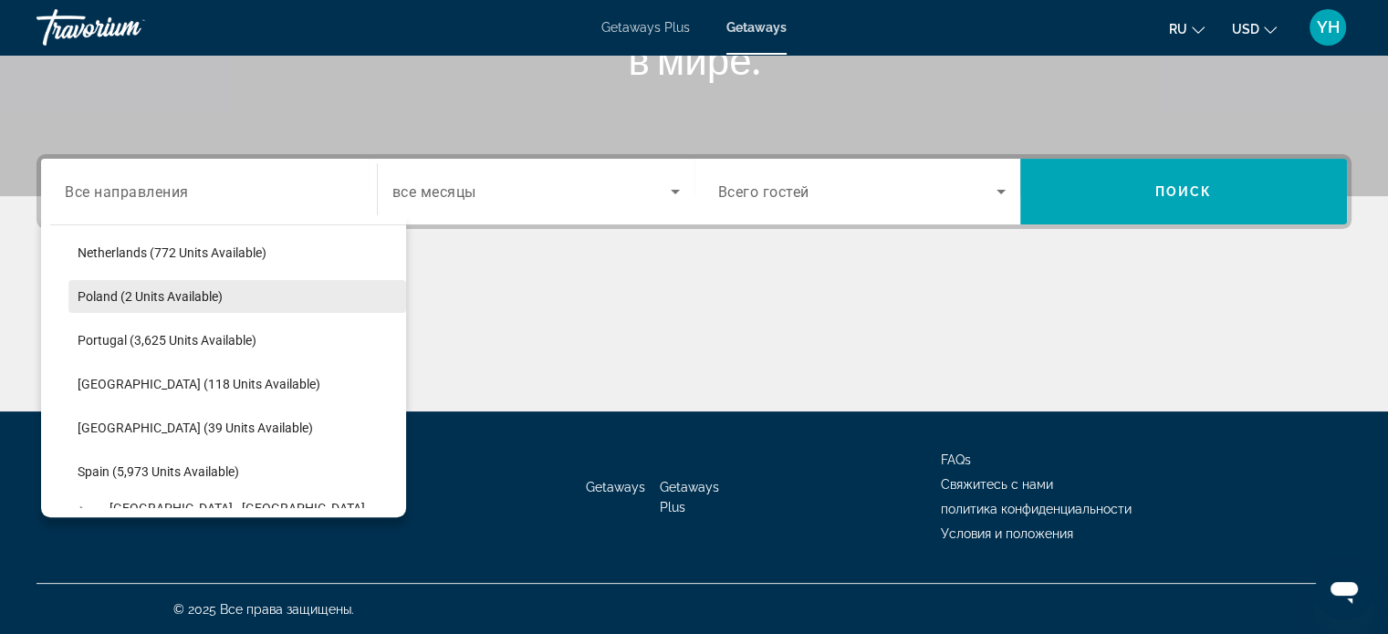
scroll to position [867, 0]
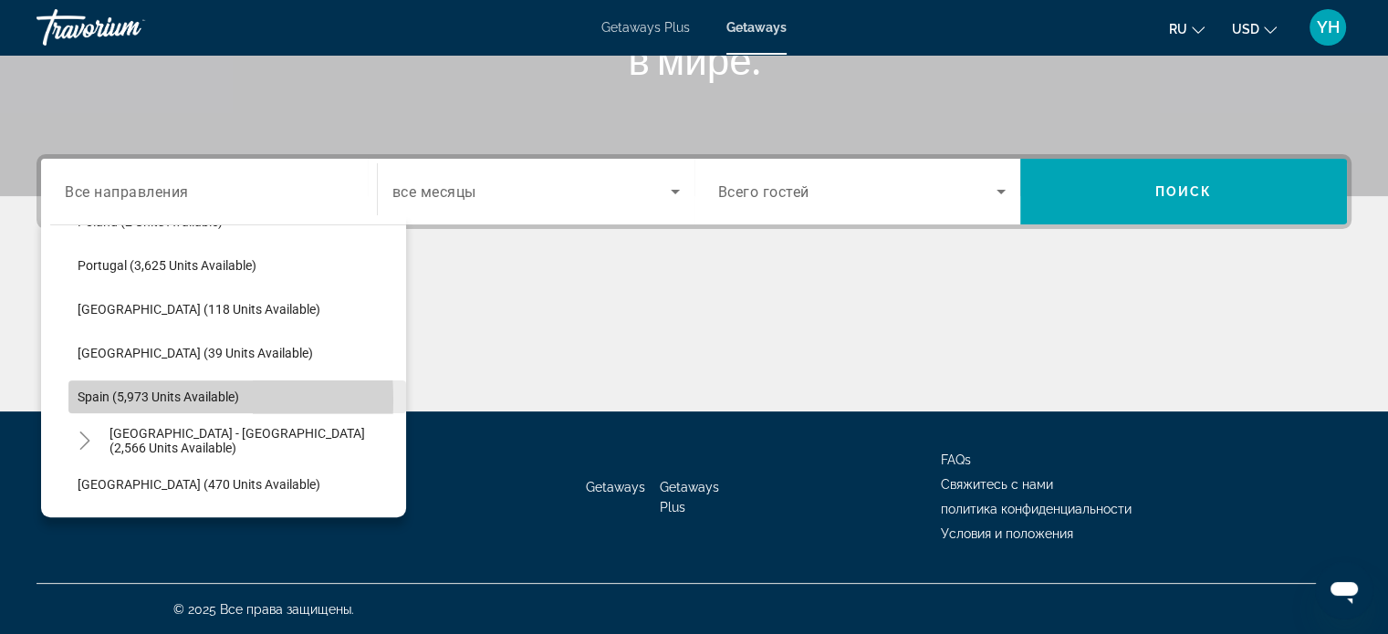
click at [90, 399] on span "Spain (5,973 units available)" at bounding box center [159, 397] width 162 height 15
type input "**********"
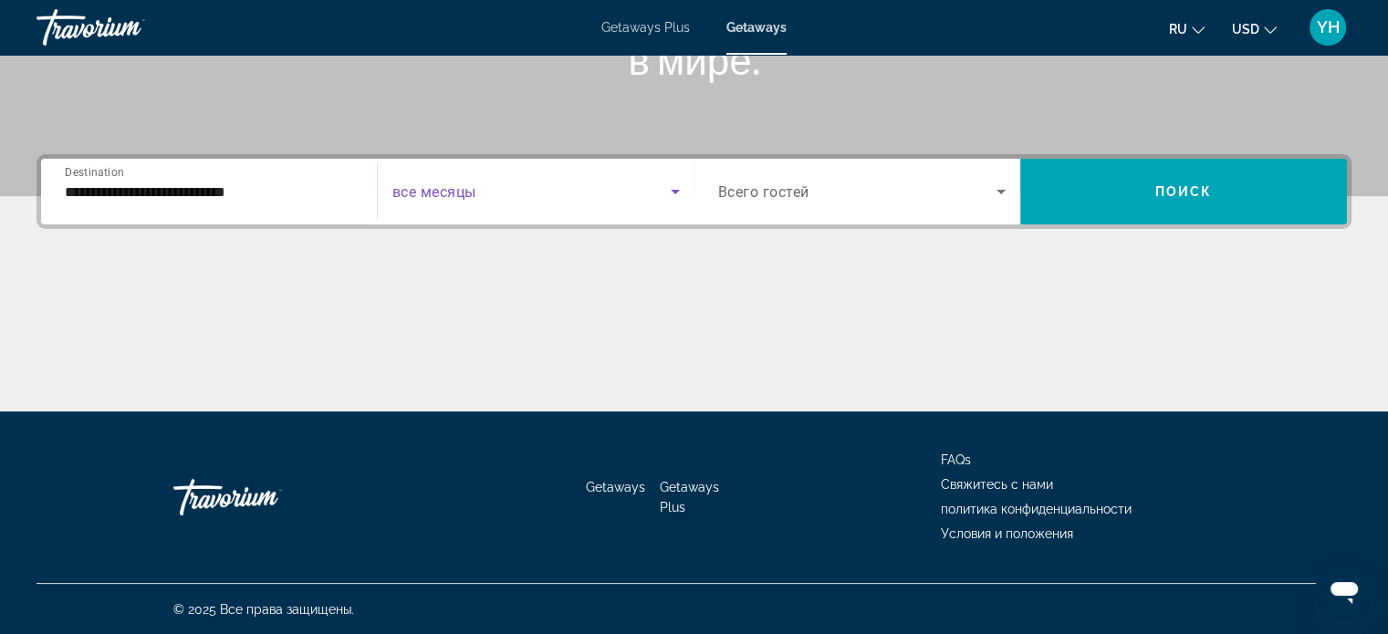
click at [670, 192] on icon "Search widget" at bounding box center [675, 192] width 22 height 22
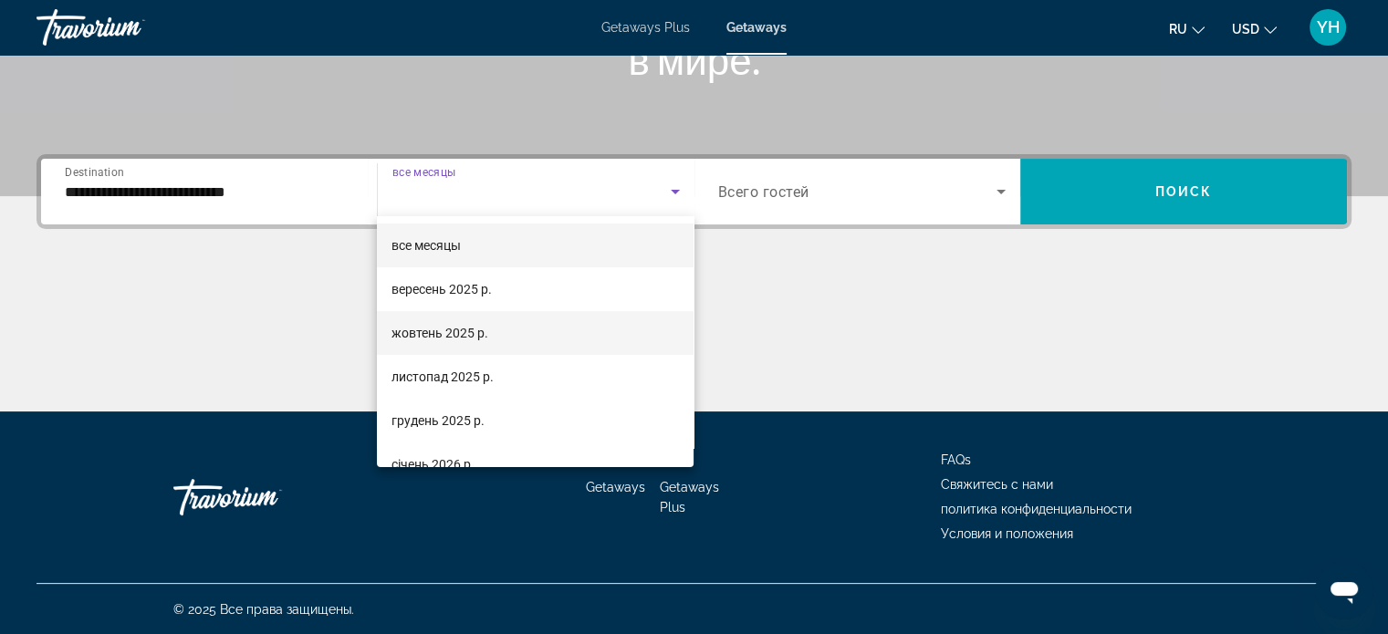
click at [461, 328] on span "жовтень 2025 р." at bounding box center [439, 333] width 97 height 22
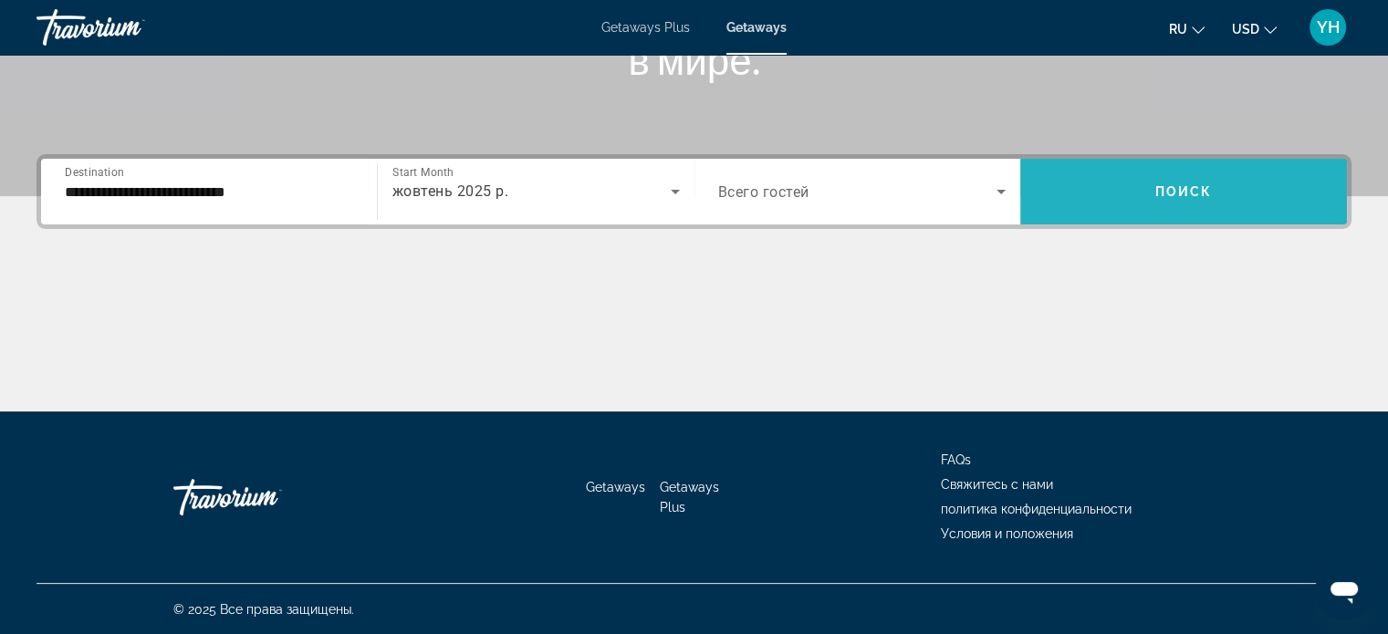
click at [1151, 191] on span "Search widget" at bounding box center [1183, 192] width 327 height 44
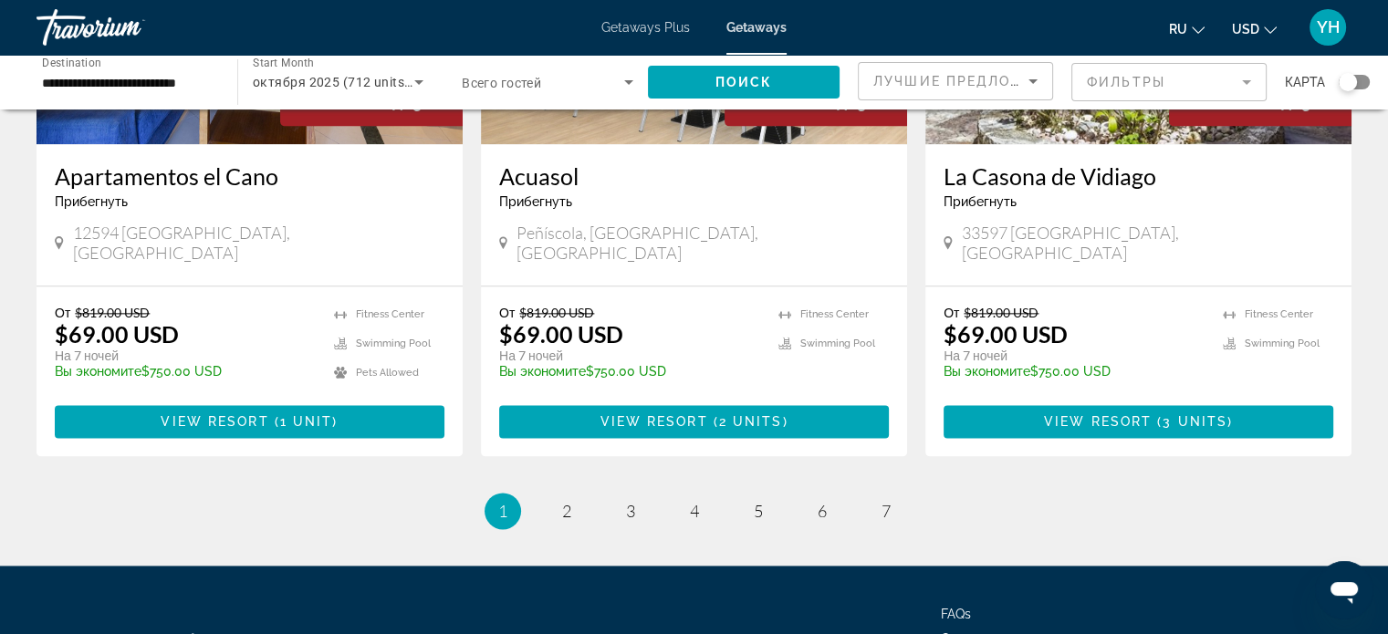
scroll to position [2343, 0]
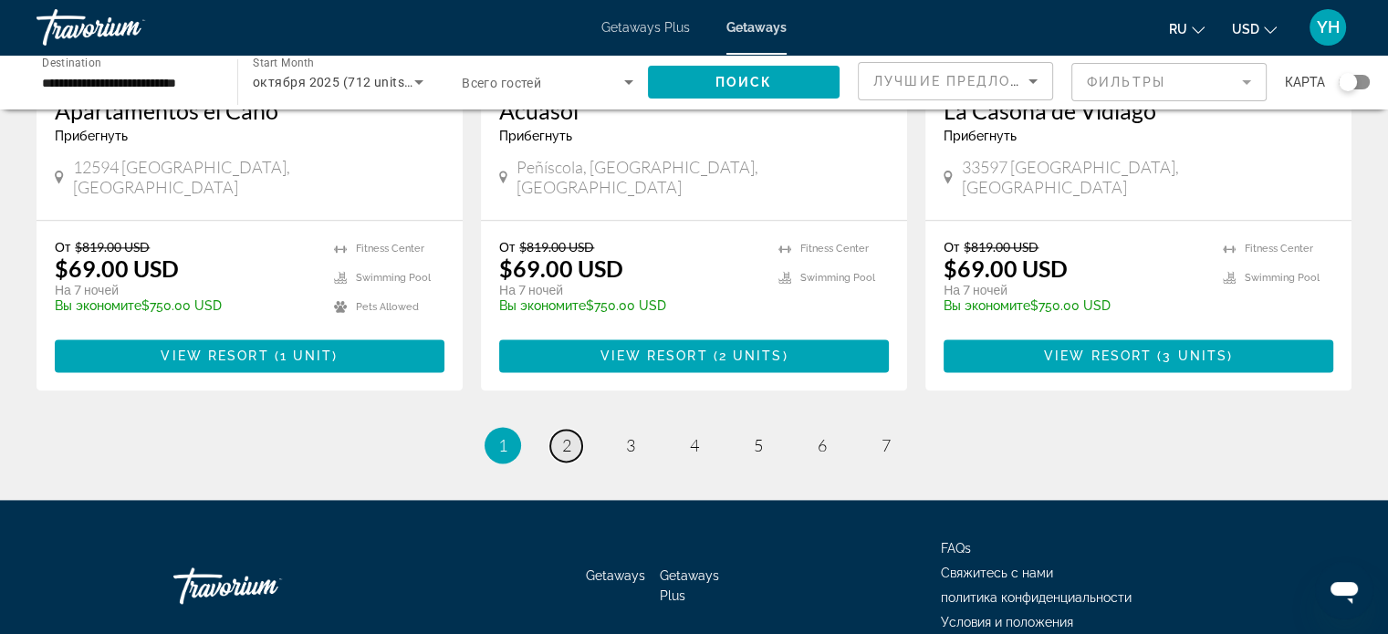
click at [569, 435] on span "2" at bounding box center [566, 445] width 9 height 20
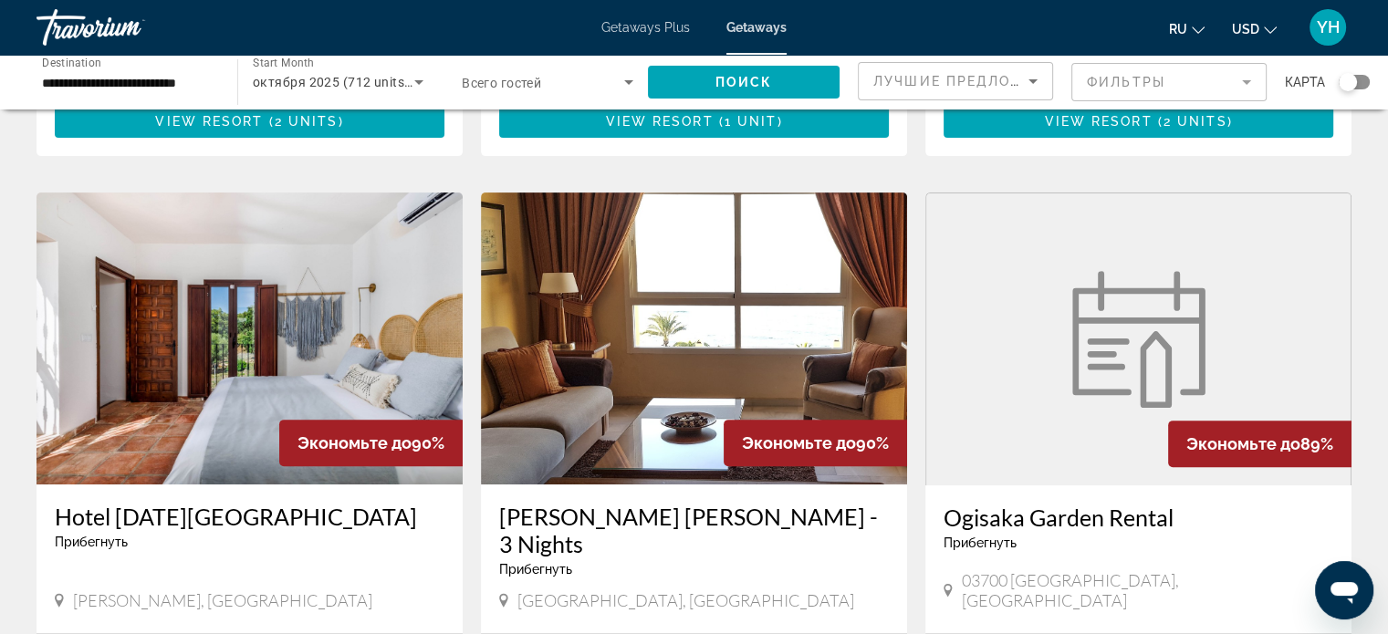
scroll to position [639, 0]
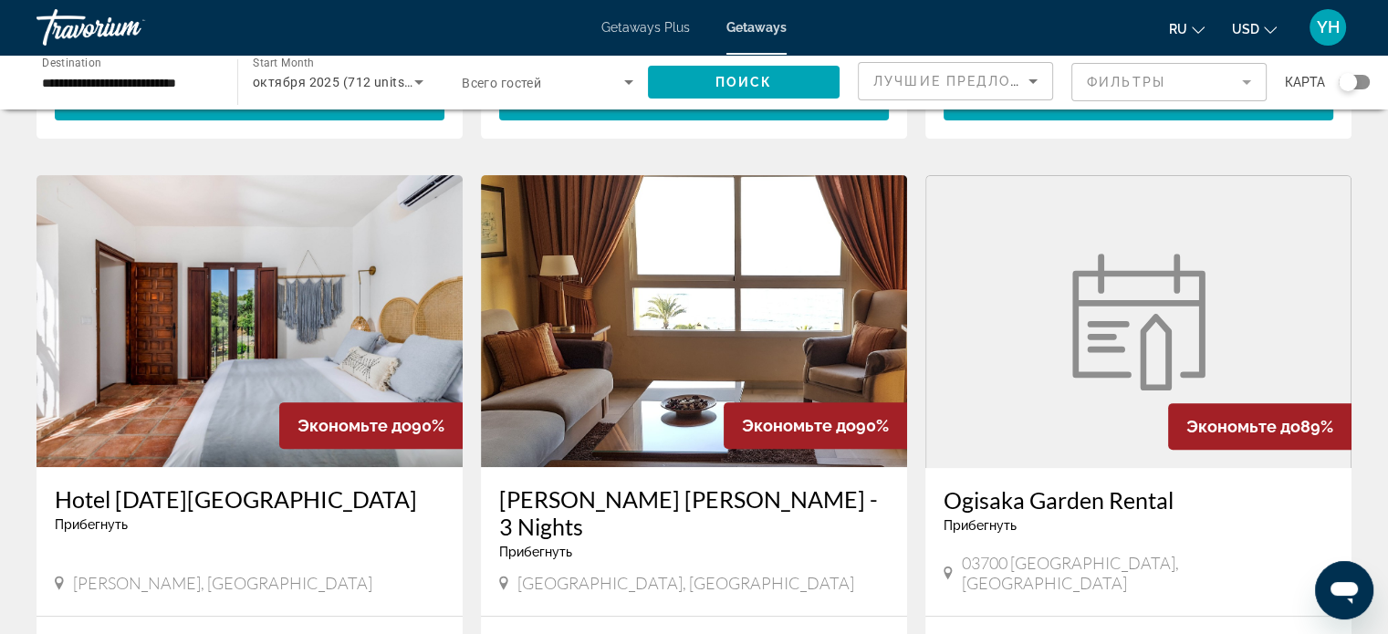
click at [997, 486] on h3 "Ogisaka Garden Rental" at bounding box center [1139, 499] width 390 height 27
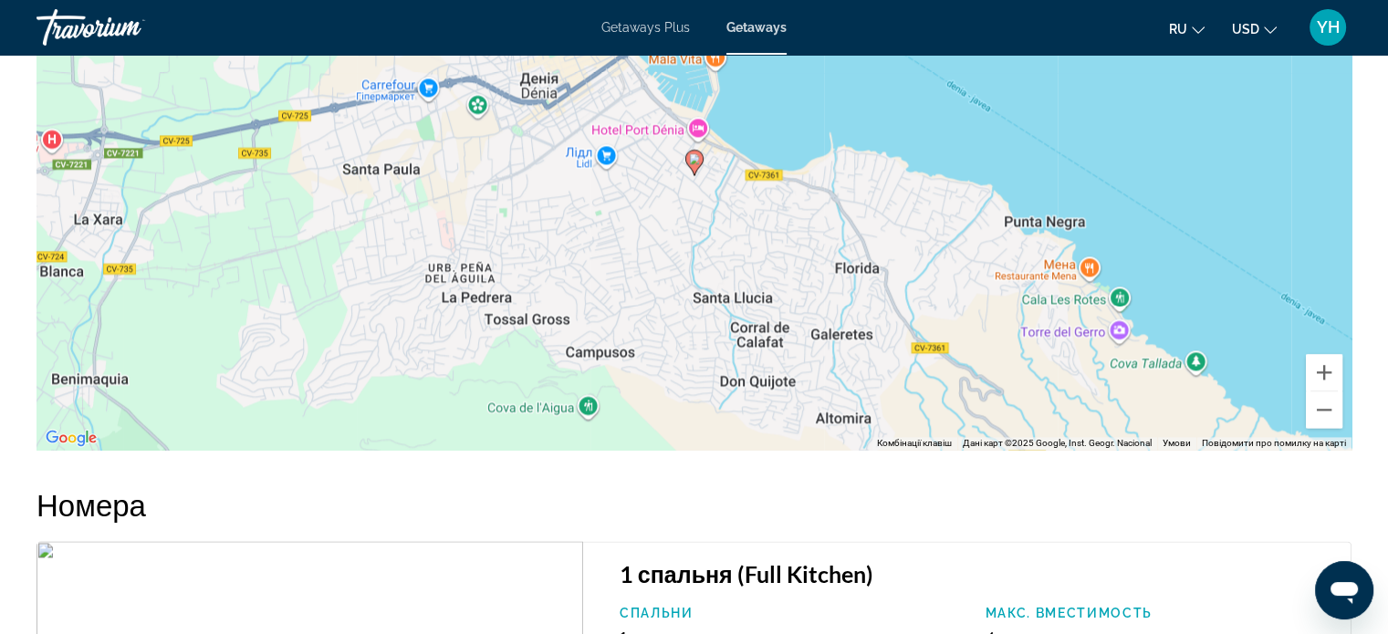
scroll to position [2575, 0]
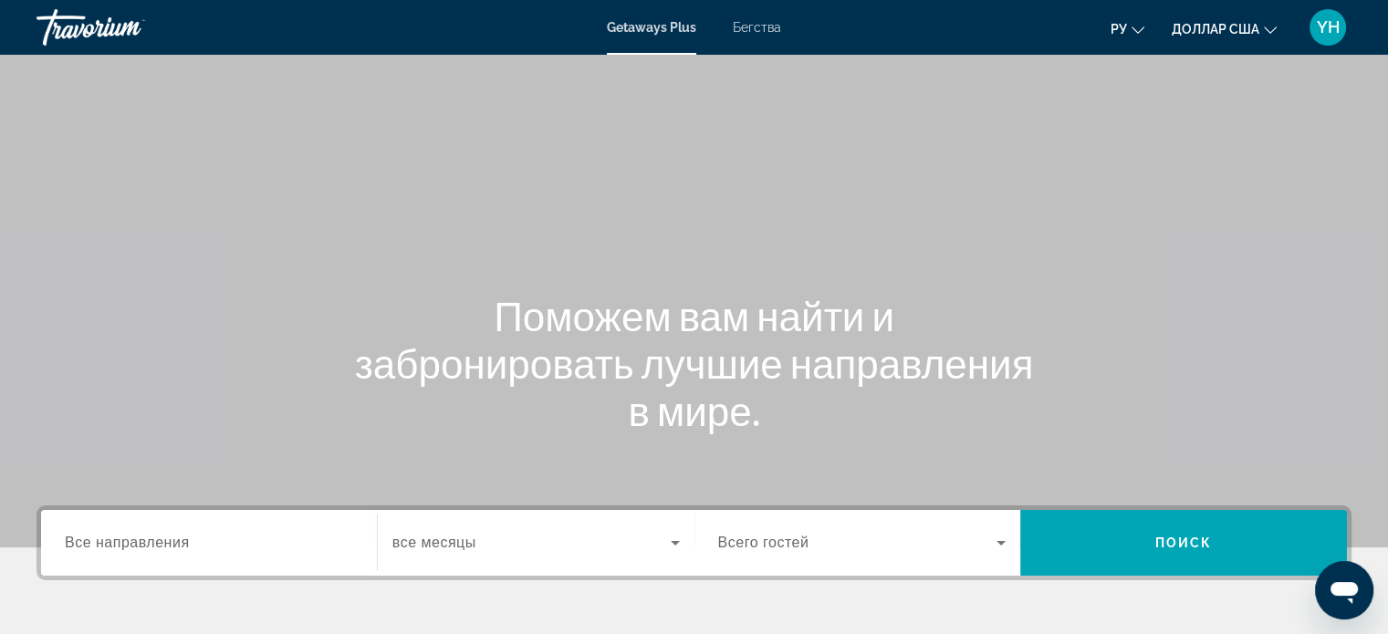
click at [747, 32] on font "Бегства" at bounding box center [757, 27] width 48 height 15
click at [170, 528] on div "Search widget" at bounding box center [209, 543] width 288 height 52
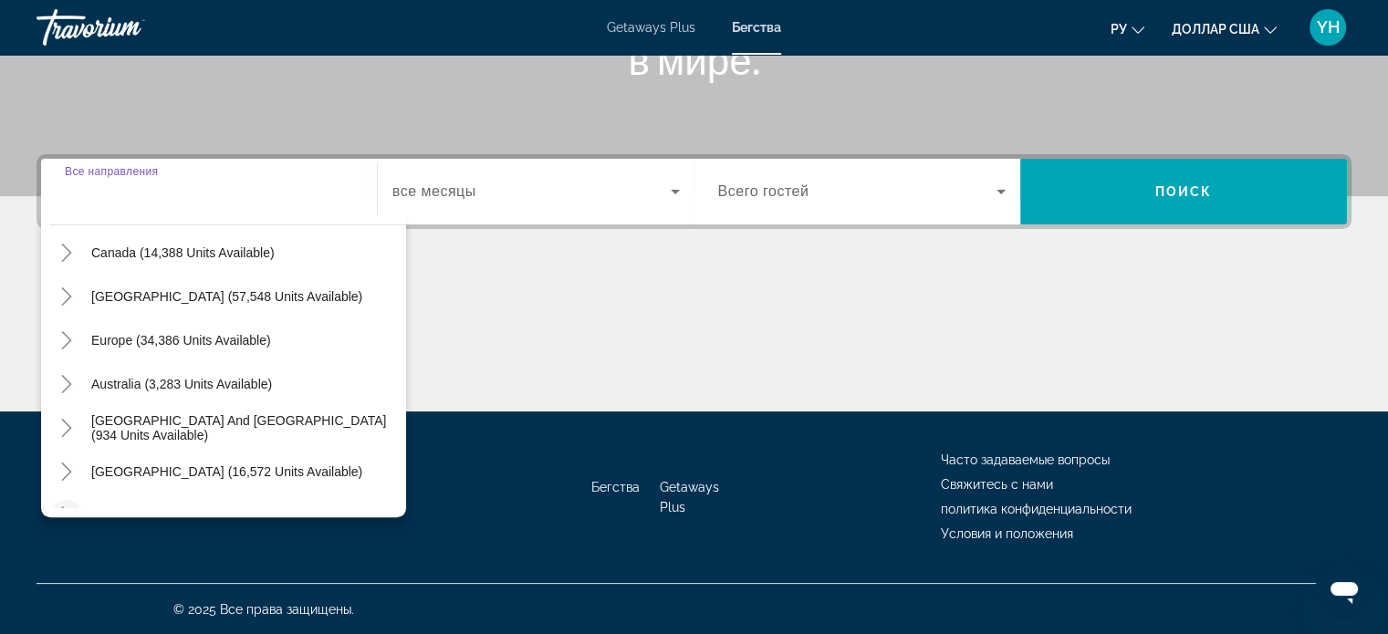
scroll to position [113, 0]
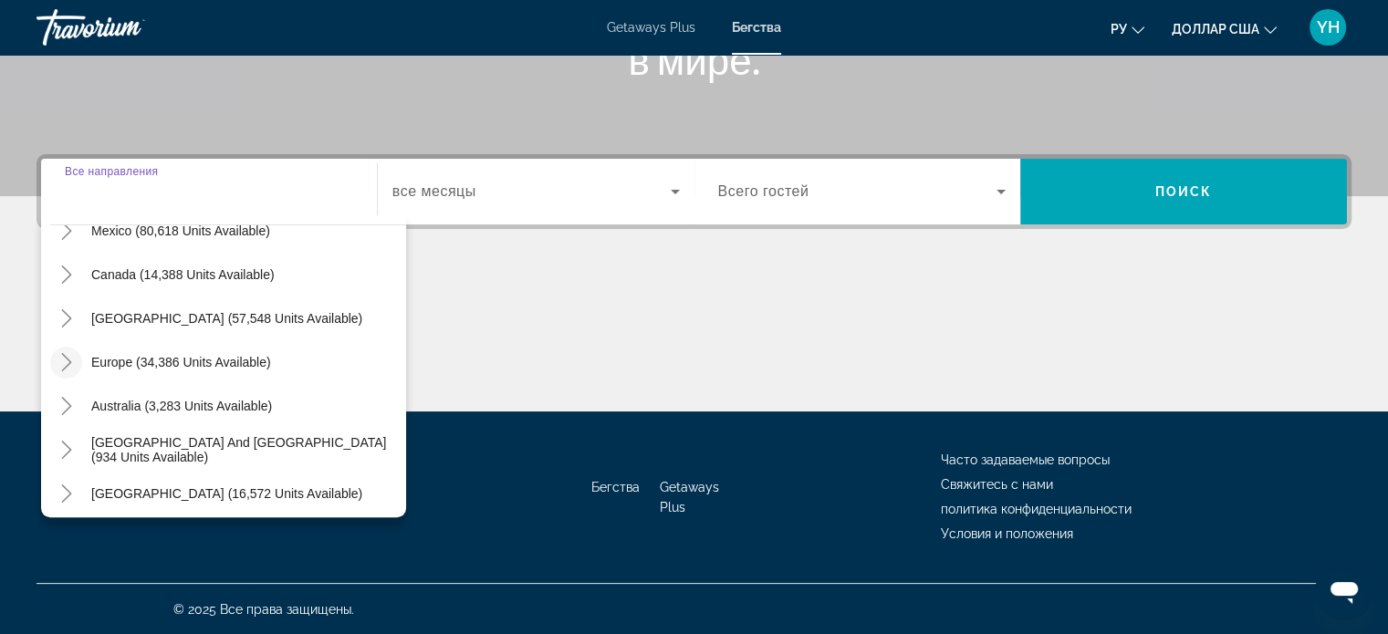
click at [58, 365] on icon "Toggle Europe (34,386 units available)" at bounding box center [66, 362] width 18 height 18
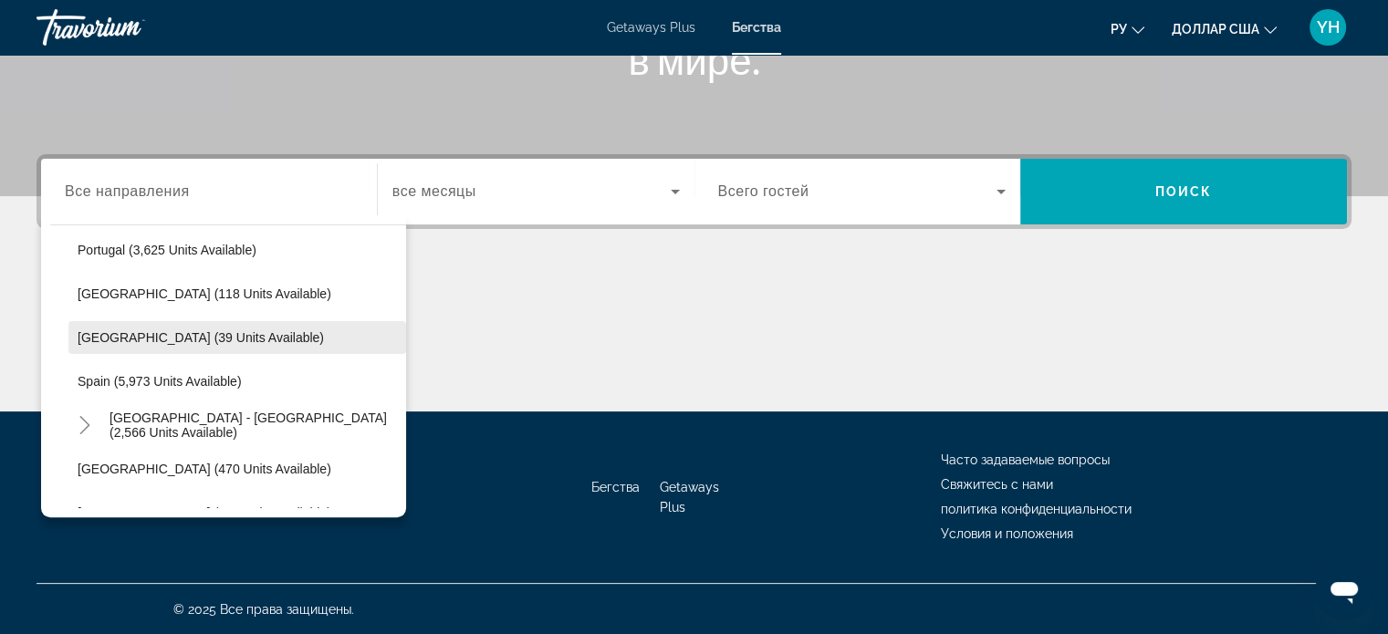
scroll to position [958, 0]
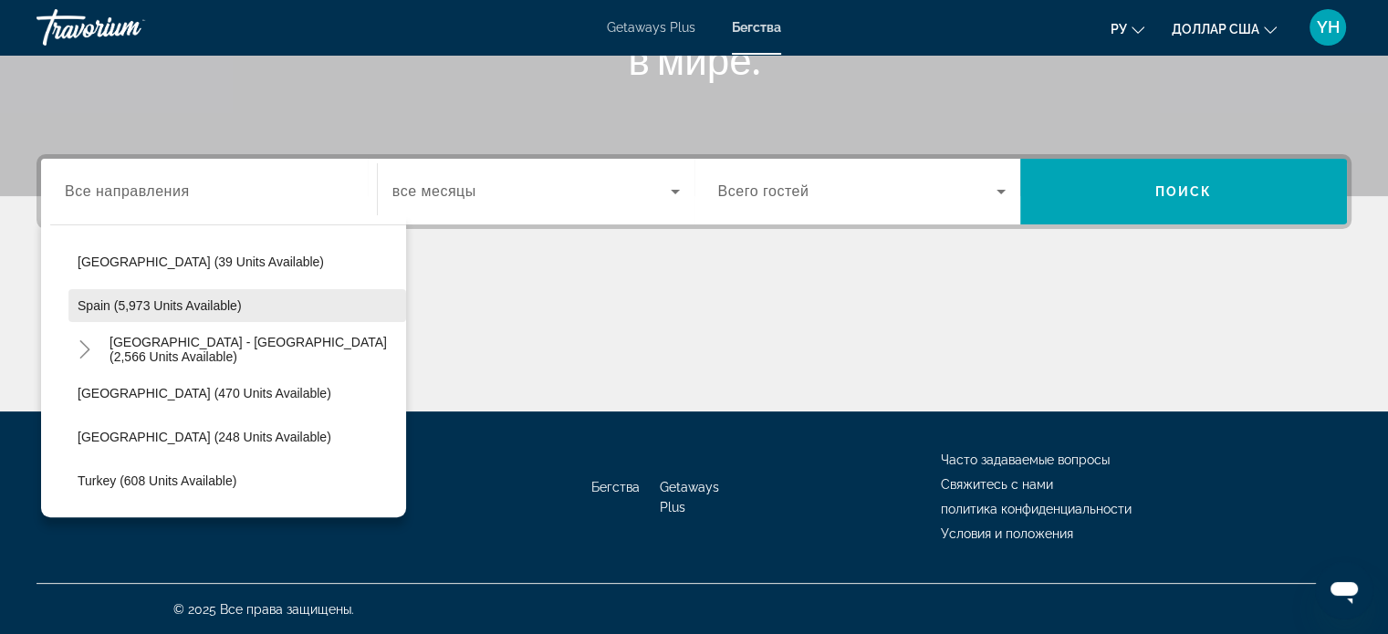
click at [102, 314] on span "Search widget" at bounding box center [237, 306] width 338 height 44
type input "**********"
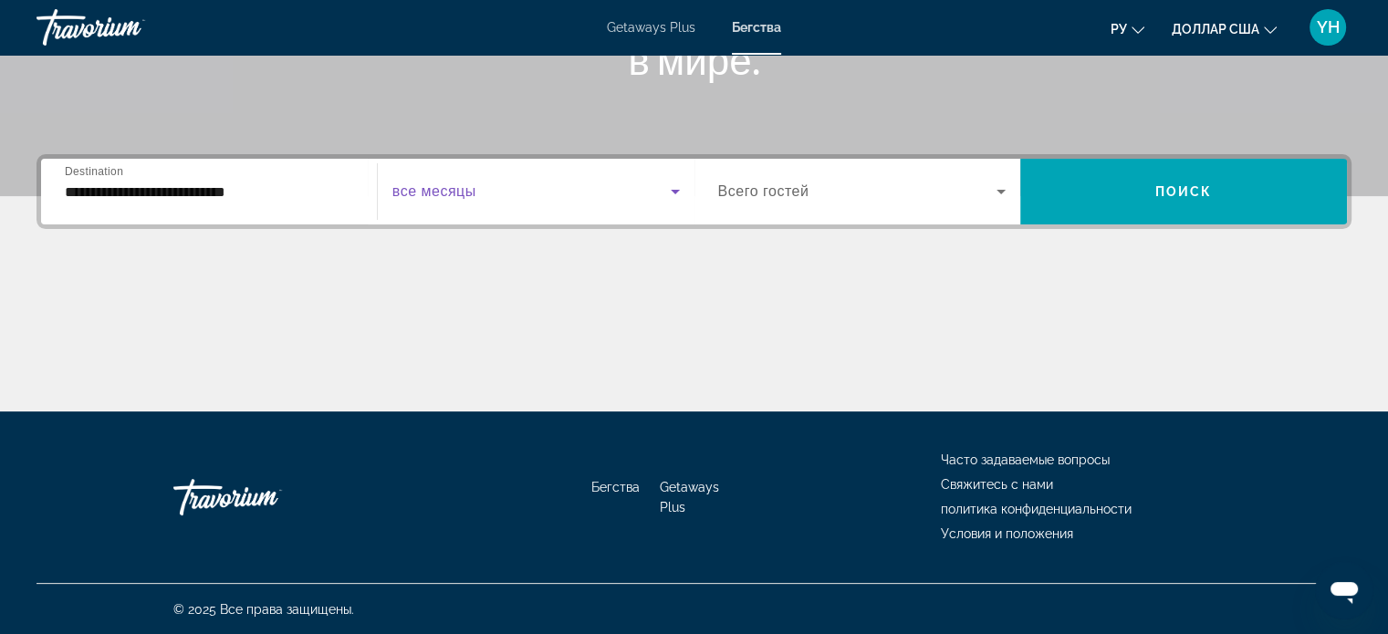
click at [676, 189] on icon "Search widget" at bounding box center [675, 192] width 22 height 22
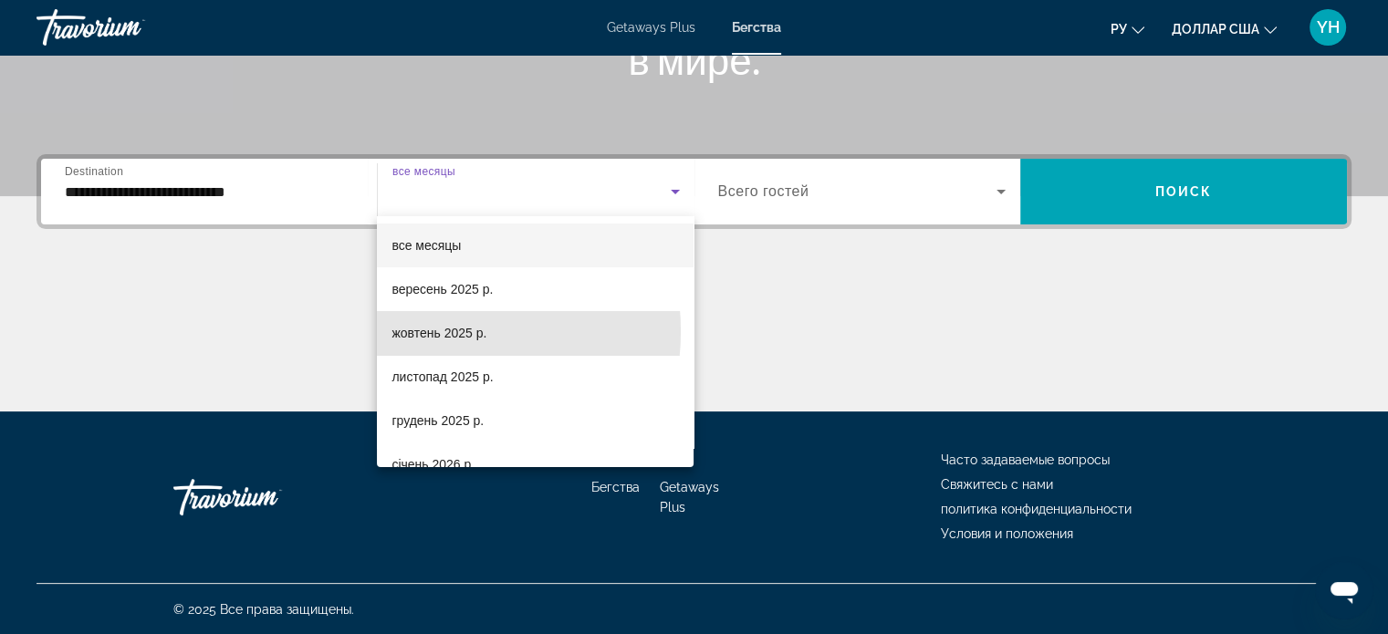
drag, startPoint x: 410, startPoint y: 331, endPoint x: 666, endPoint y: 273, distance: 263.0
click at [410, 330] on font "жовтень 2025 р." at bounding box center [438, 333] width 95 height 15
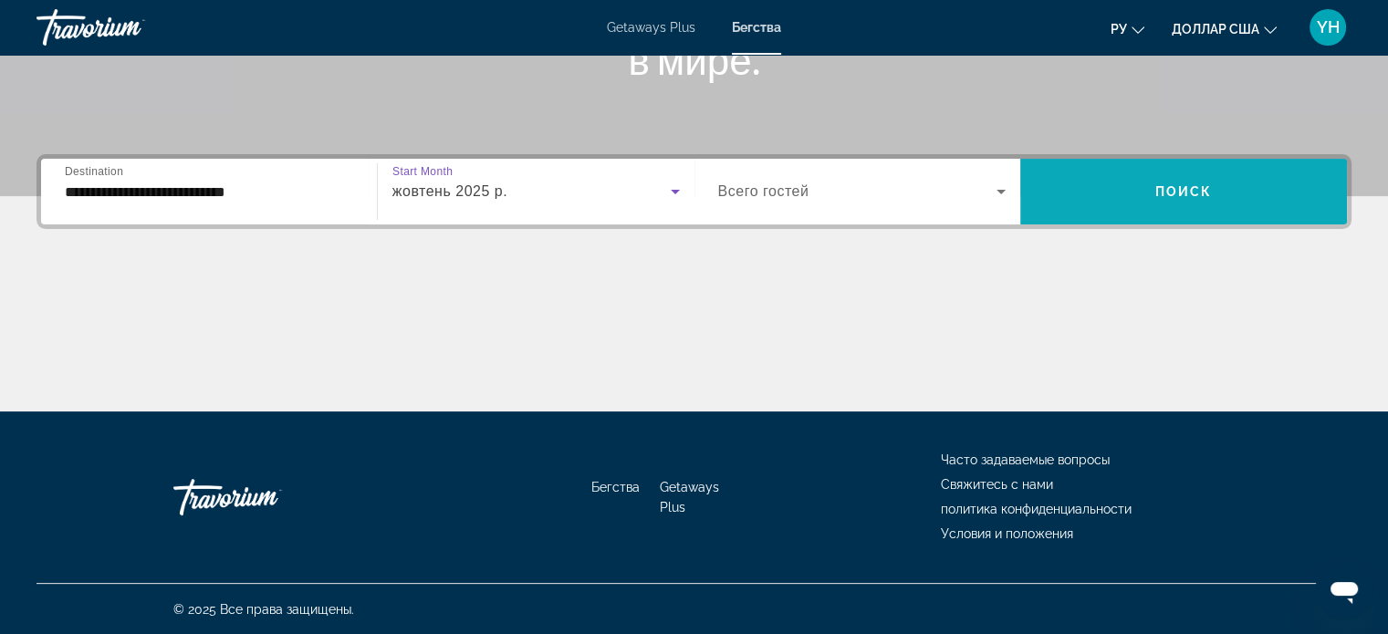
click at [1129, 185] on span "Search widget" at bounding box center [1183, 192] width 327 height 44
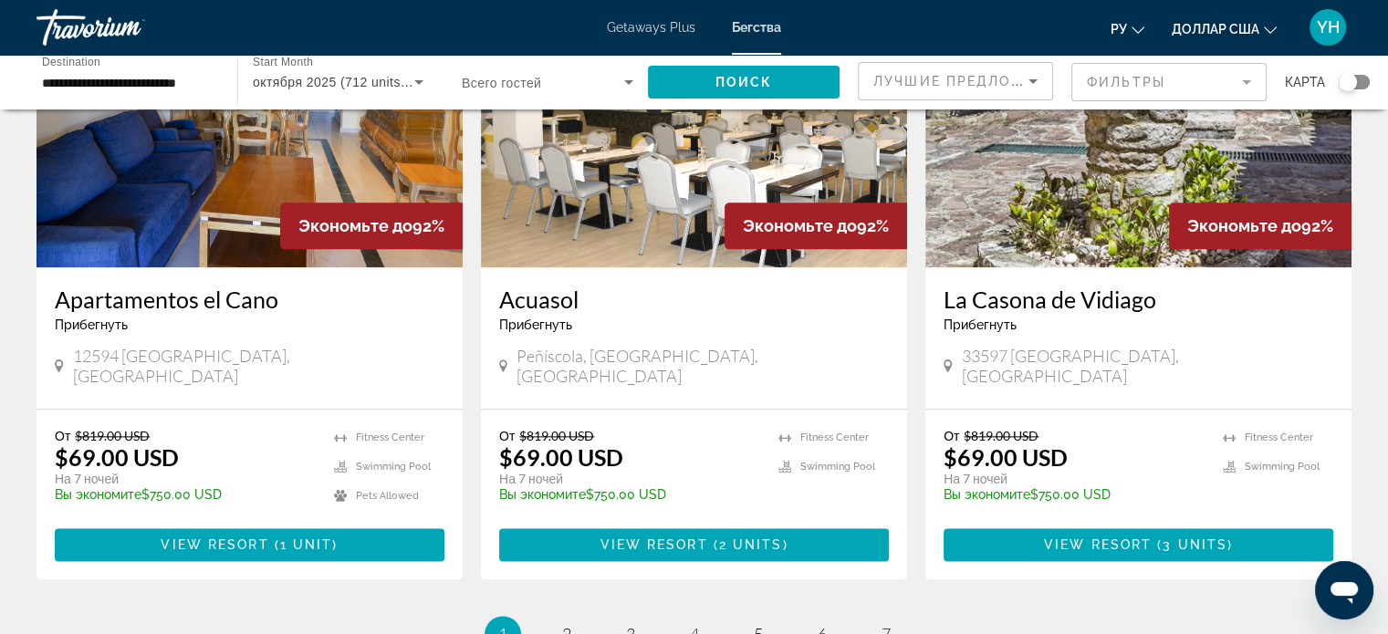
scroll to position [2190, 0]
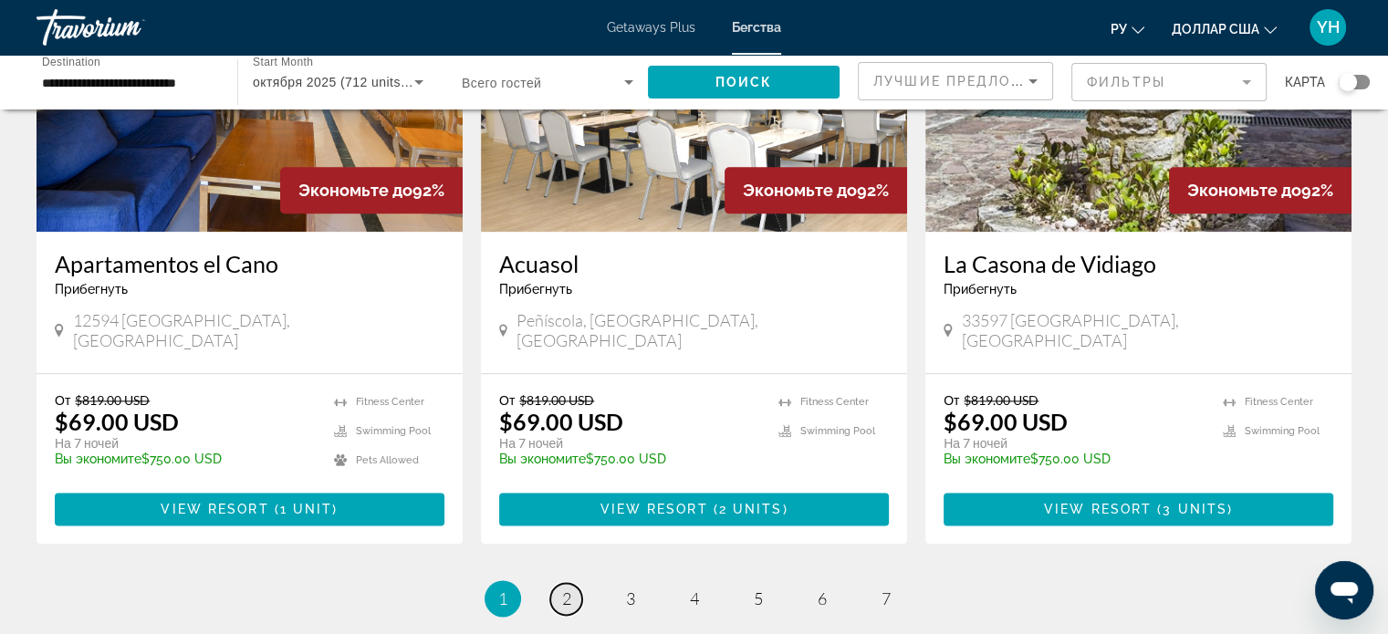
drag, startPoint x: 558, startPoint y: 506, endPoint x: 724, endPoint y: 506, distance: 165.2
click at [558, 583] on link "page 2" at bounding box center [566, 599] width 32 height 32
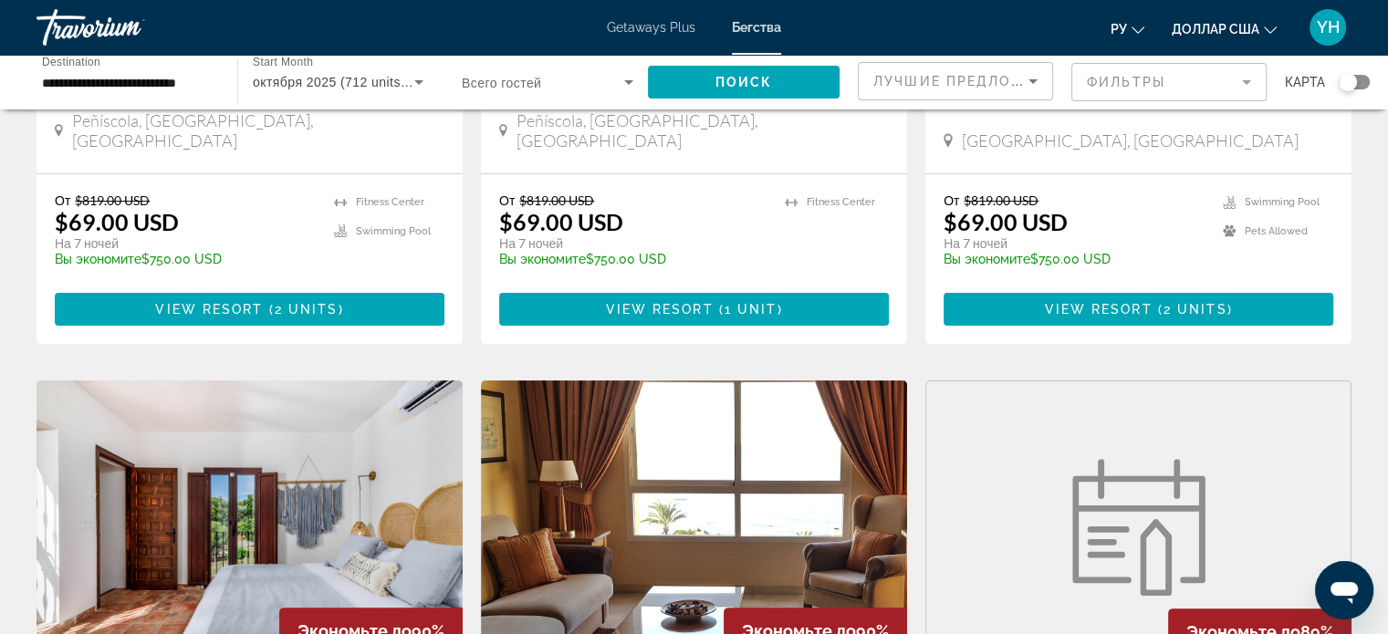
scroll to position [548, 0]
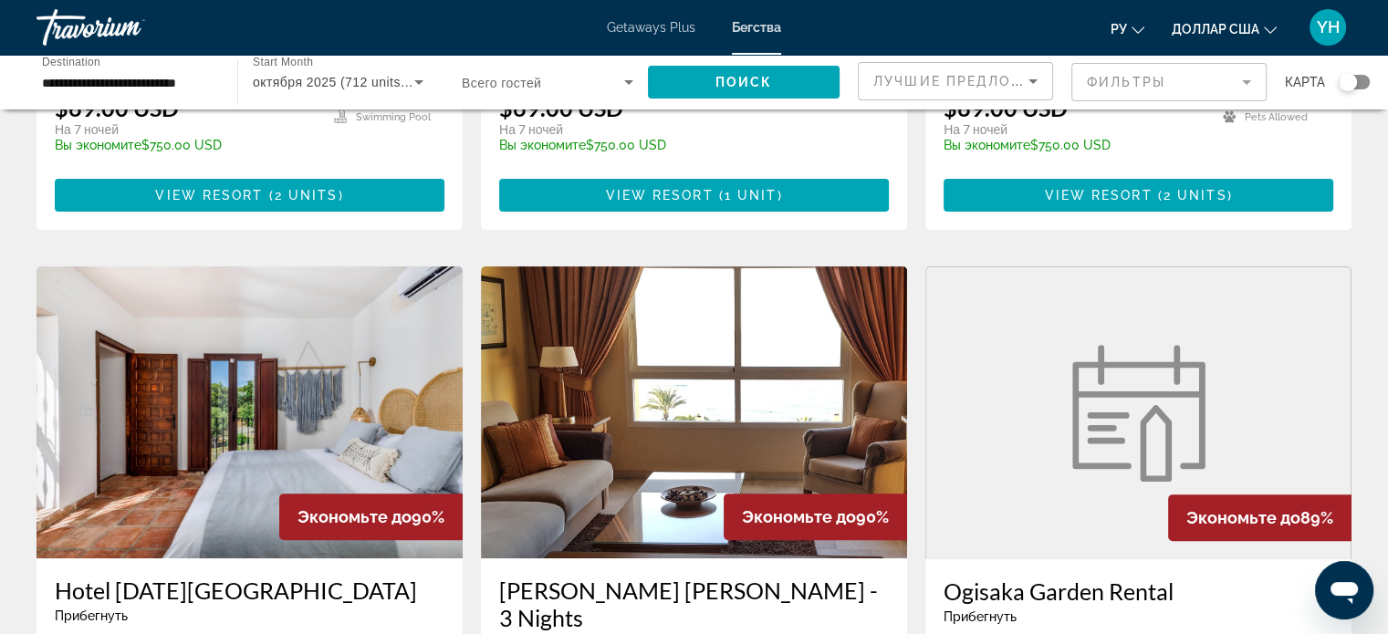
click at [1081, 377] on img "Основное содержание" at bounding box center [1138, 413] width 155 height 137
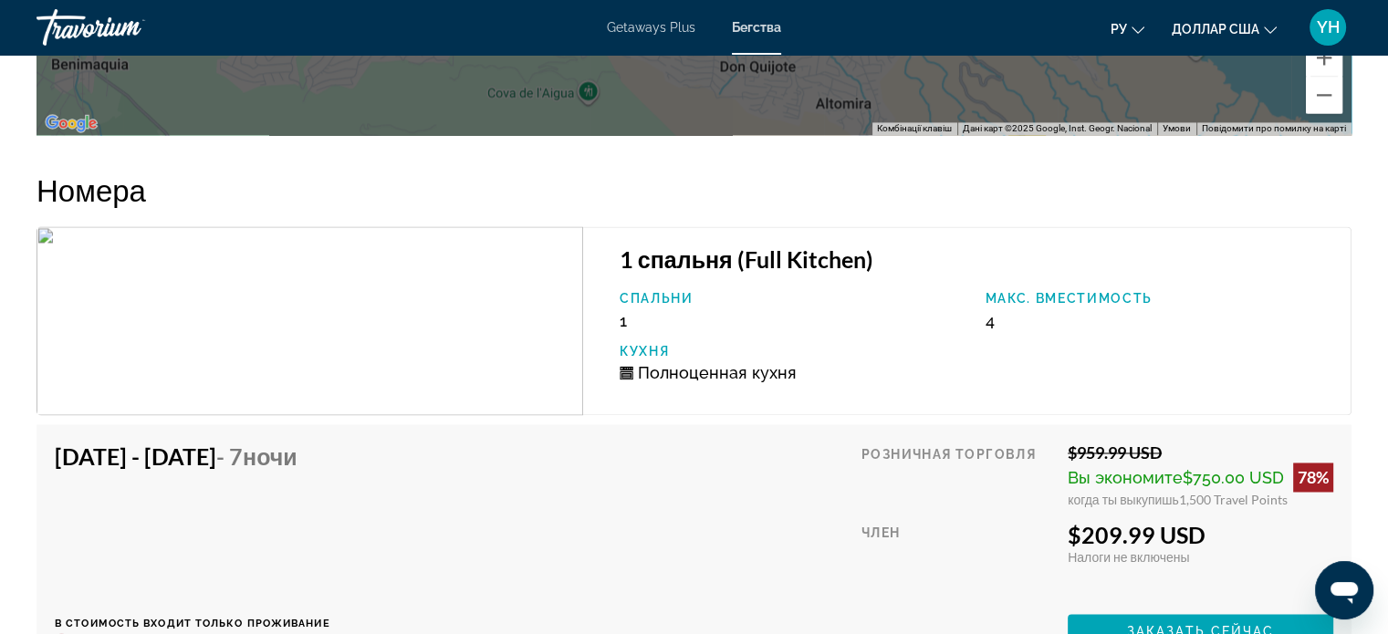
scroll to position [3011, 0]
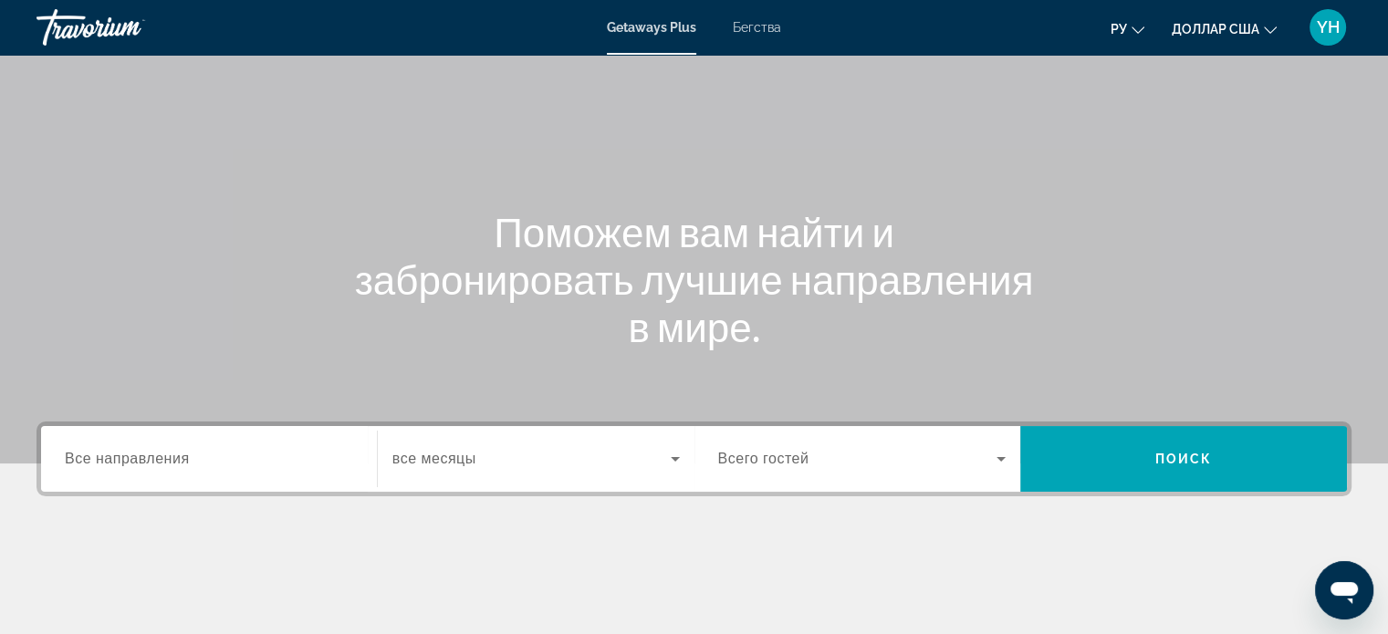
scroll to position [91, 0]
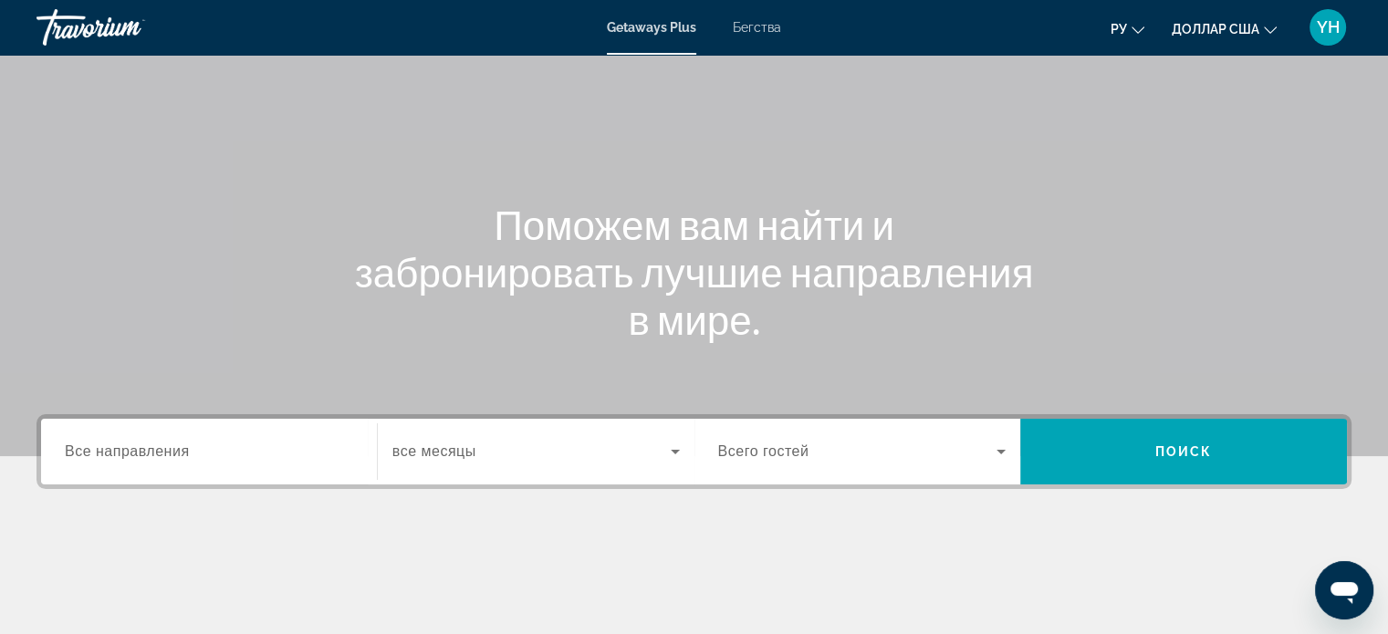
click at [222, 434] on div "Виджет поиска" at bounding box center [209, 452] width 288 height 52
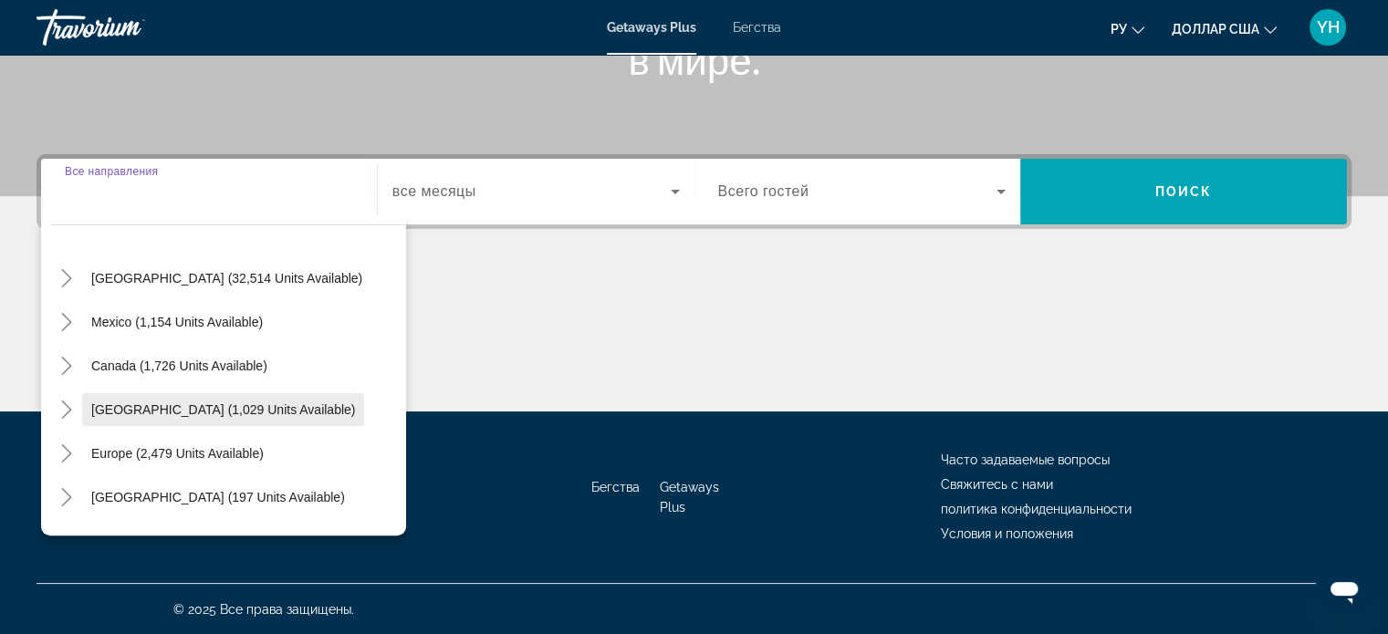
scroll to position [183, 0]
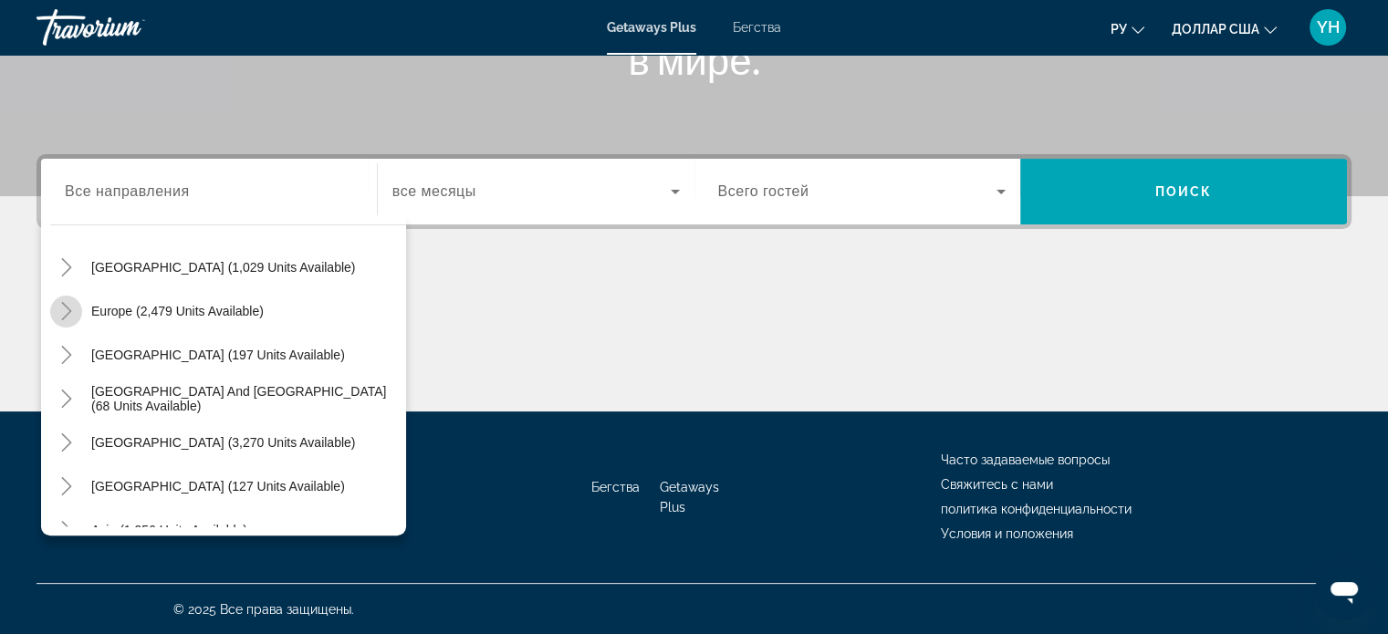
click at [64, 313] on icon "Toggle Europe (2,479 units available)" at bounding box center [66, 311] width 18 height 18
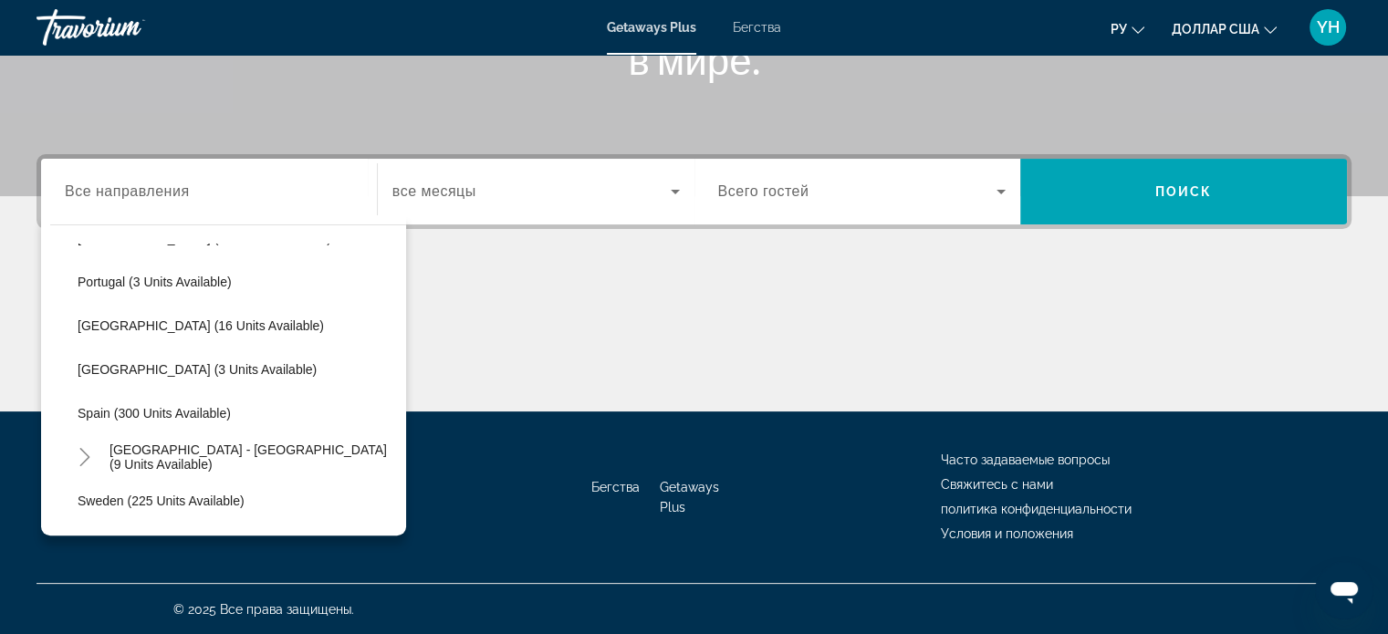
scroll to position [776, 0]
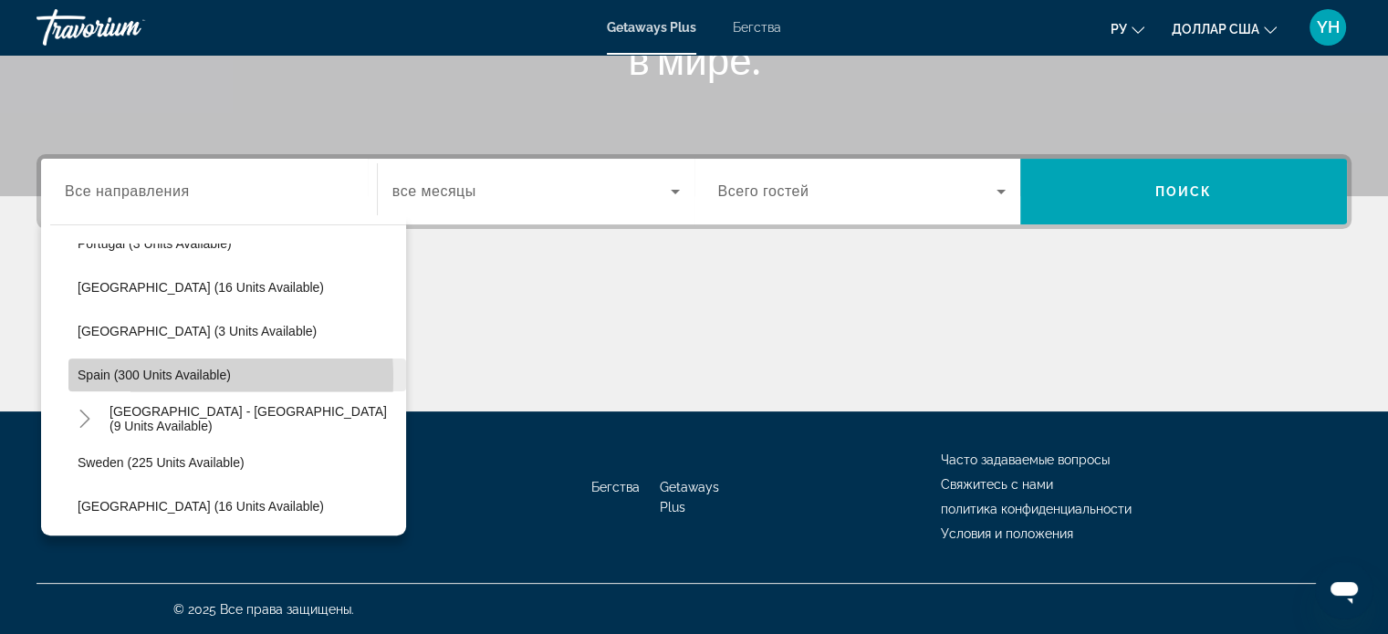
click at [145, 377] on span "Spain (300 units available)" at bounding box center [154, 375] width 153 height 15
type input "**********"
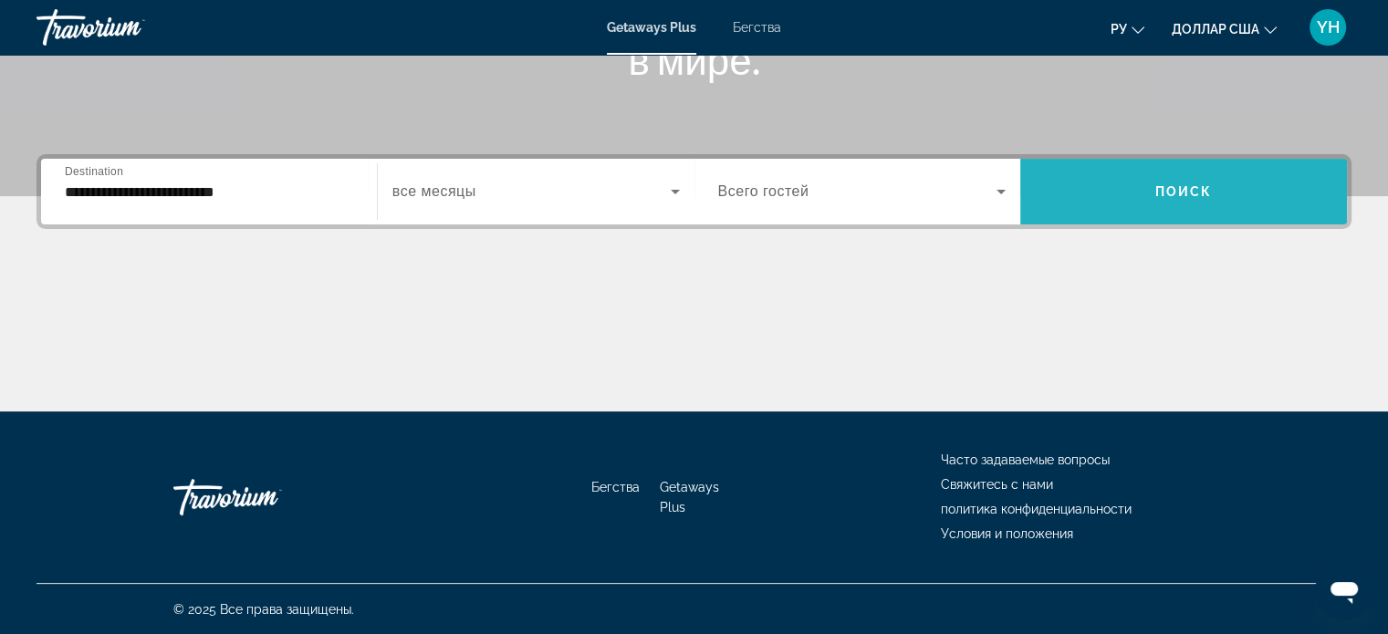
click at [1128, 193] on span "Виджет поиска" at bounding box center [1183, 192] width 327 height 44
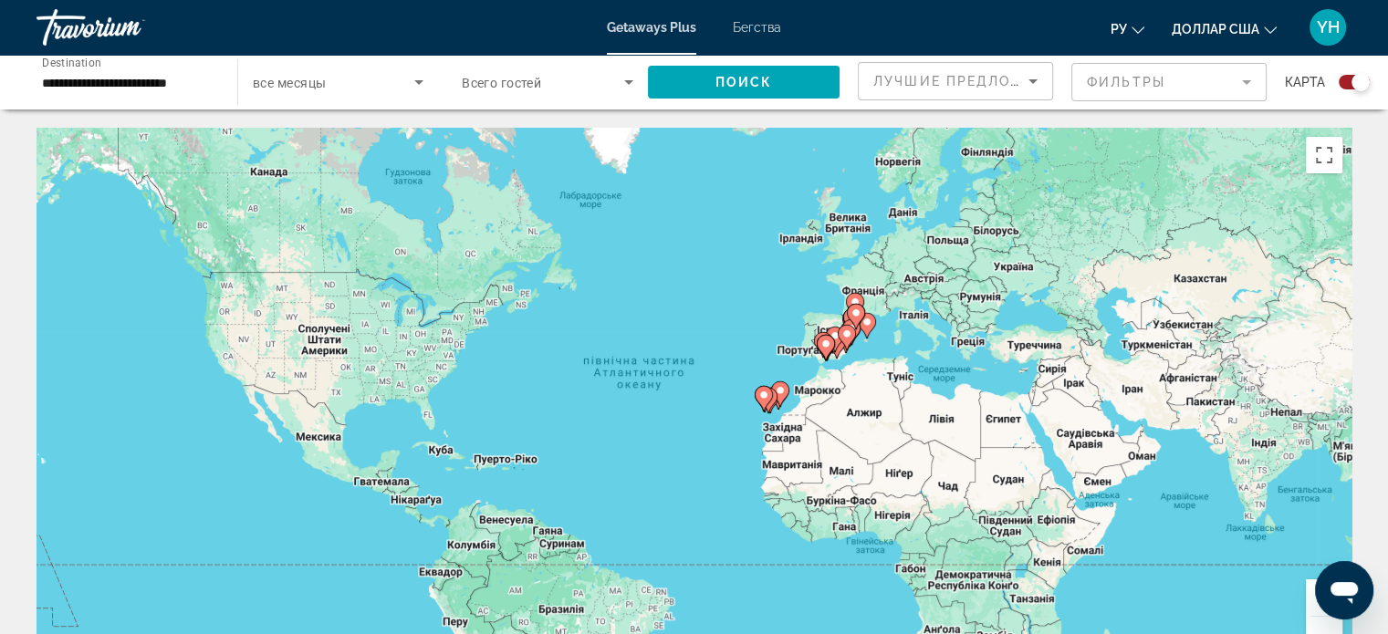
click at [748, 20] on font "Бегства" at bounding box center [757, 27] width 48 height 15
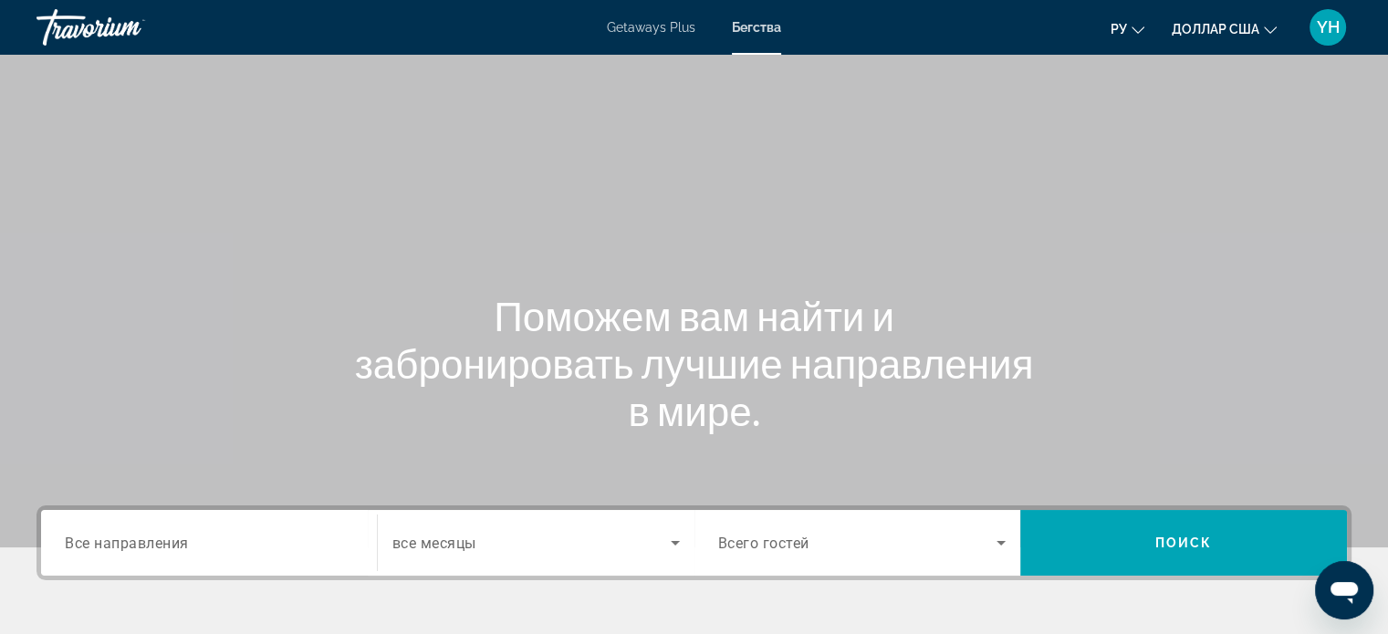
click at [177, 541] on span "Все направления" at bounding box center [127, 542] width 124 height 17
click at [177, 541] on input "Destination Все направления" at bounding box center [209, 544] width 288 height 22
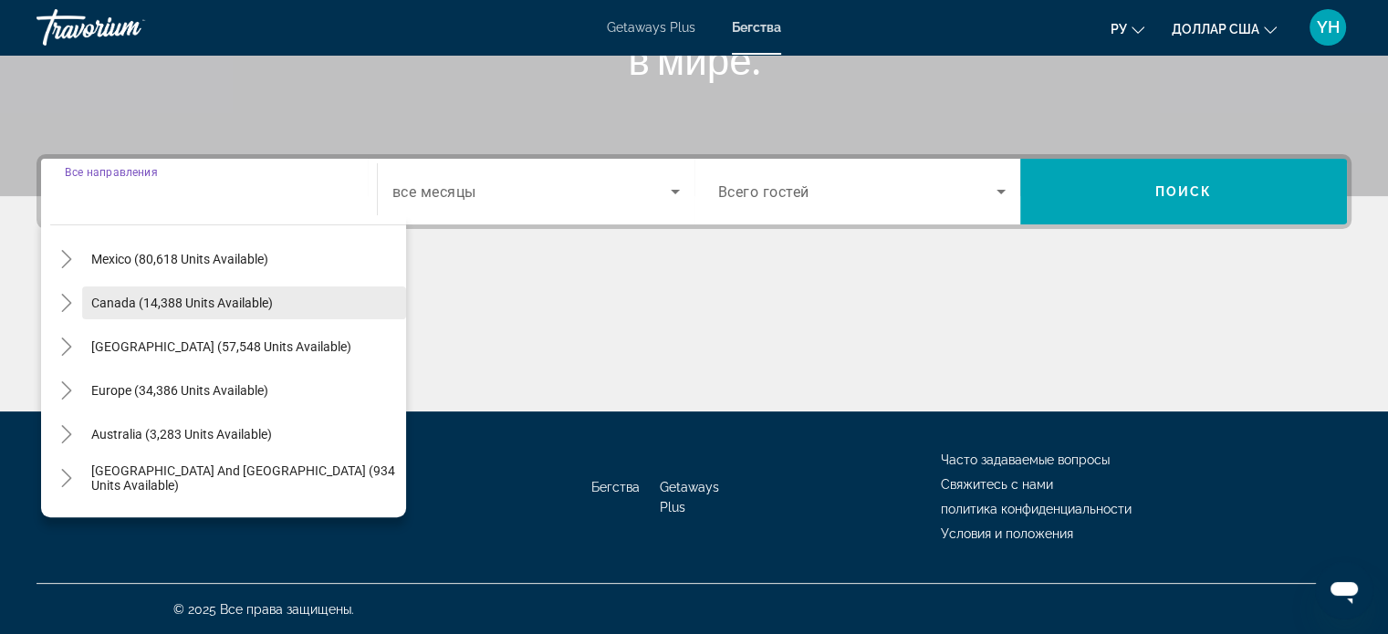
scroll to position [91, 0]
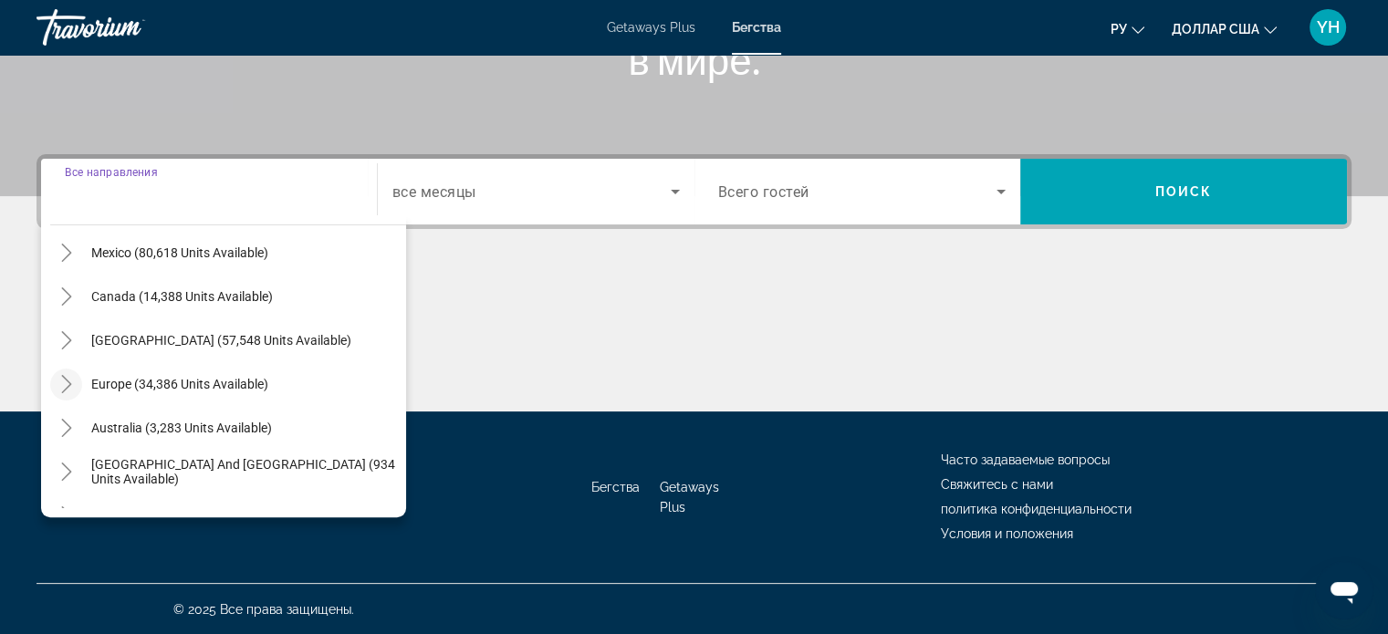
click at [55, 384] on mat-icon "Toggle Europe (34,386 units available)" at bounding box center [66, 385] width 32 height 32
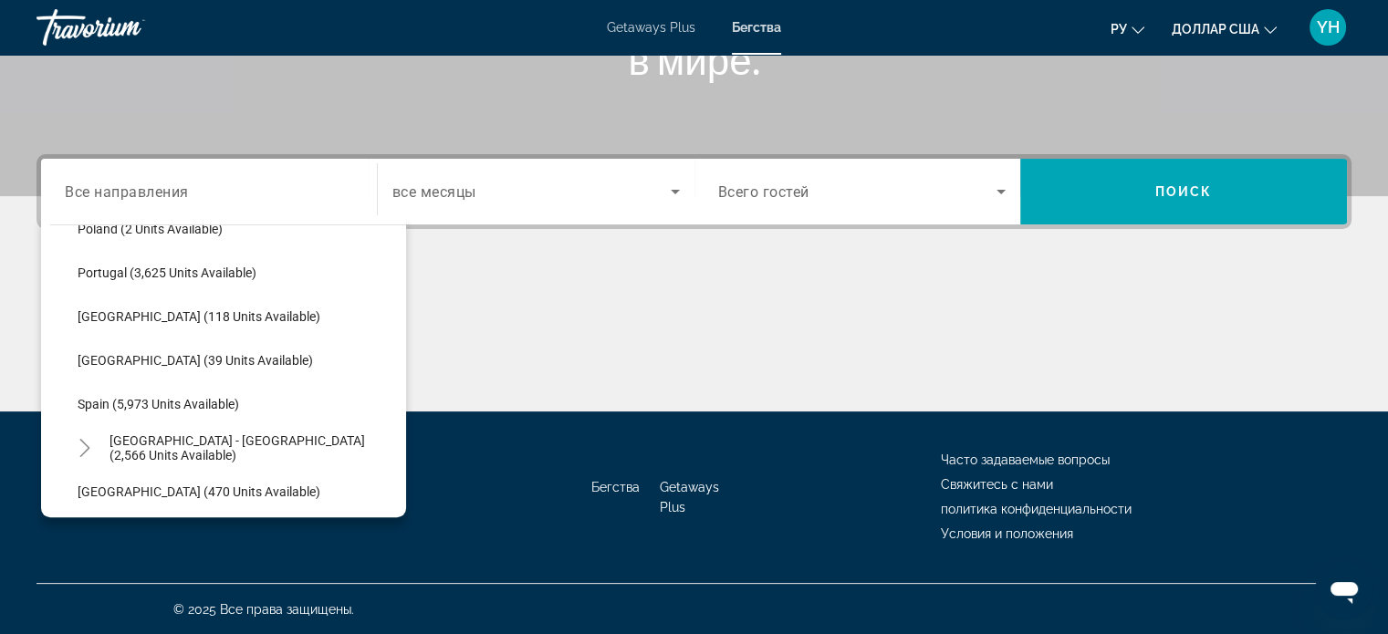
scroll to position [867, 0]
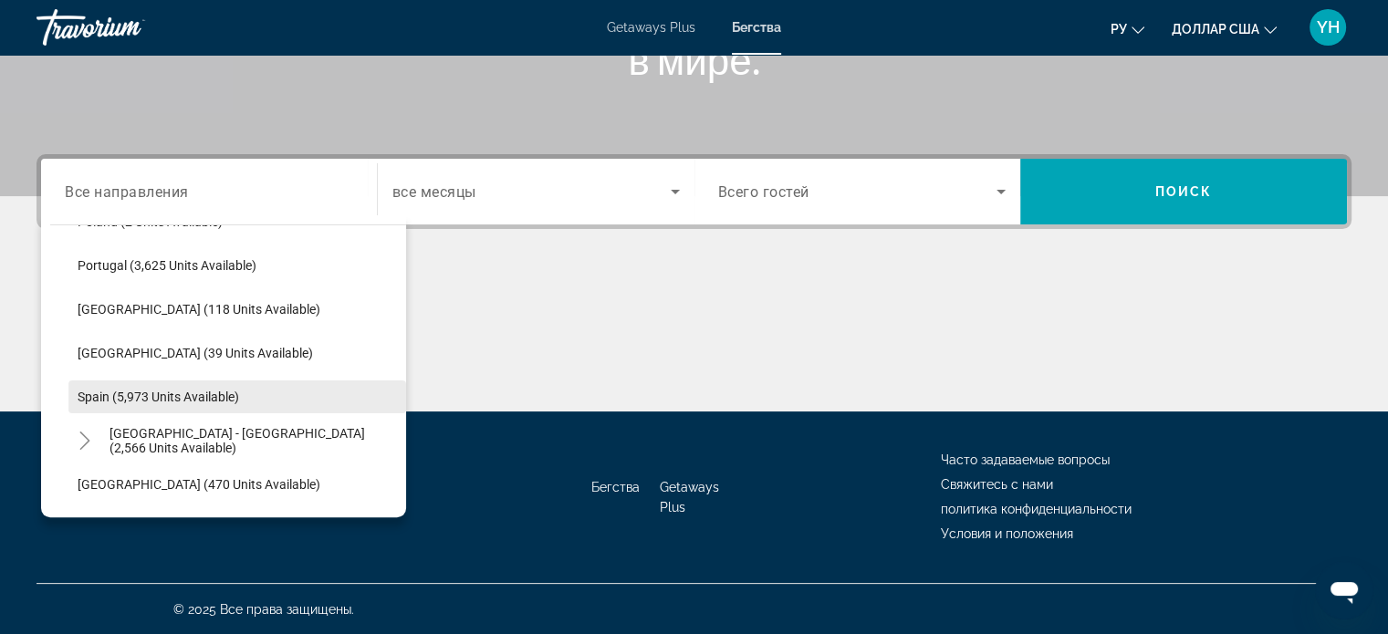
click at [201, 399] on span "Spain (5,973 units available)" at bounding box center [159, 397] width 162 height 15
type input "**********"
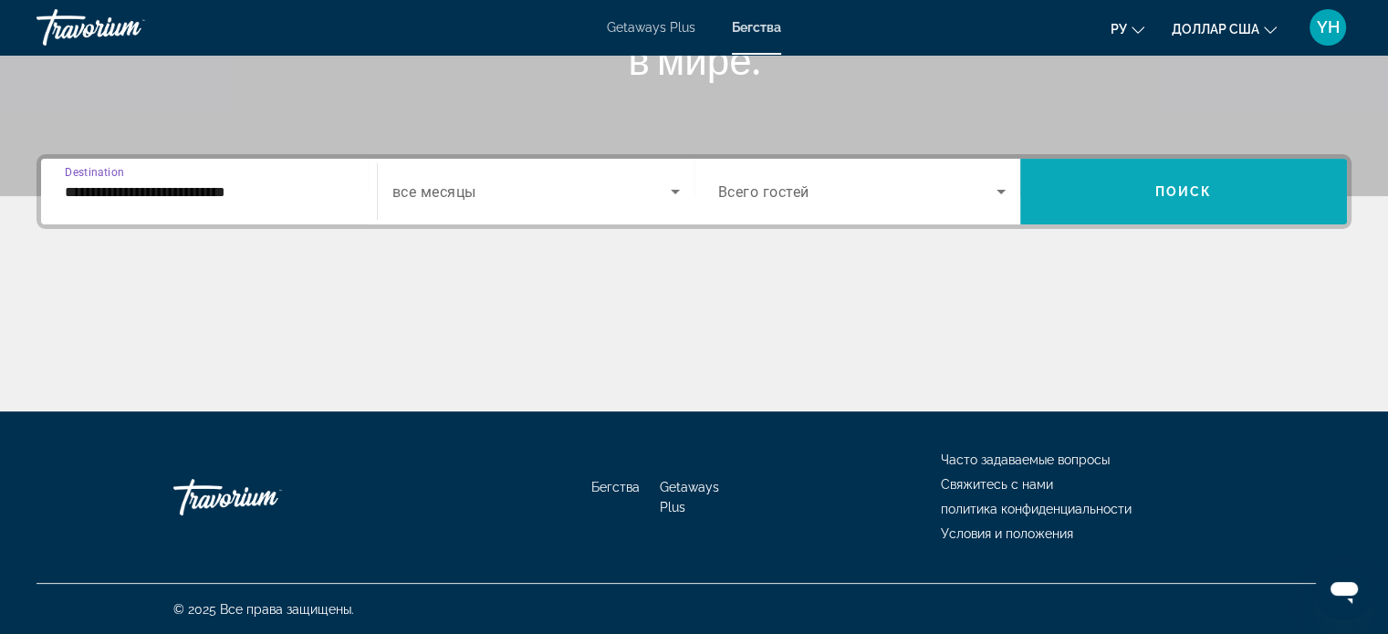
click at [1163, 189] on span "Поиск" at bounding box center [1183, 191] width 57 height 15
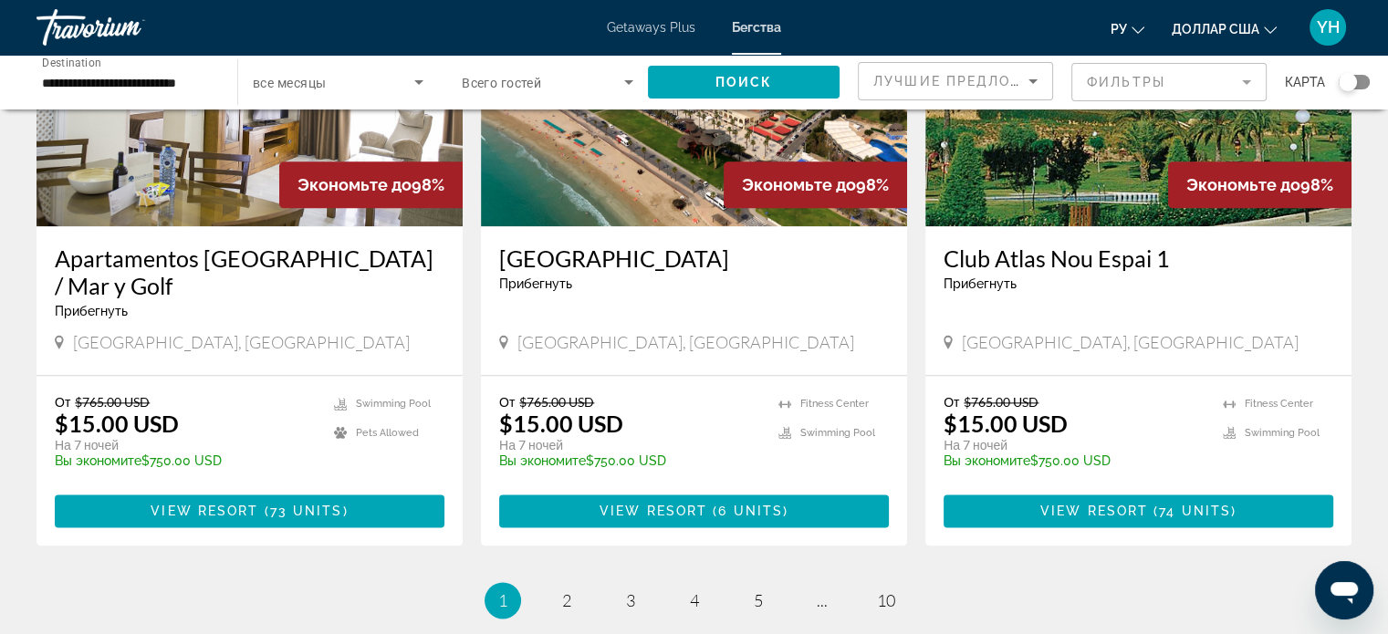
scroll to position [2190, 0]
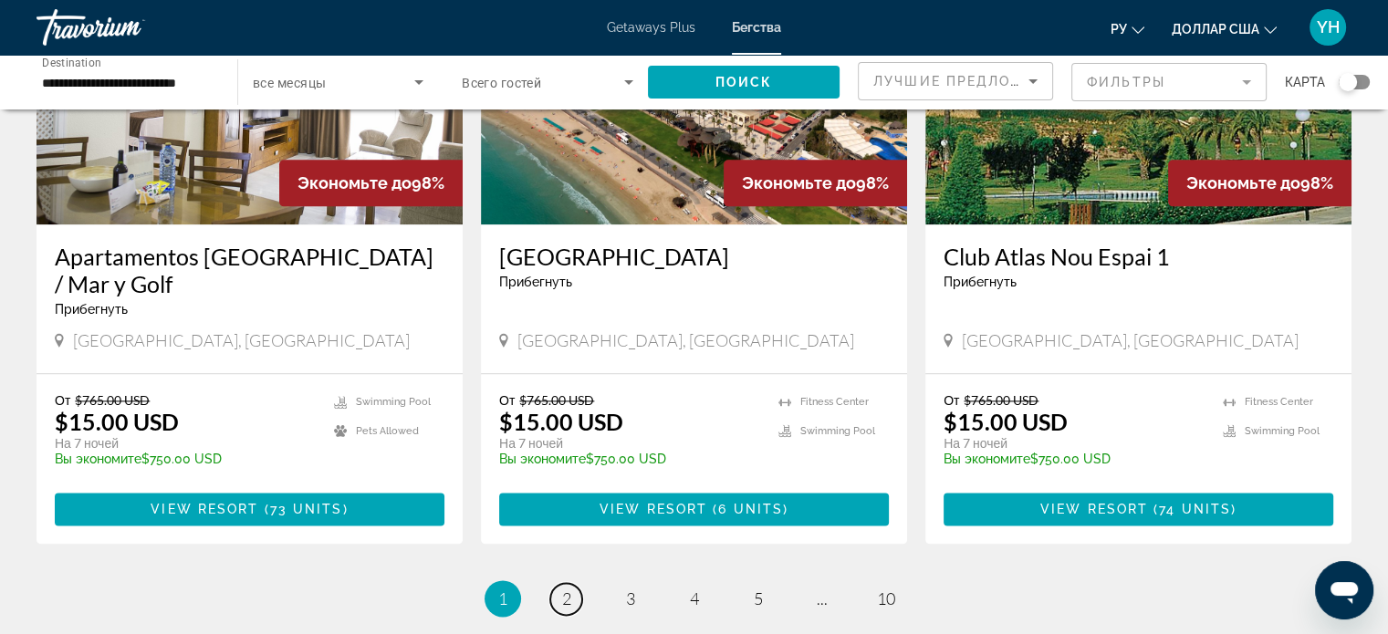
drag, startPoint x: 561, startPoint y: 514, endPoint x: 577, endPoint y: 510, distance: 15.9
click at [563, 589] on span "2" at bounding box center [566, 599] width 9 height 20
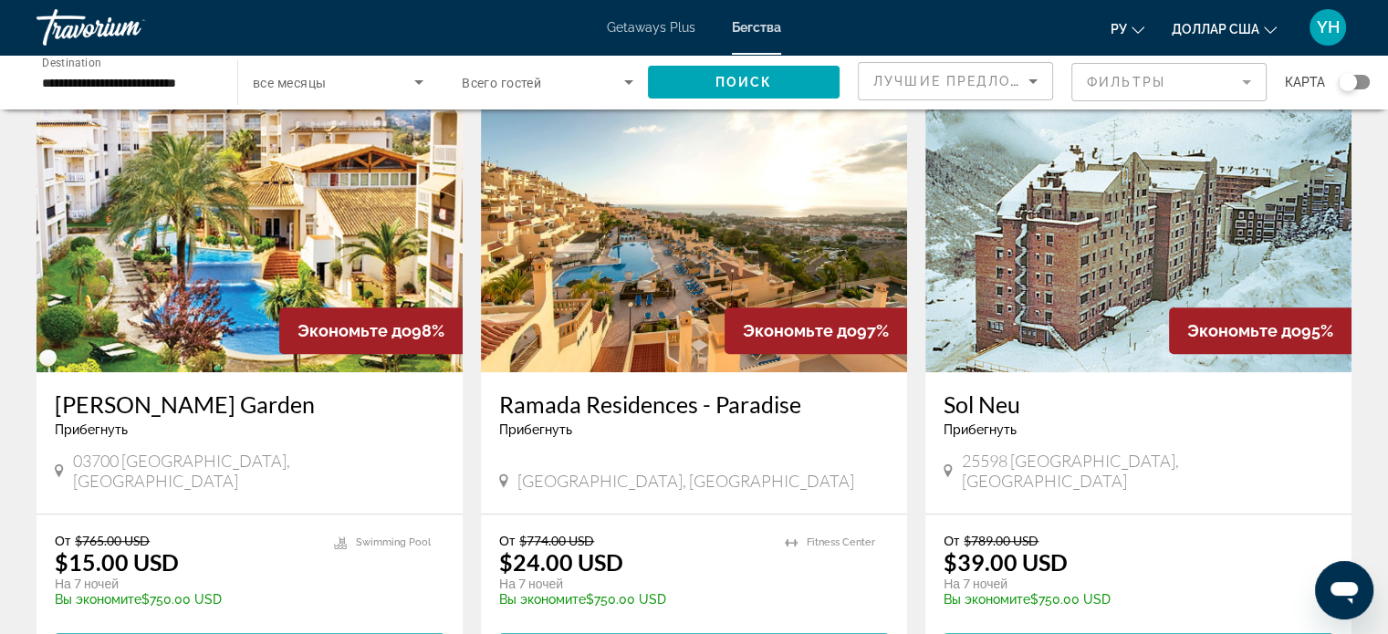
scroll to position [730, 0]
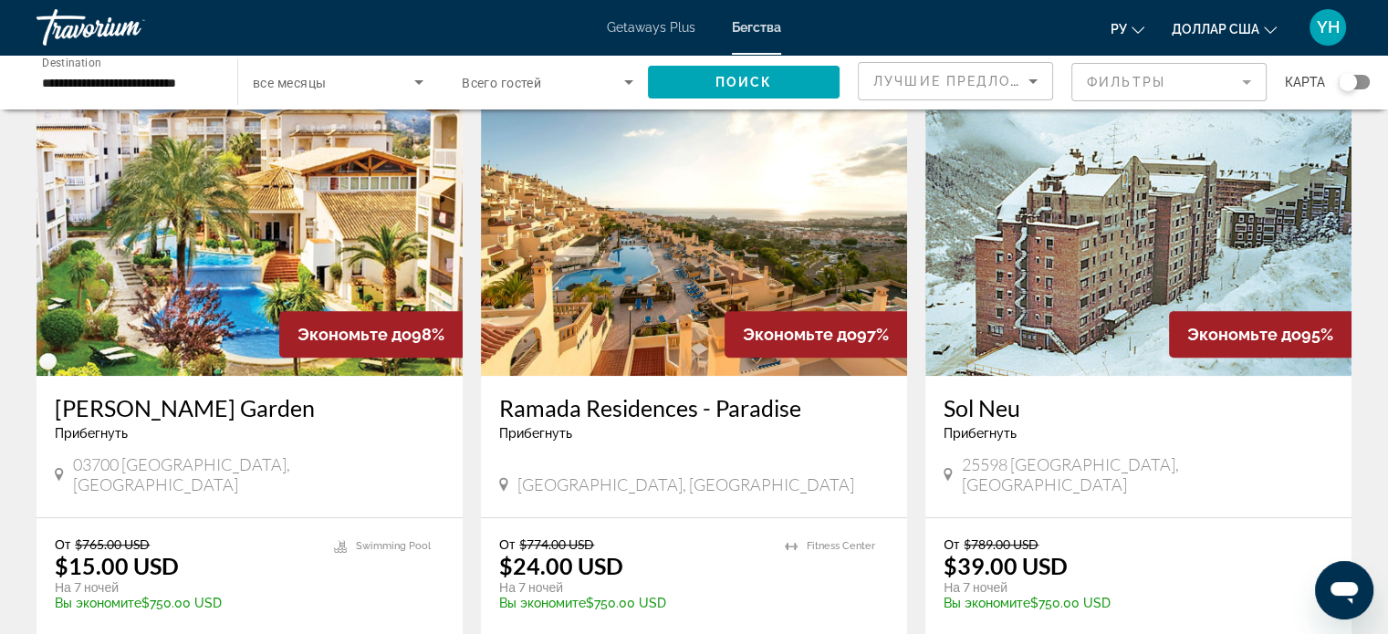
click at [204, 208] on img "Основное содержание" at bounding box center [250, 230] width 426 height 292
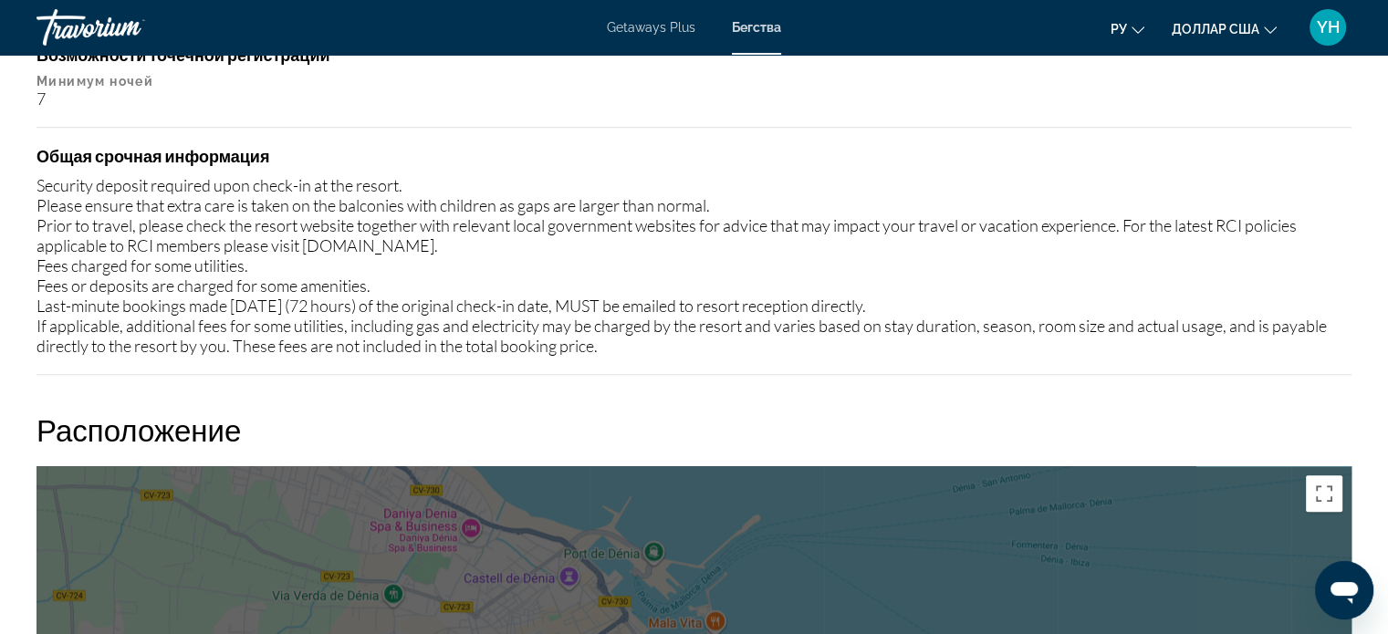
scroll to position [1708, 0]
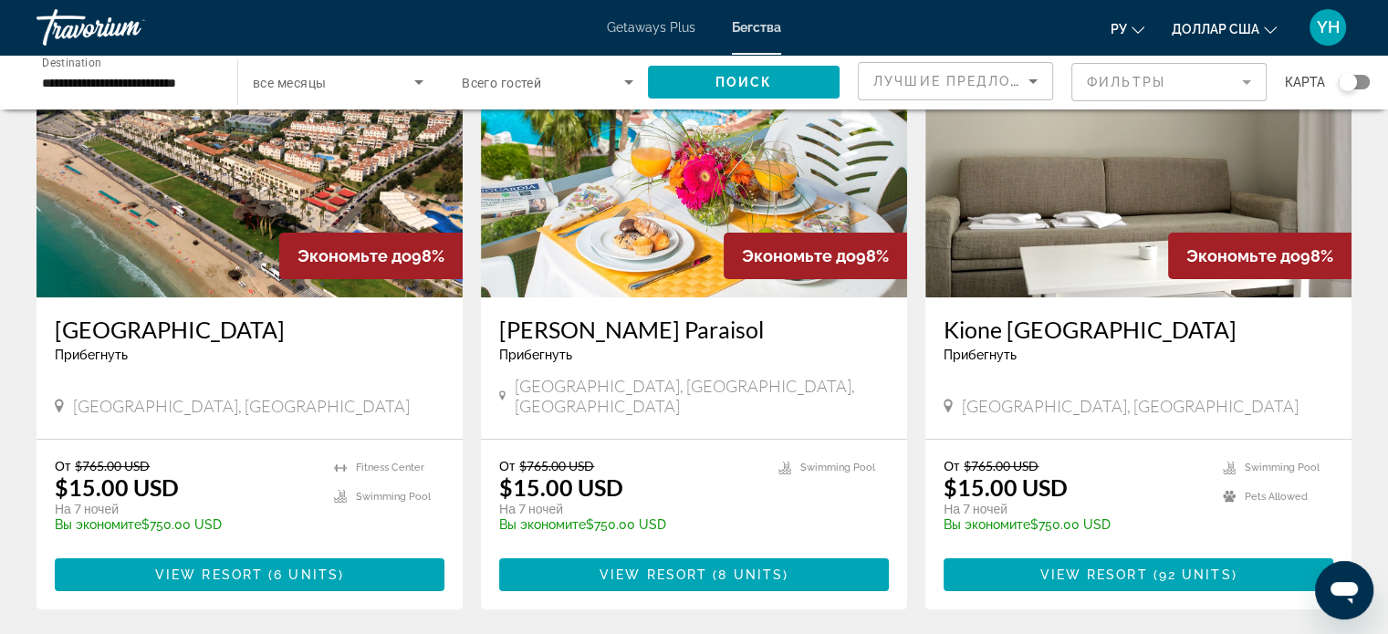
scroll to position [183, 0]
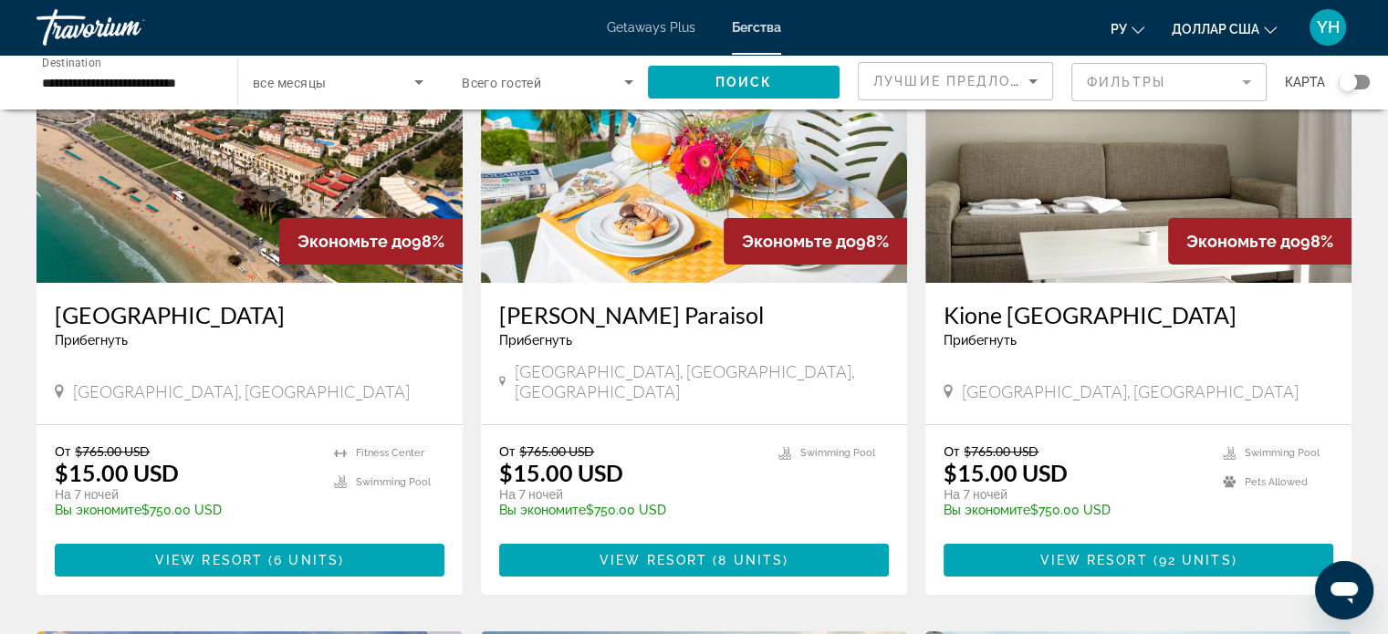
click at [718, 143] on img "Основное содержание" at bounding box center [694, 137] width 426 height 292
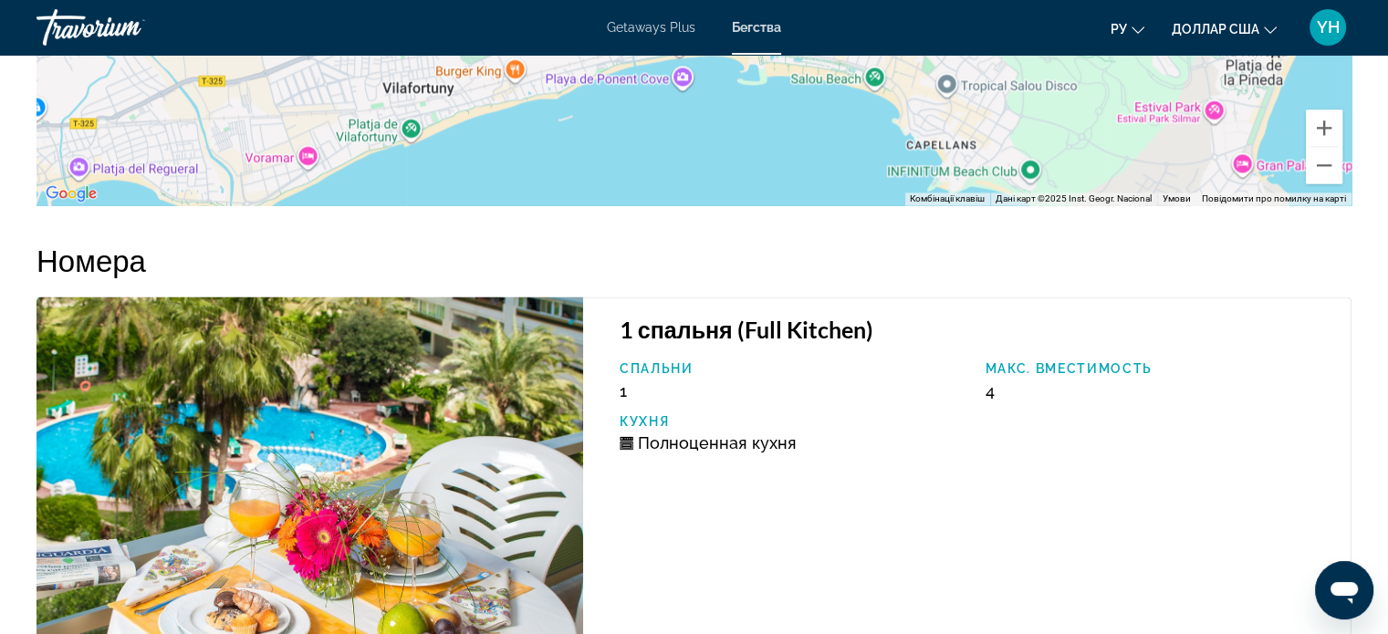
scroll to position [2886, 0]
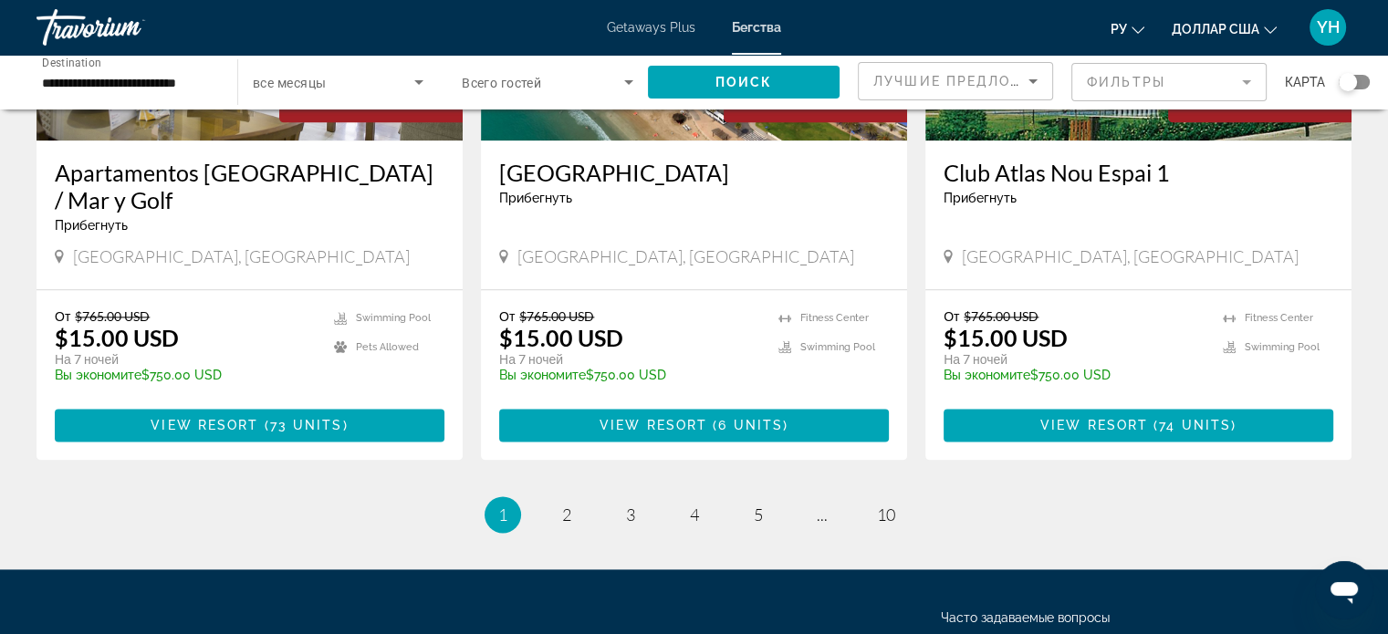
scroll to position [2281, 0]
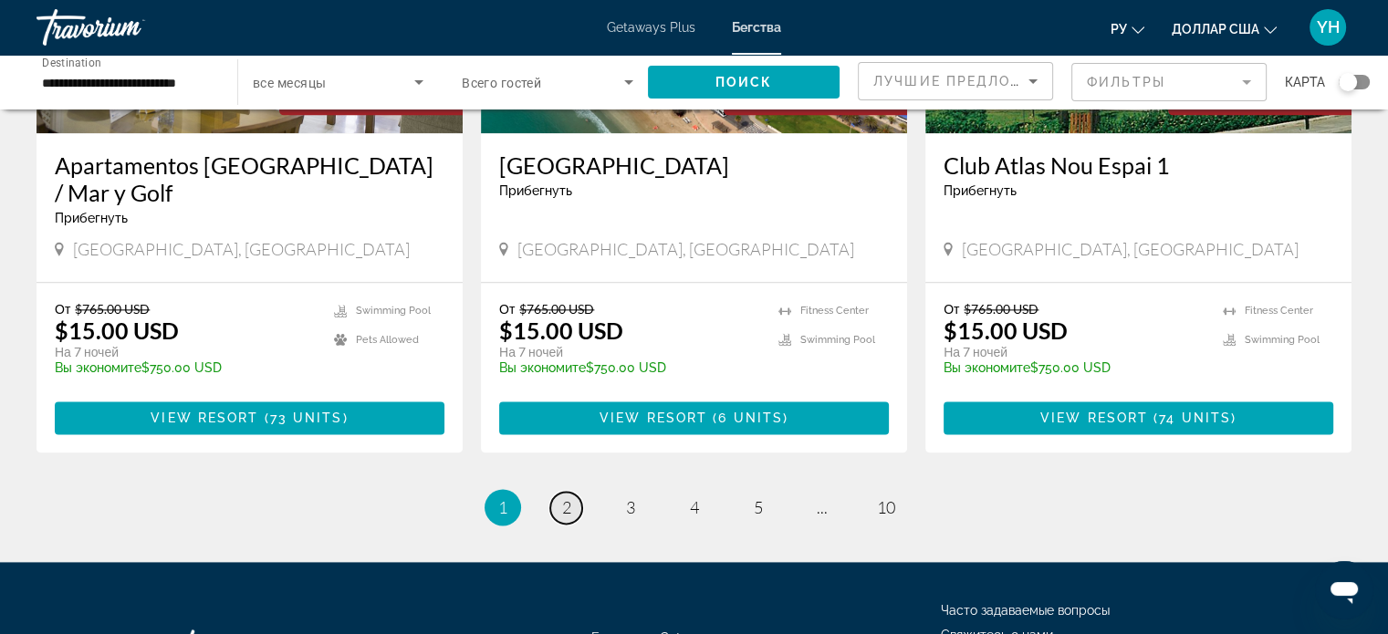
click at [568, 497] on span "2" at bounding box center [566, 507] width 9 height 20
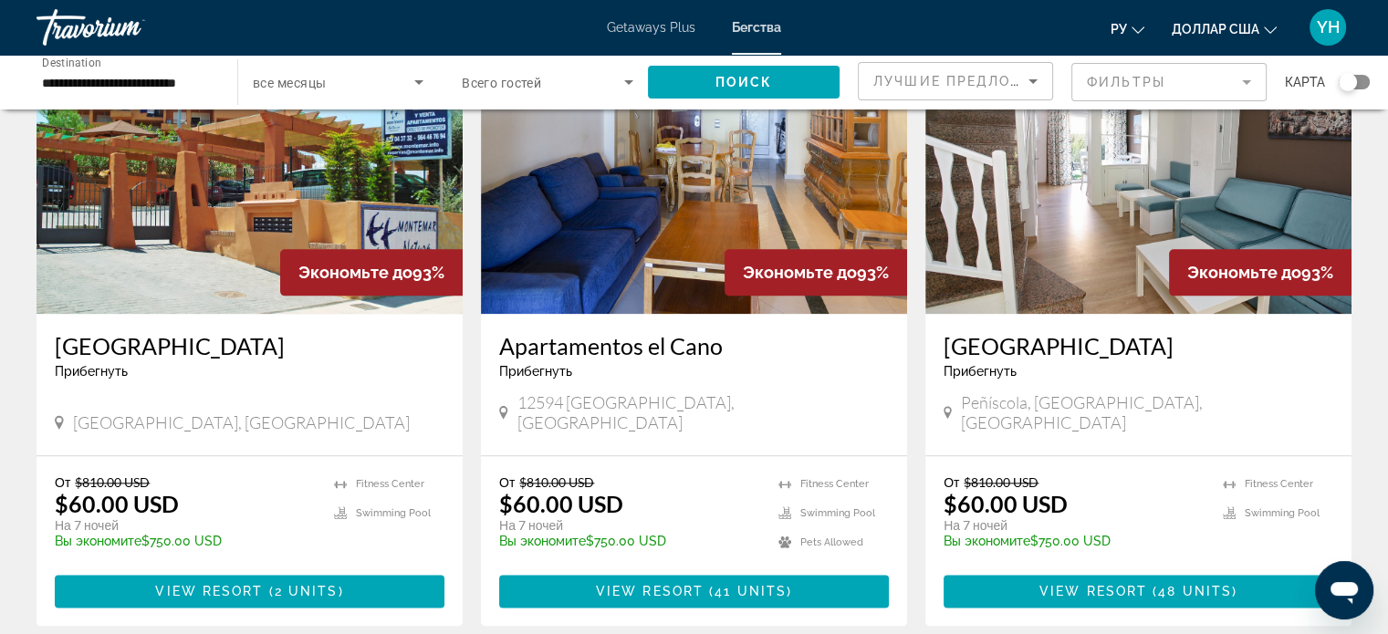
scroll to position [2099, 0]
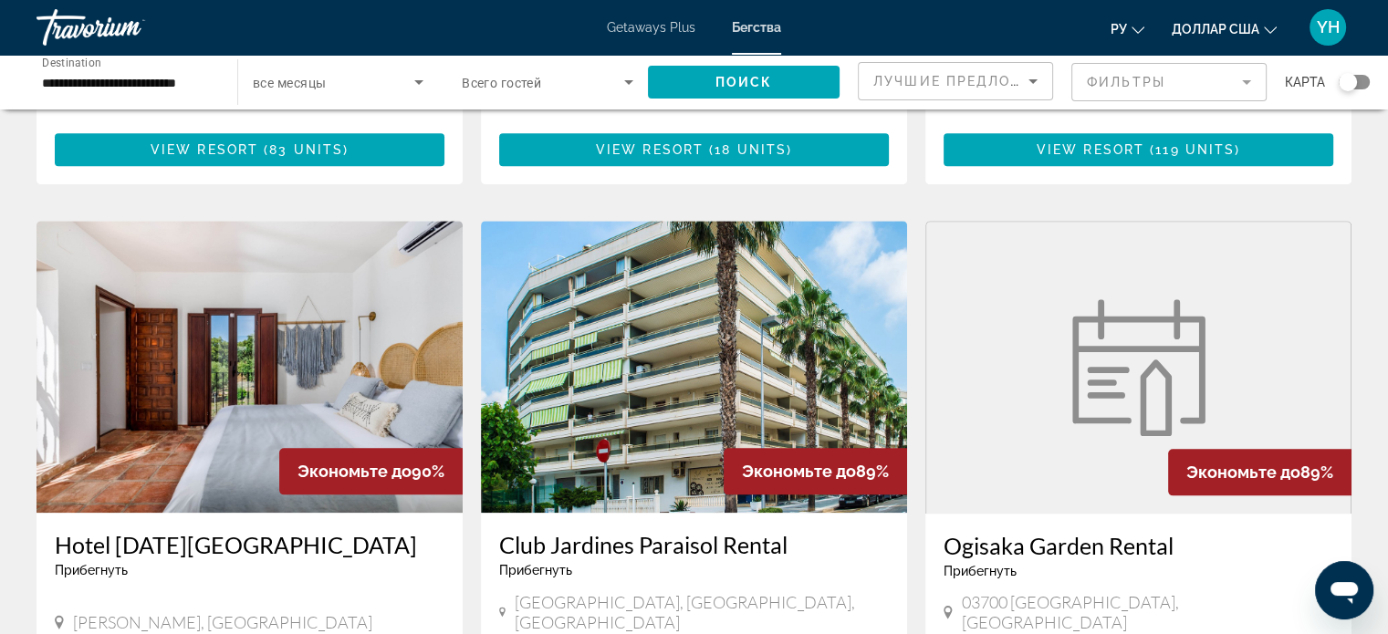
scroll to position [1916, 0]
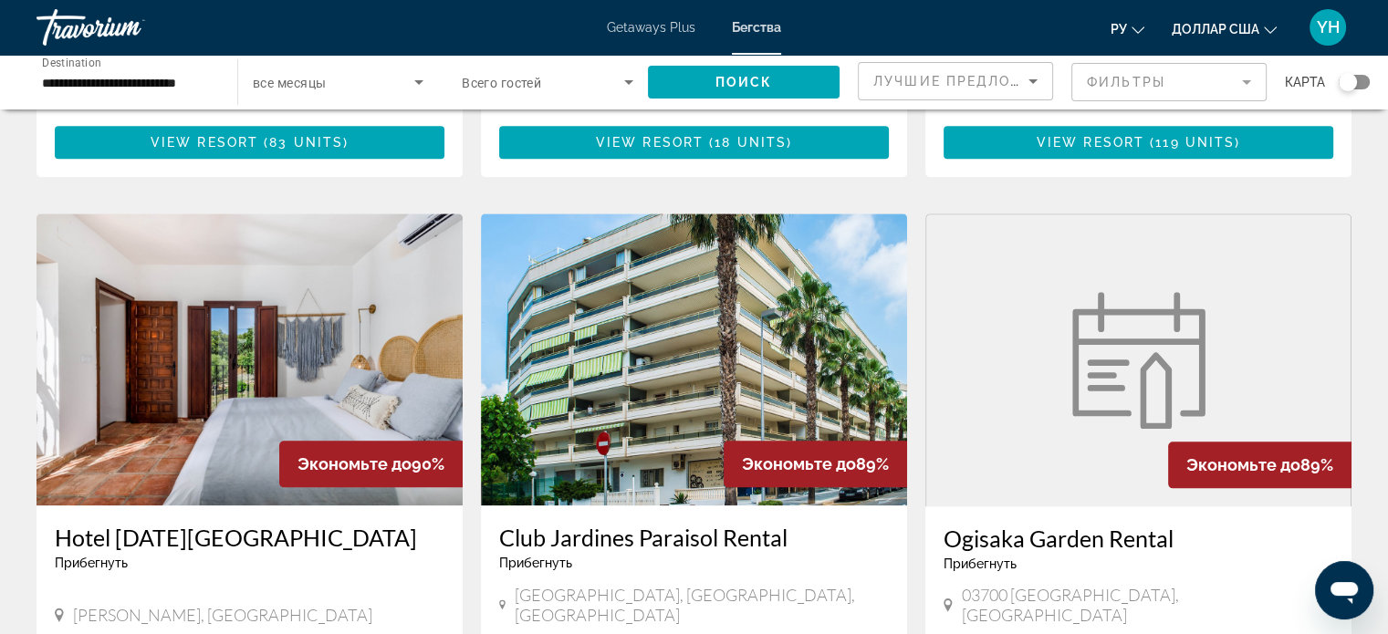
click at [1178, 292] on img "Основное содержание" at bounding box center [1138, 360] width 155 height 137
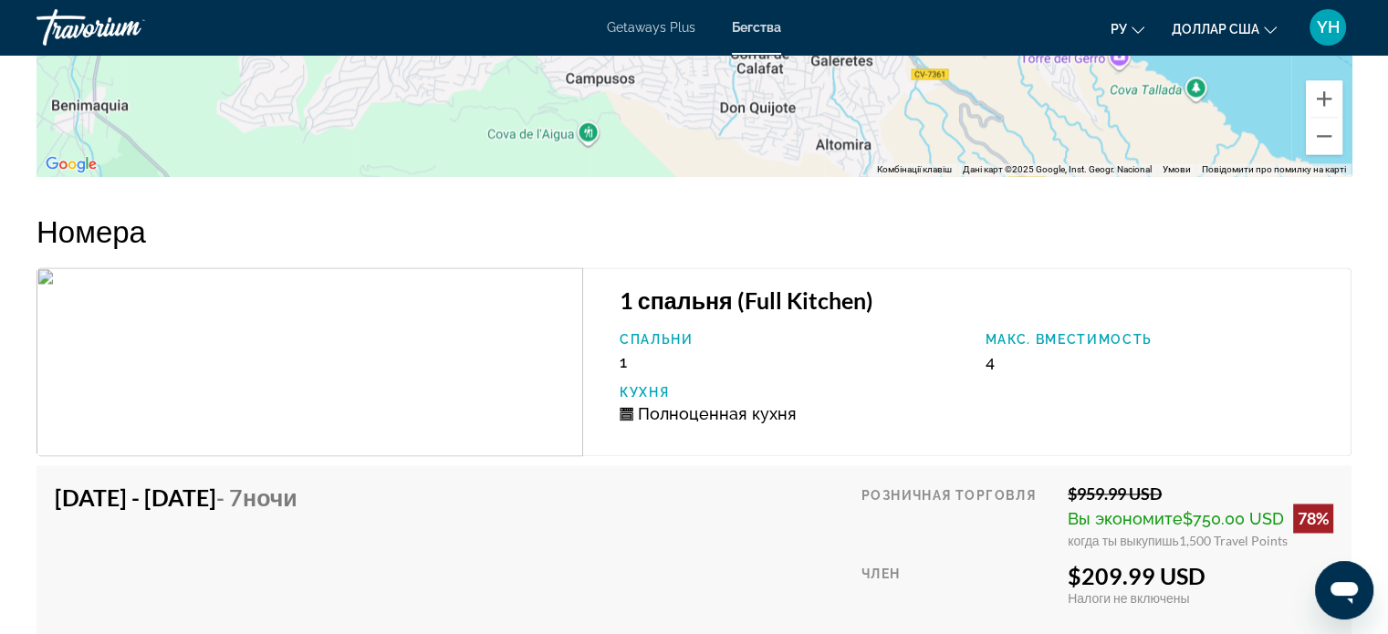
scroll to position [2829, 0]
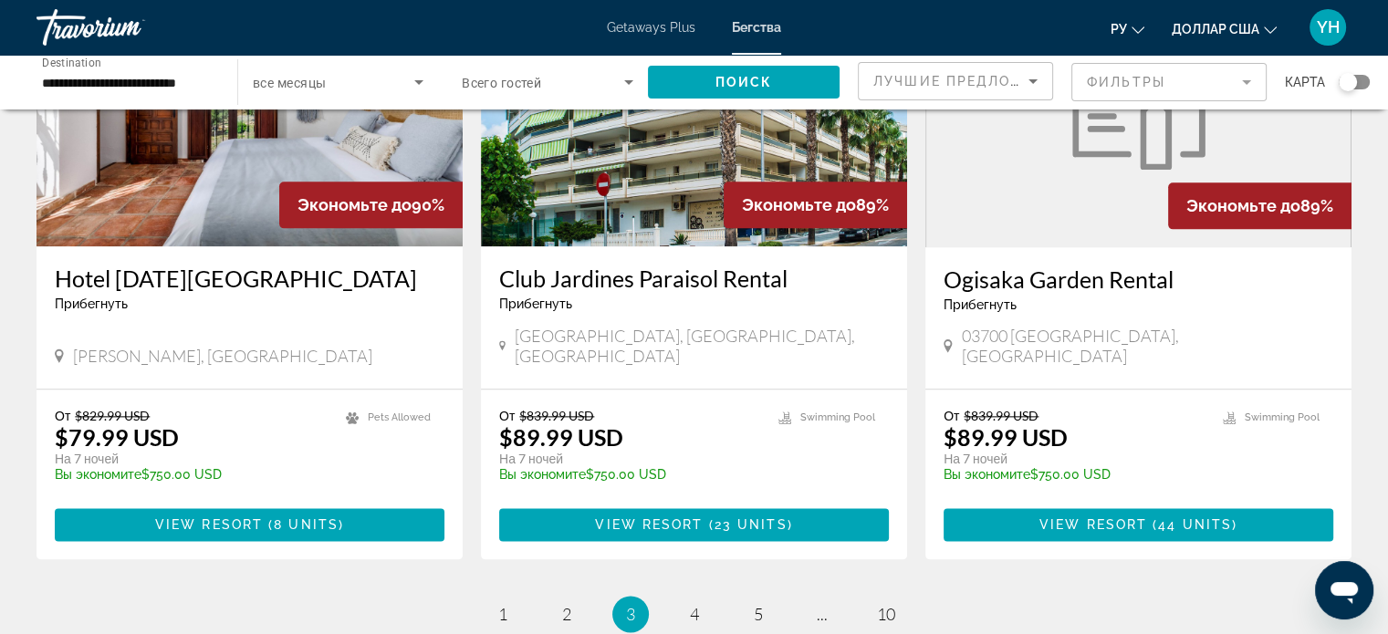
scroll to position [2190, 0]
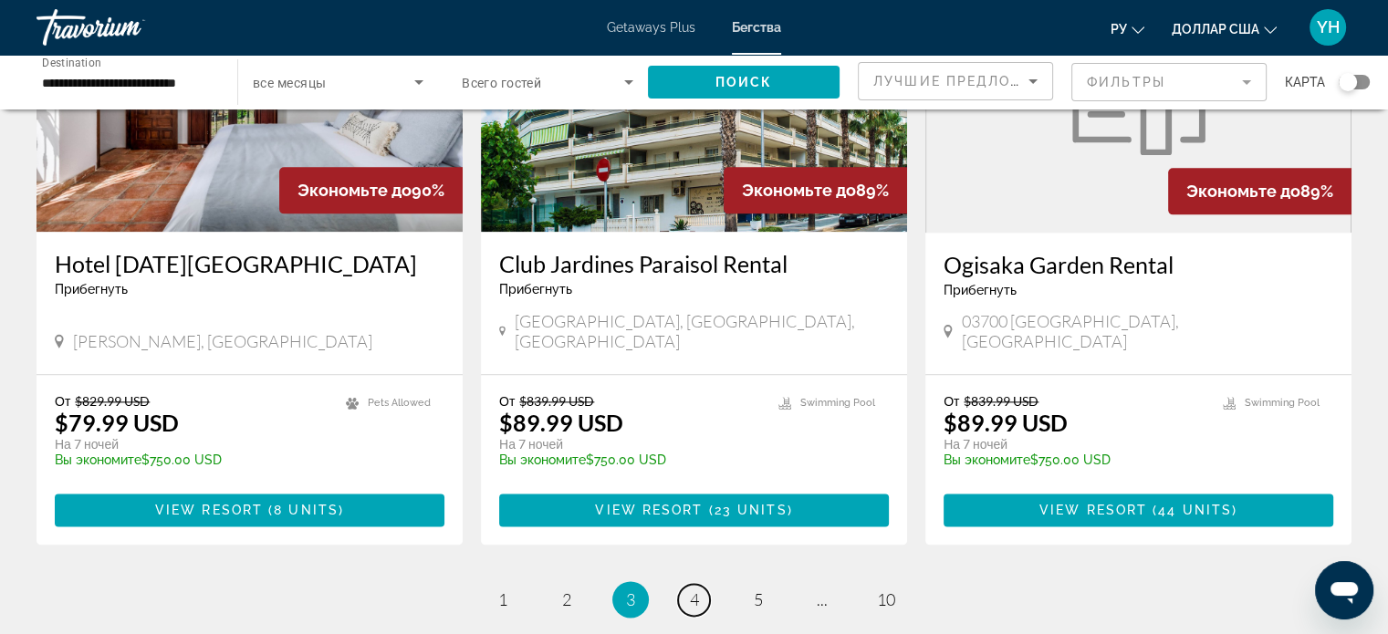
click at [690, 589] on span "4" at bounding box center [694, 599] width 9 height 20
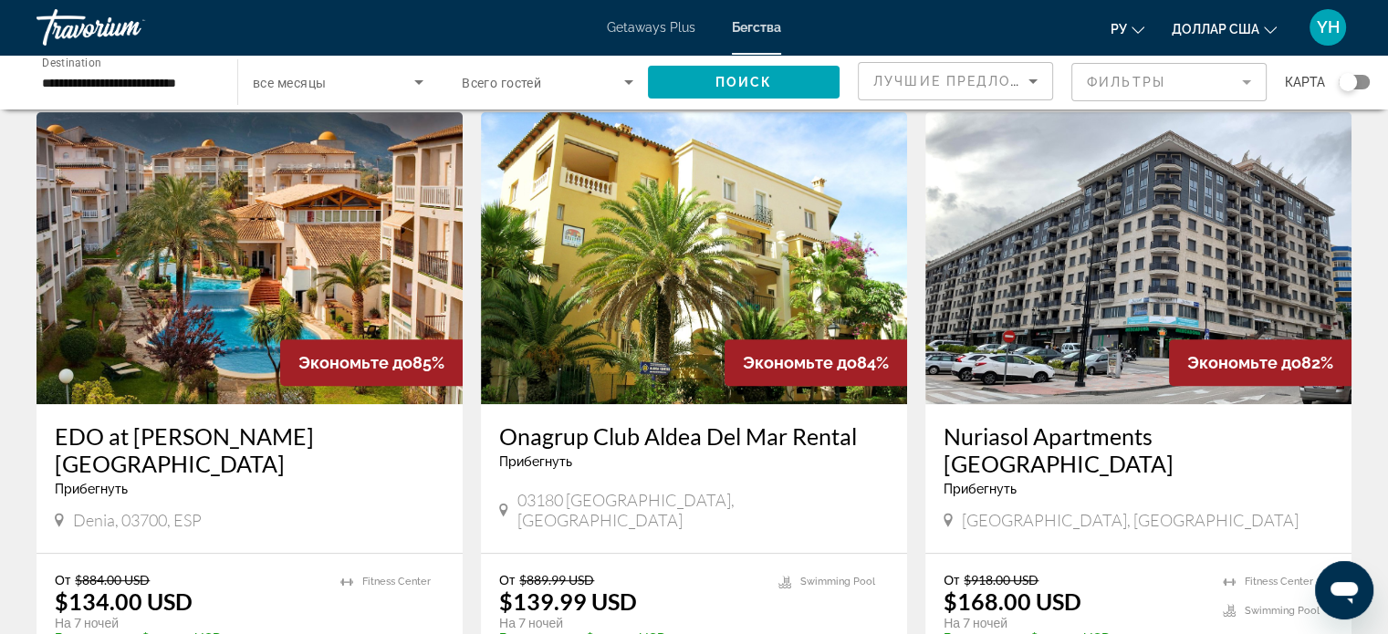
scroll to position [730, 0]
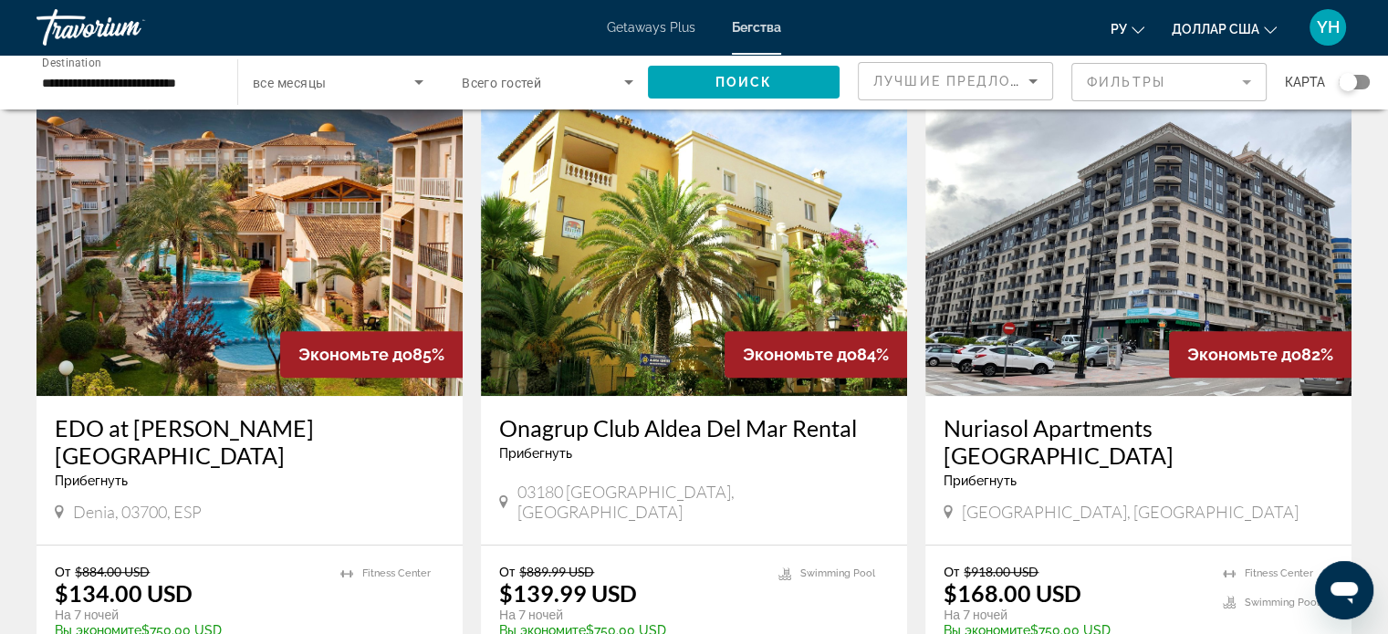
click at [278, 238] on img "Основное содержание" at bounding box center [250, 250] width 426 height 292
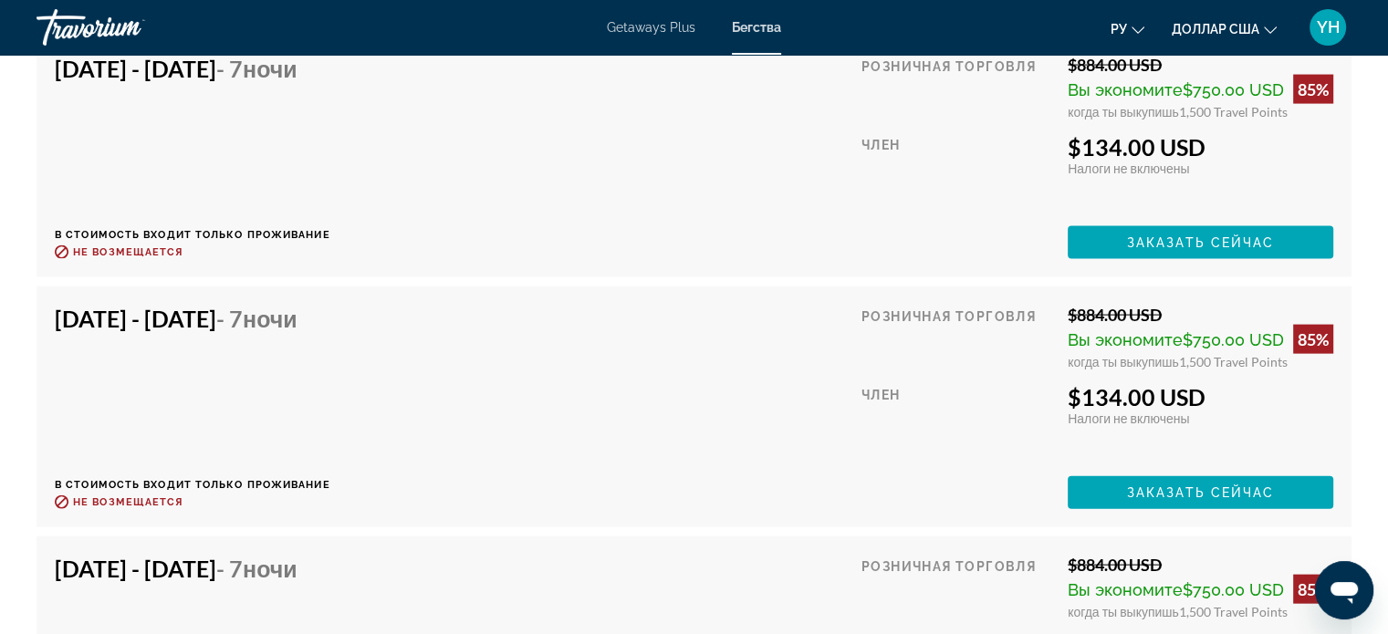
scroll to position [3924, 0]
